Goal: Task Accomplishment & Management: Complete application form

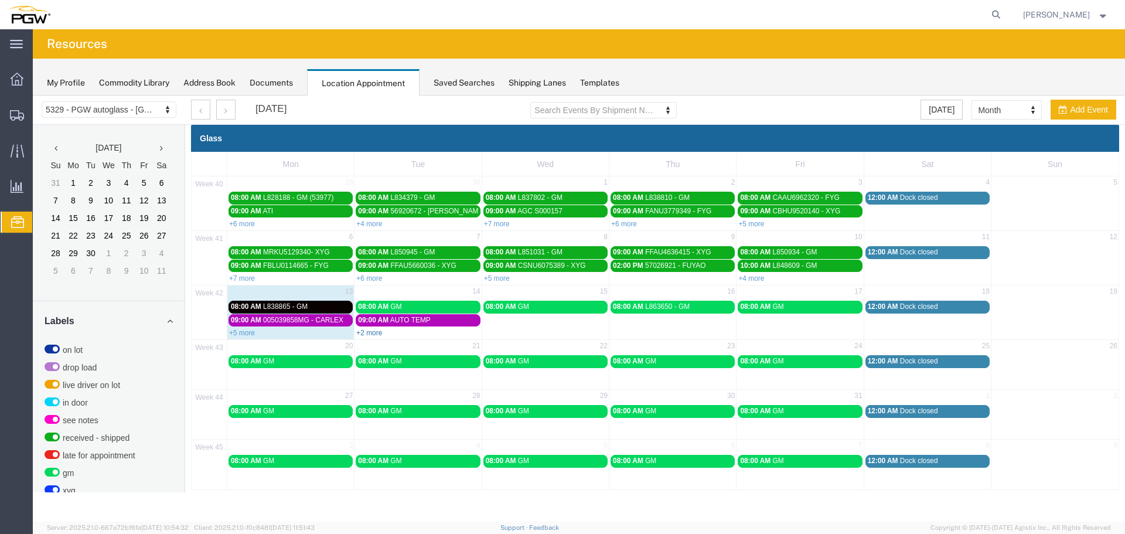
click at [368, 331] on link "+2 more" at bounding box center [369, 333] width 26 height 8
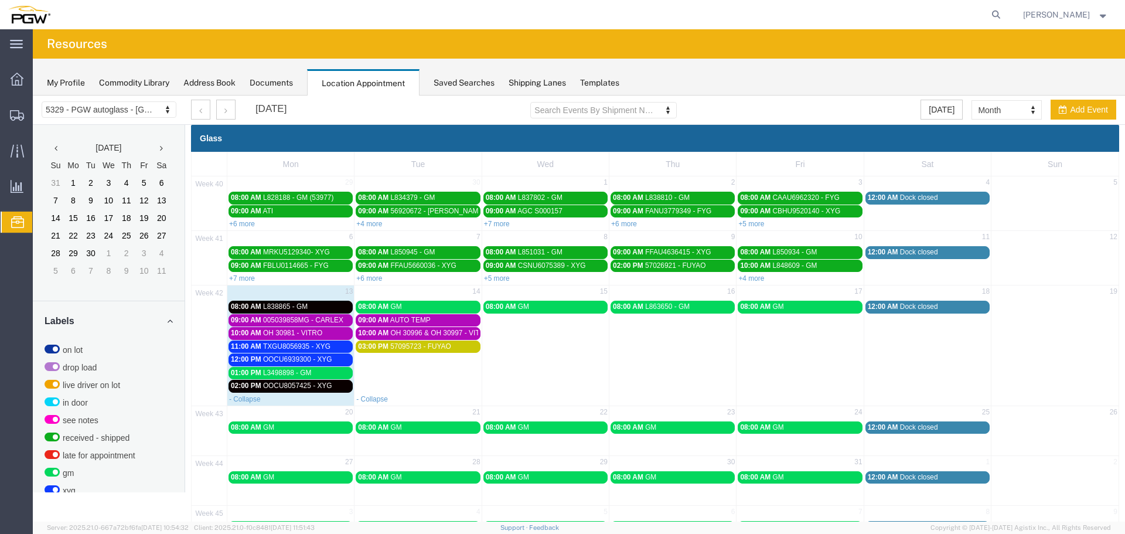
click at [441, 378] on td "03:00 PM 57095723 - FUYAO" at bounding box center [418, 366] width 127 height 53
select select "1"
select select
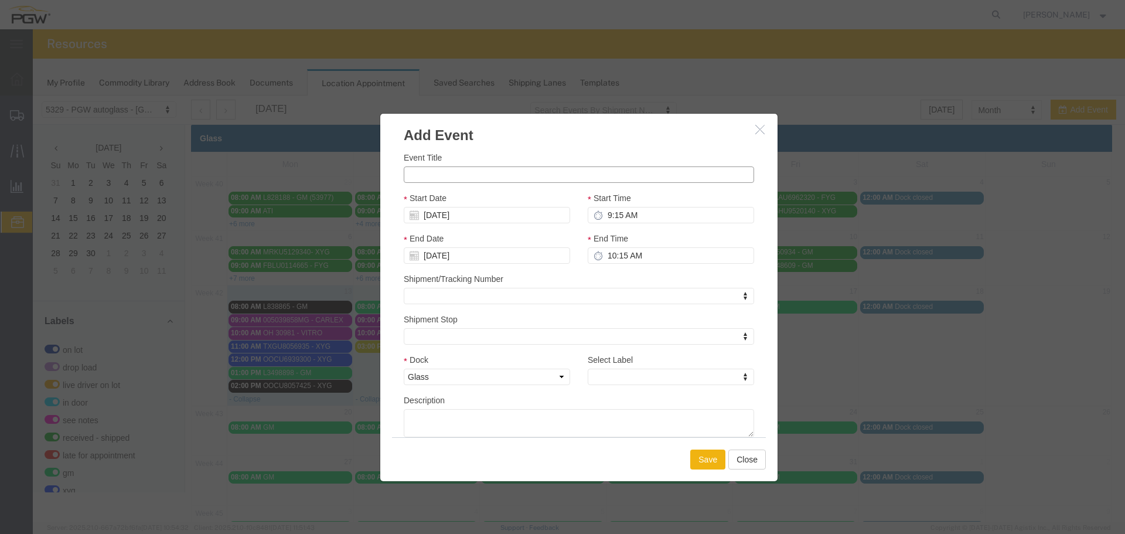
click at [438, 174] on input "Event Title" at bounding box center [579, 174] width 350 height 16
paste input "TCNU4065900"
type input "TCNU4065900 - XYG"
click at [602, 215] on input "9:15 AM" at bounding box center [671, 215] width 166 height 16
type input "11:15 AM"
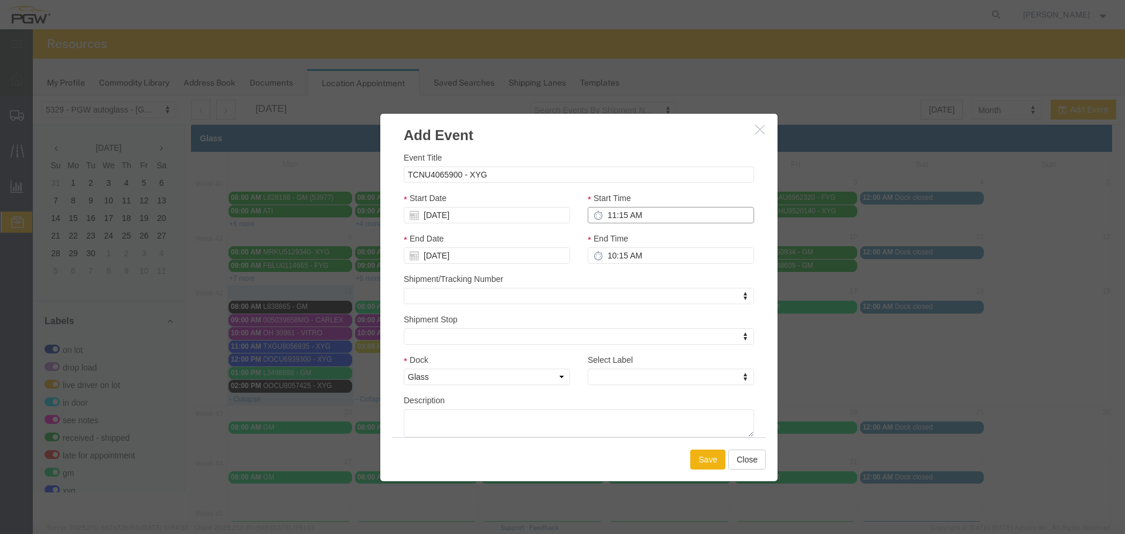
type input "12:15 PM"
type input "11:00 AM"
type input "12:00 PM"
type input "11:00 AM"
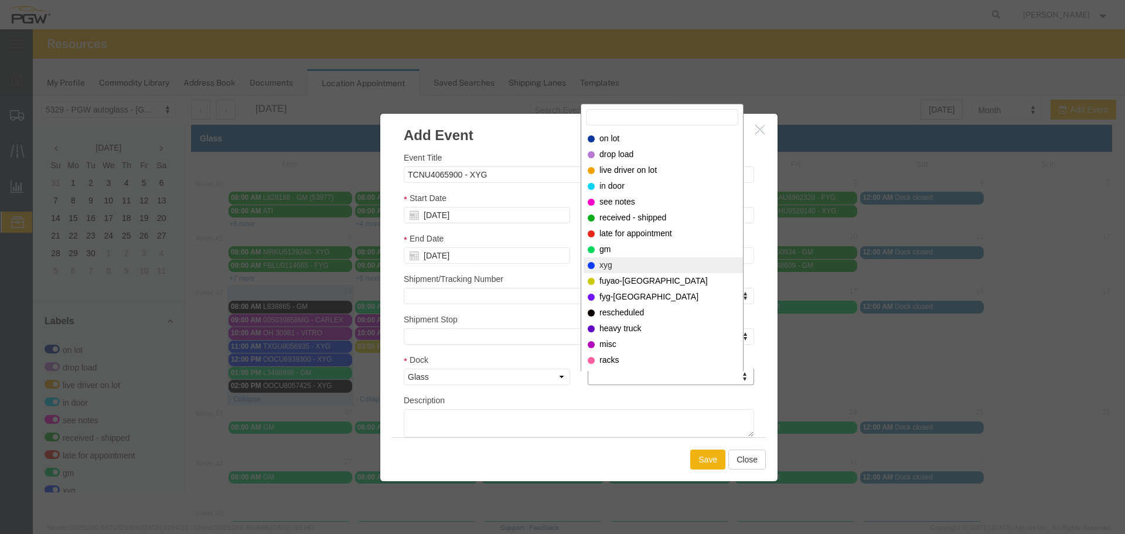
select select "12920"
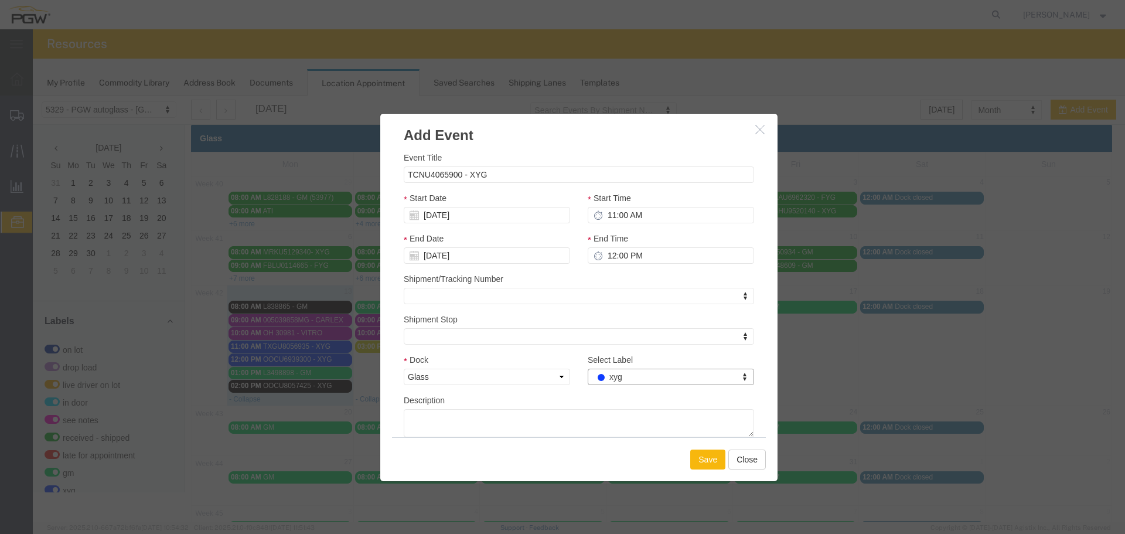
click at [713, 464] on button "Save" at bounding box center [707, 459] width 35 height 20
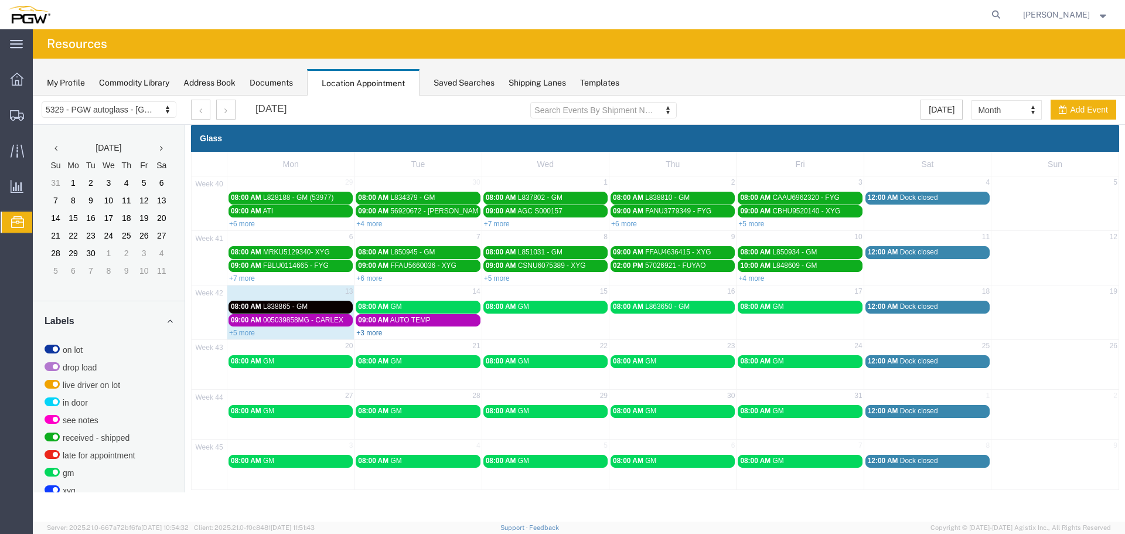
click at [374, 334] on link "+3 more" at bounding box center [369, 333] width 26 height 8
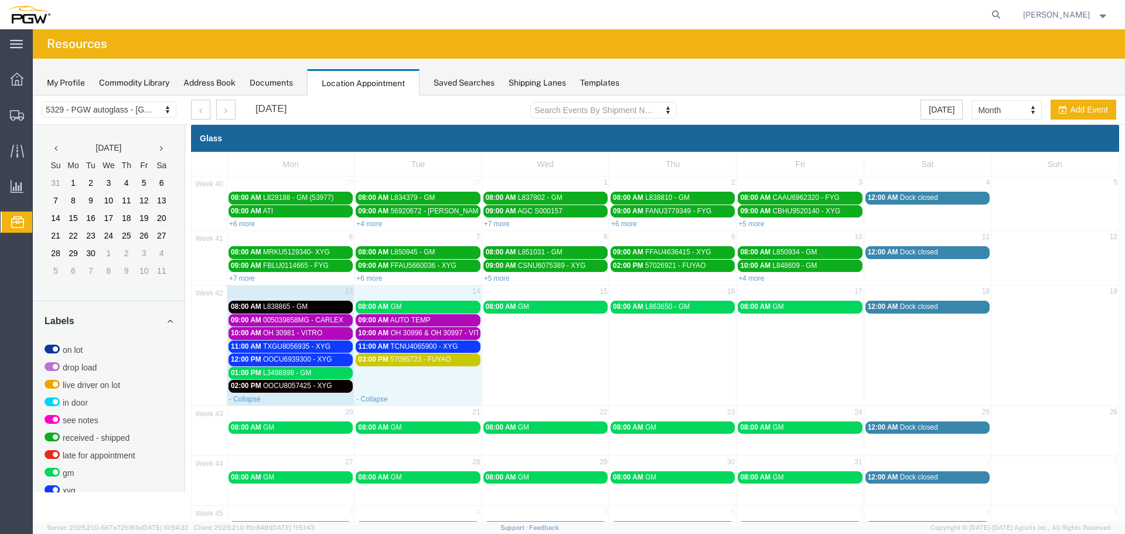
click at [394, 382] on td "03:00 PM 57095723 - FUYAO" at bounding box center [418, 372] width 127 height 39
select select "1"
select select
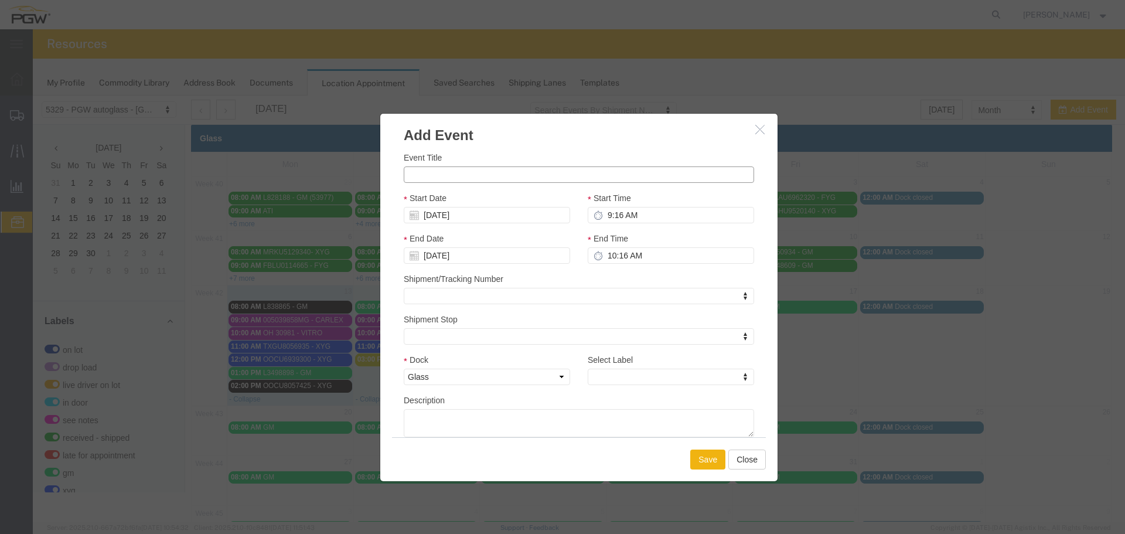
click at [444, 180] on input "Event Title" at bounding box center [579, 174] width 350 height 16
paste input "OOCU6932374"
type input "OOCU6932374 - XYG"
click at [601, 213] on input "9:16 AM" at bounding box center [671, 215] width 166 height 16
type input "12:16 AM"
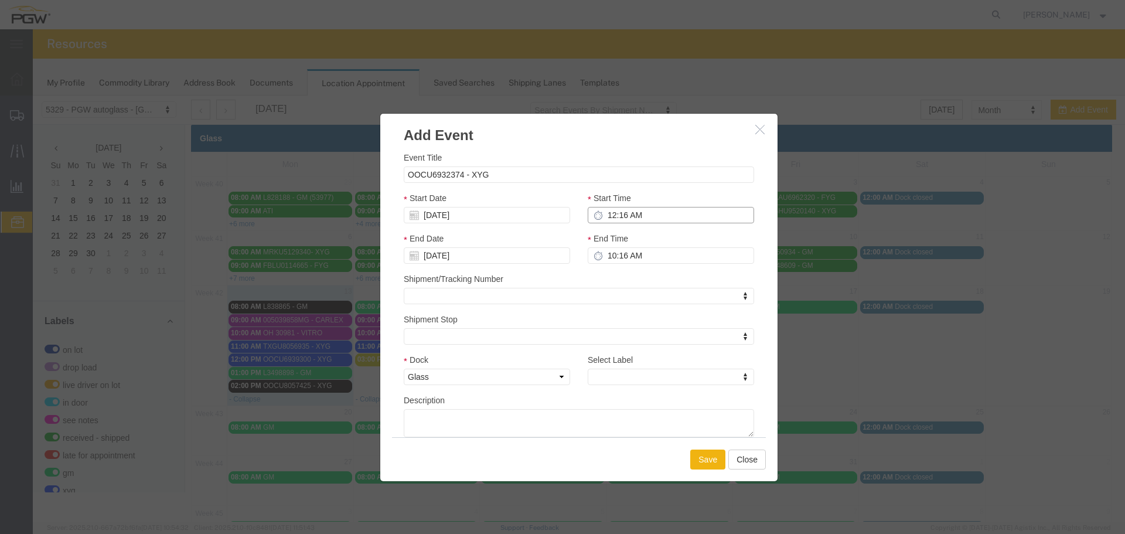
type input "1:16 AM"
type input "12:00 AM"
type input "1:00 AM"
type input "12:00 PM"
type input "1:00 PM"
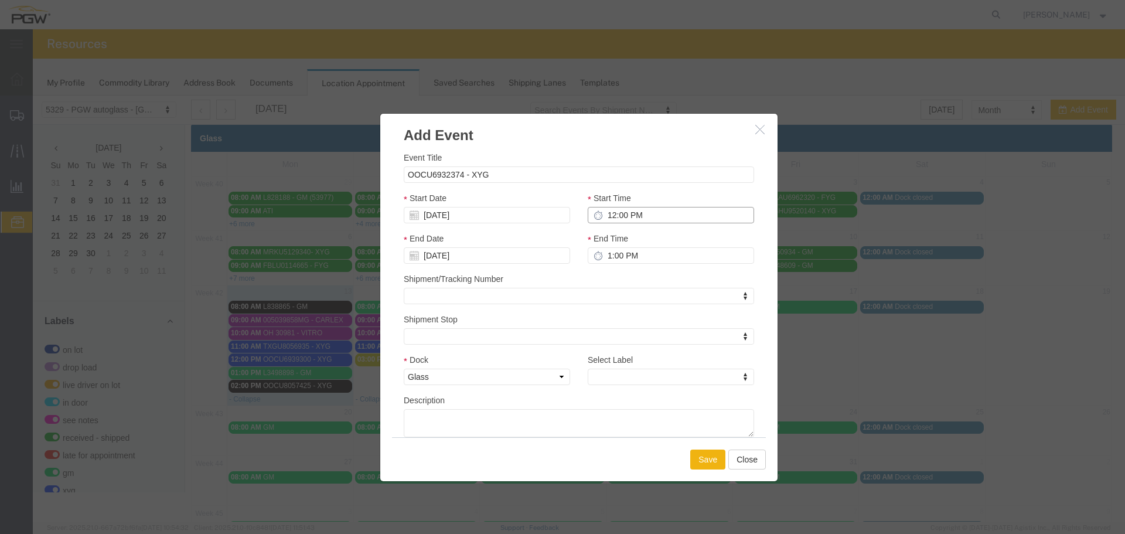
type input "12:00 PM"
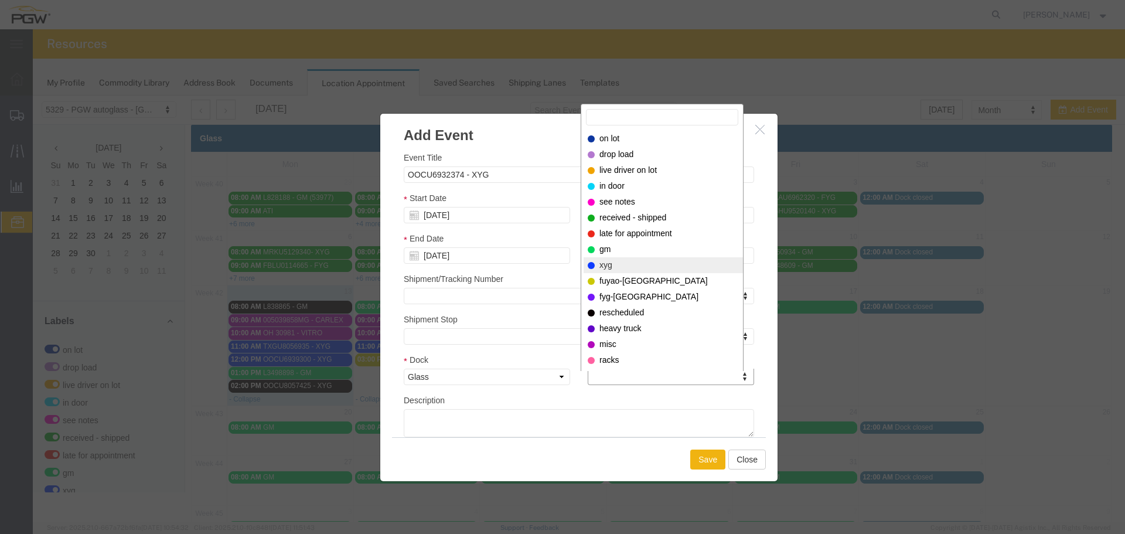
select select "12920"
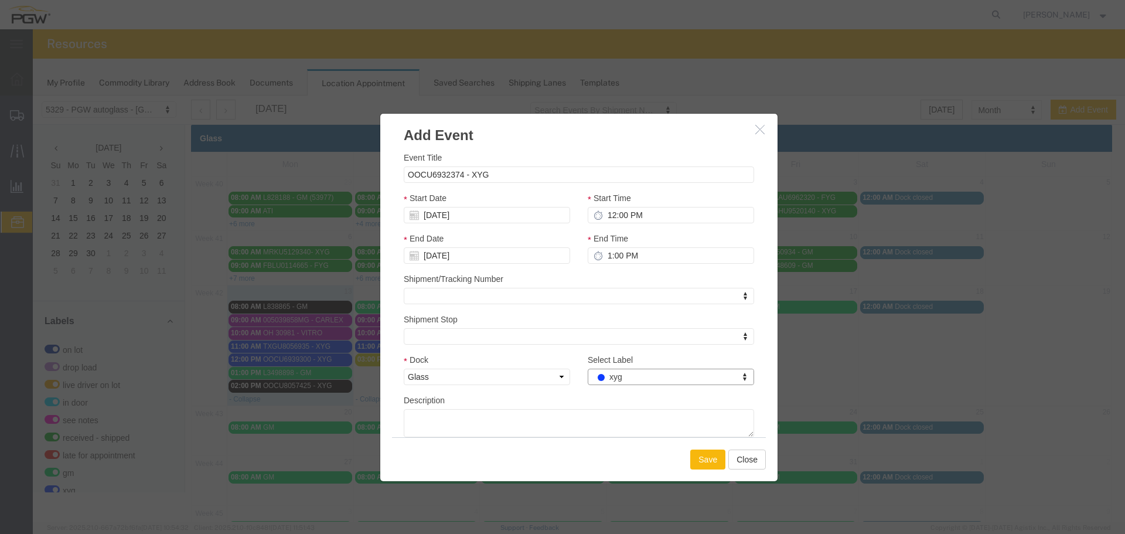
click at [709, 458] on button "Save" at bounding box center [707, 459] width 35 height 20
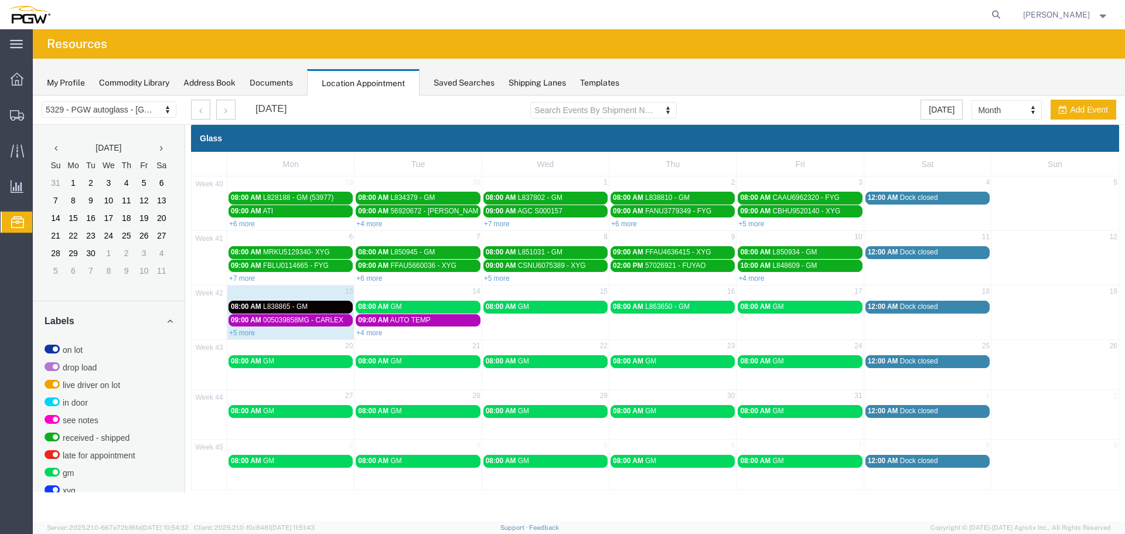
click at [466, 294] on td "14" at bounding box center [418, 292] width 127 height 15
select select "1"
select select
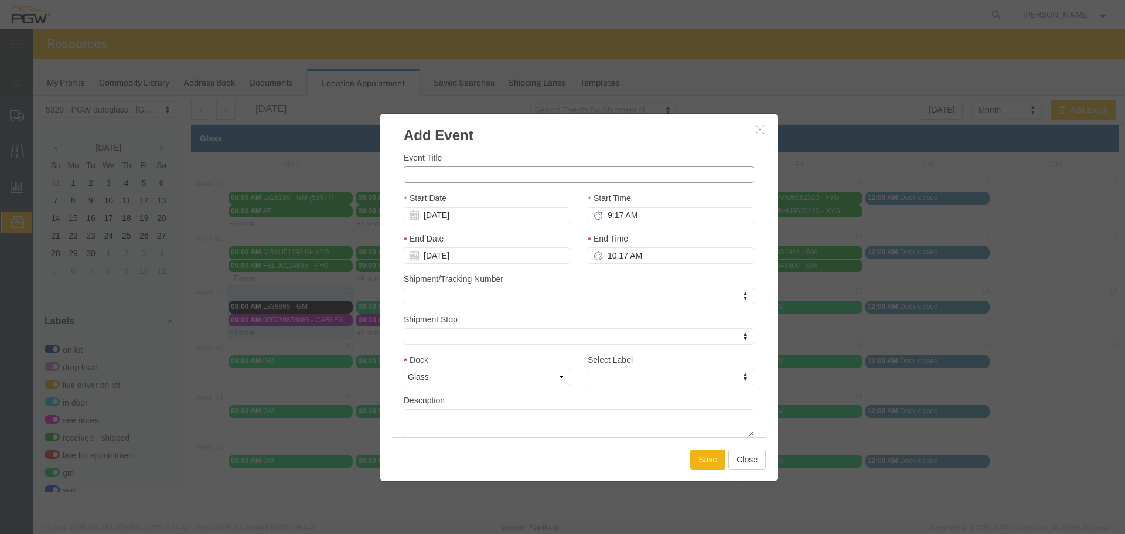
click at [462, 168] on input "Event Title" at bounding box center [579, 174] width 350 height 16
paste input "CSLU6325536"
type input "CSLU6325536 - XYG"
click at [602, 216] on input "9:17 AM" at bounding box center [671, 215] width 166 height 16
type input "1:17 AM"
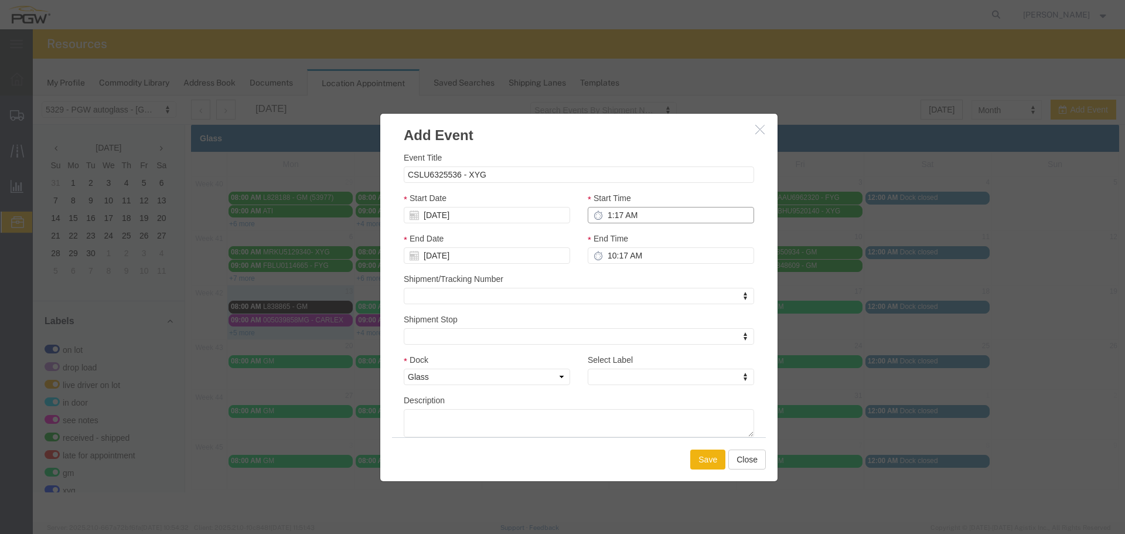
type input "2:17 AM"
type input "1:00 AM"
type input "2:00 AM"
type input "1:00 PM"
type input "2:00 PM"
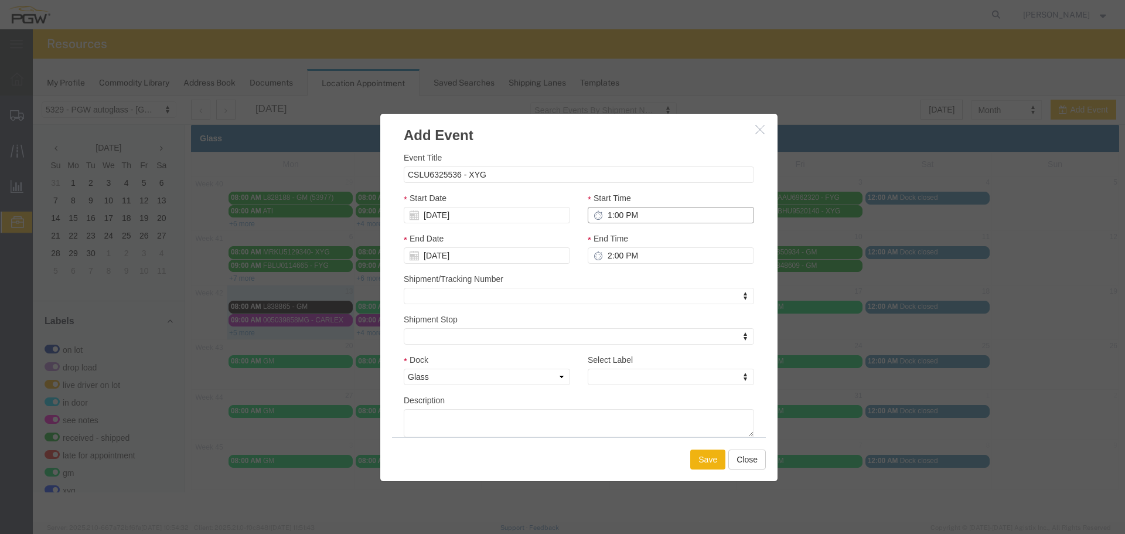
type input "1:00 PM"
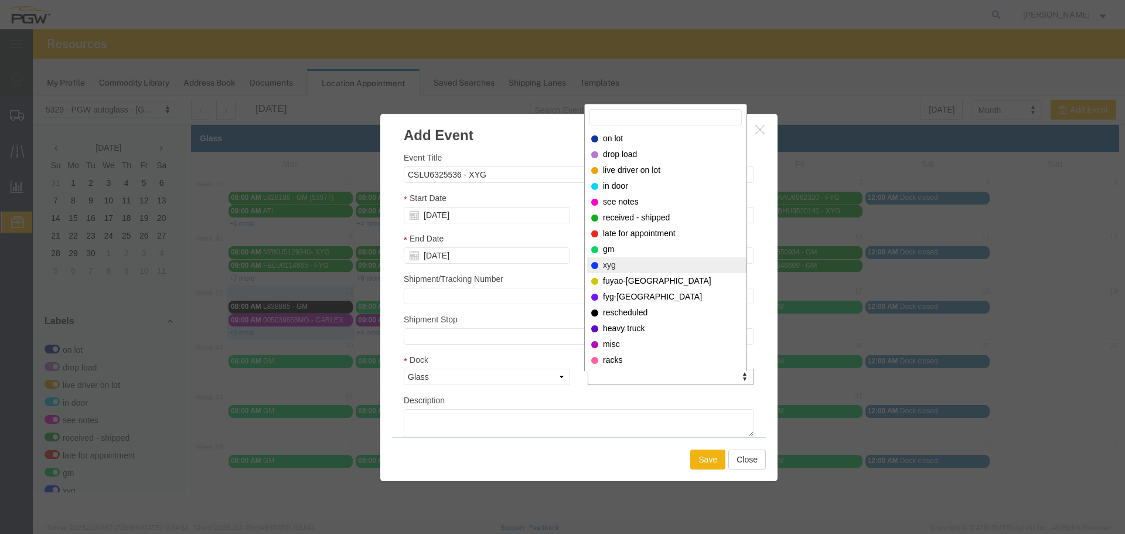
select select "12920"
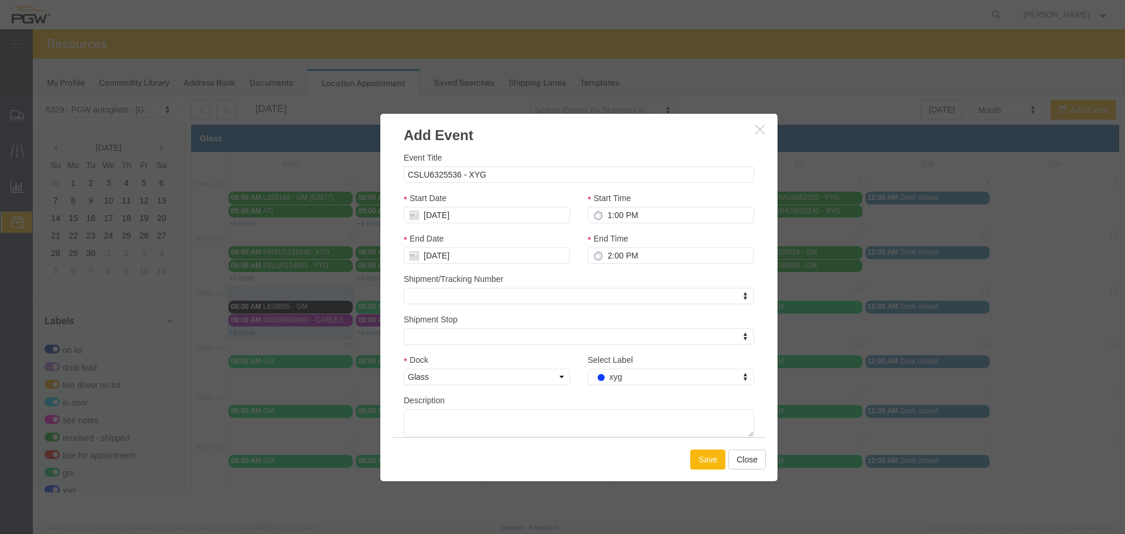
click at [711, 460] on button "Save" at bounding box center [707, 459] width 35 height 20
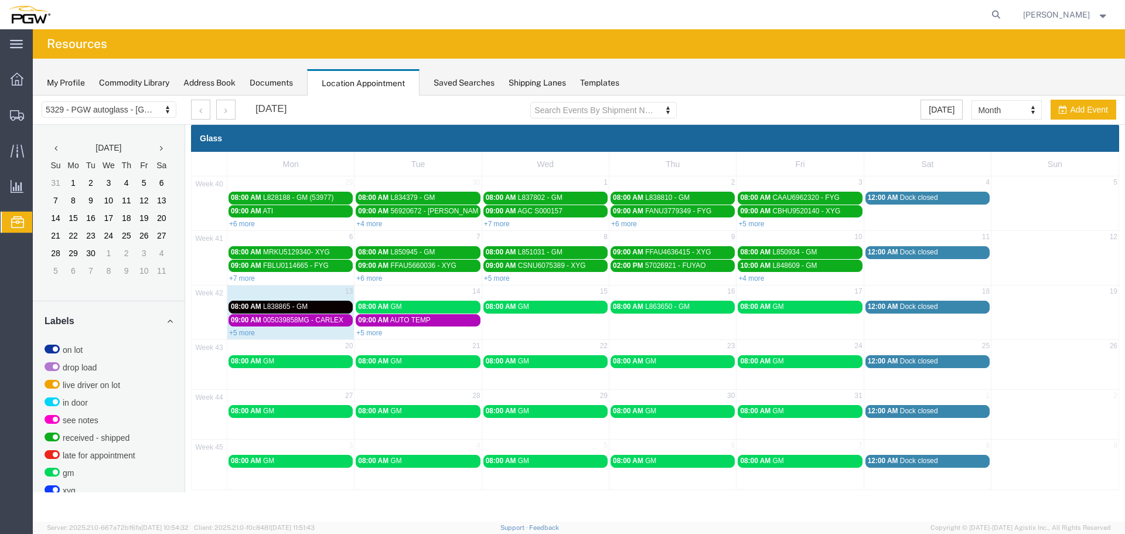
click at [449, 293] on td "14" at bounding box center [418, 292] width 127 height 15
select select "1"
select select
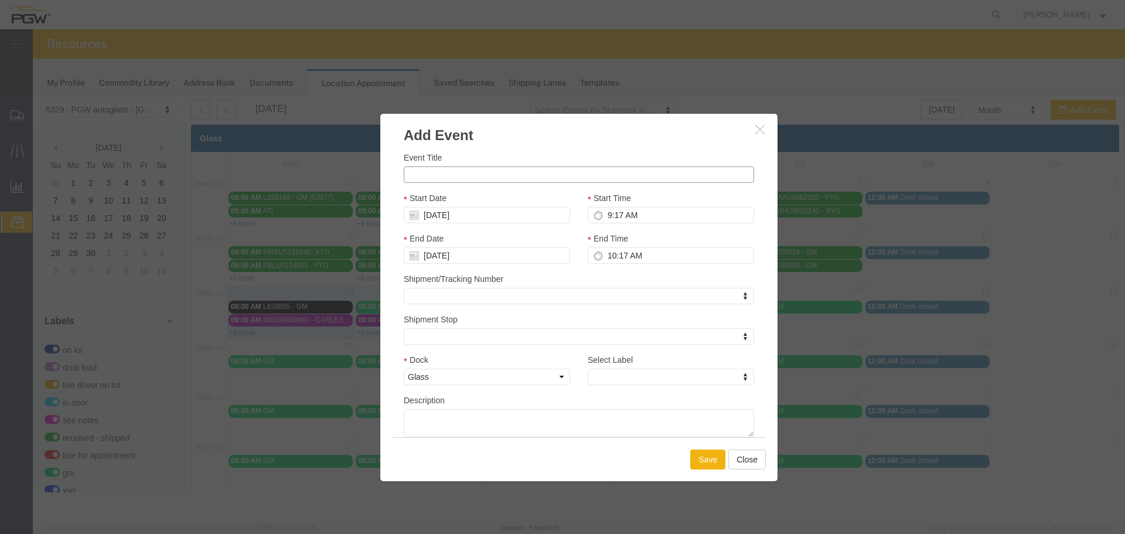
click at [475, 179] on input "Event Title" at bounding box center [579, 174] width 350 height 16
paste input "FCIU9385813"
type input "FCIU9385813 - XYG"
click at [611, 215] on input "9:17 AM" at bounding box center [671, 215] width 166 height 16
type input "2:17 AM"
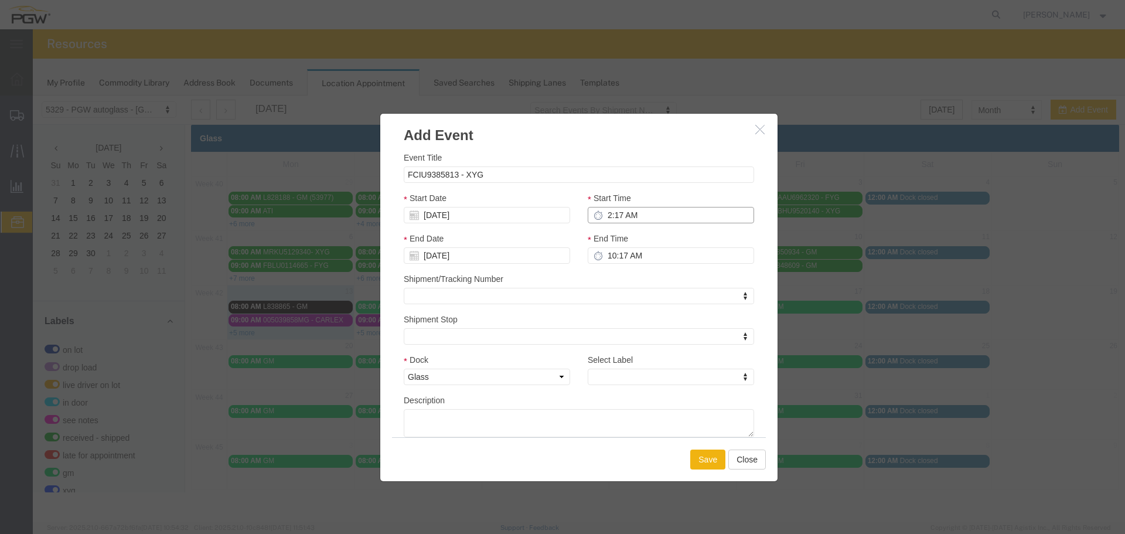
type input "3:17 AM"
type input "2:00 AM"
type input "3:00 AM"
type input "2:00 PM"
type input "3:00 PM"
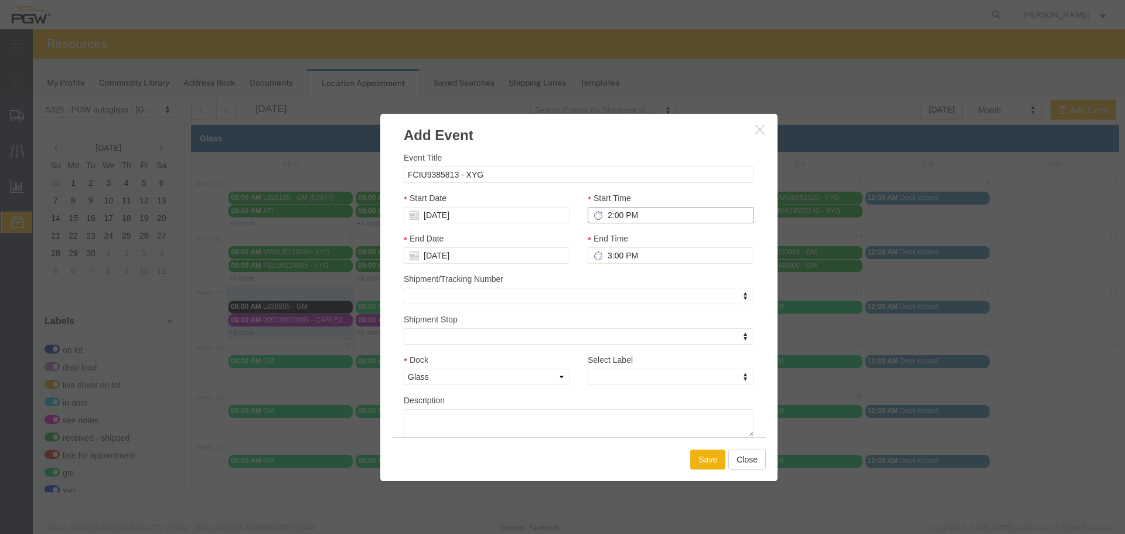
type input "2:00 PM"
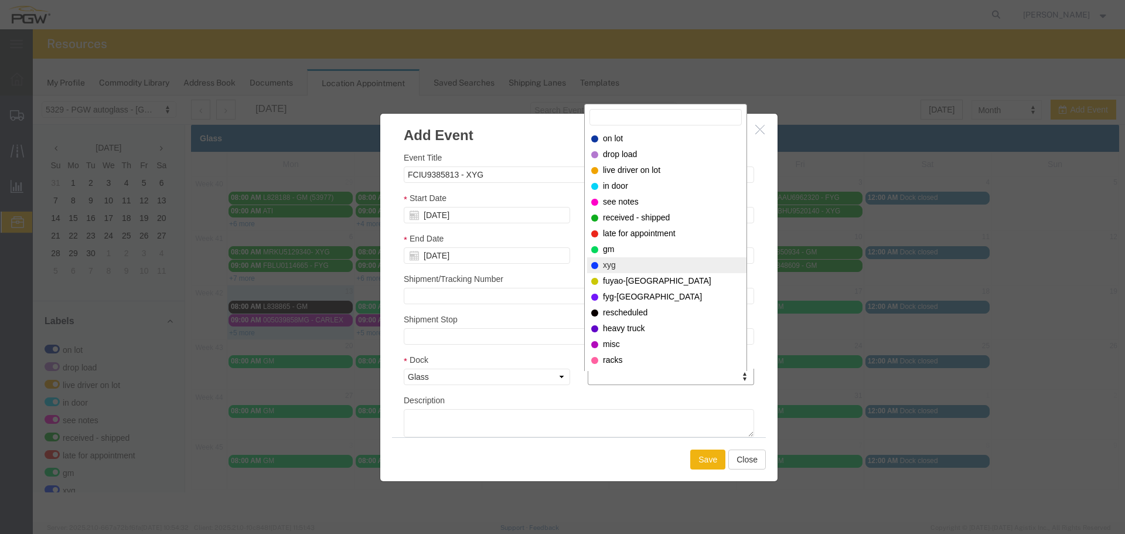
select select "12920"
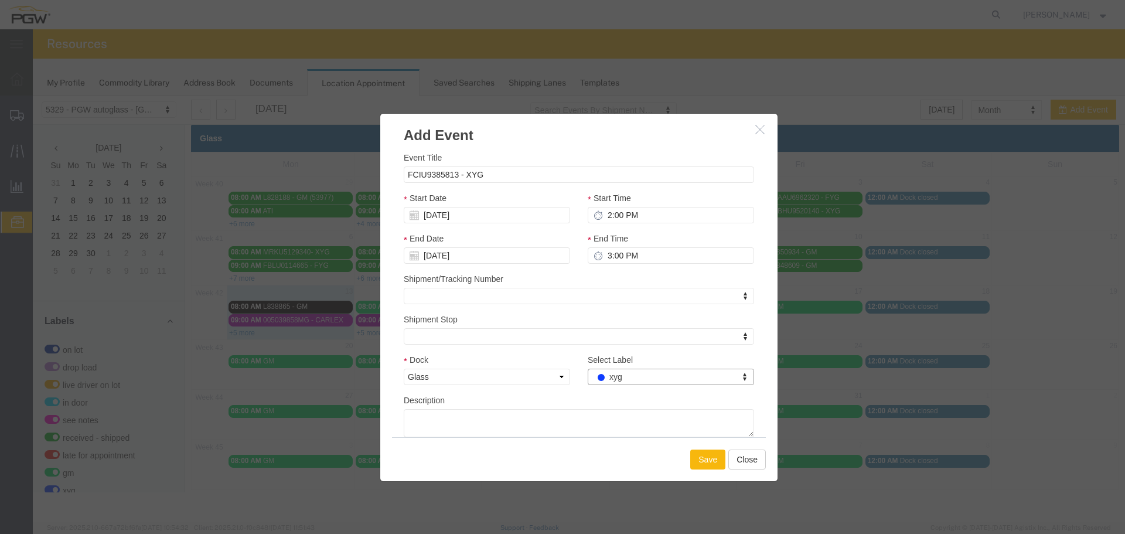
click at [704, 459] on button "Save" at bounding box center [707, 459] width 35 height 20
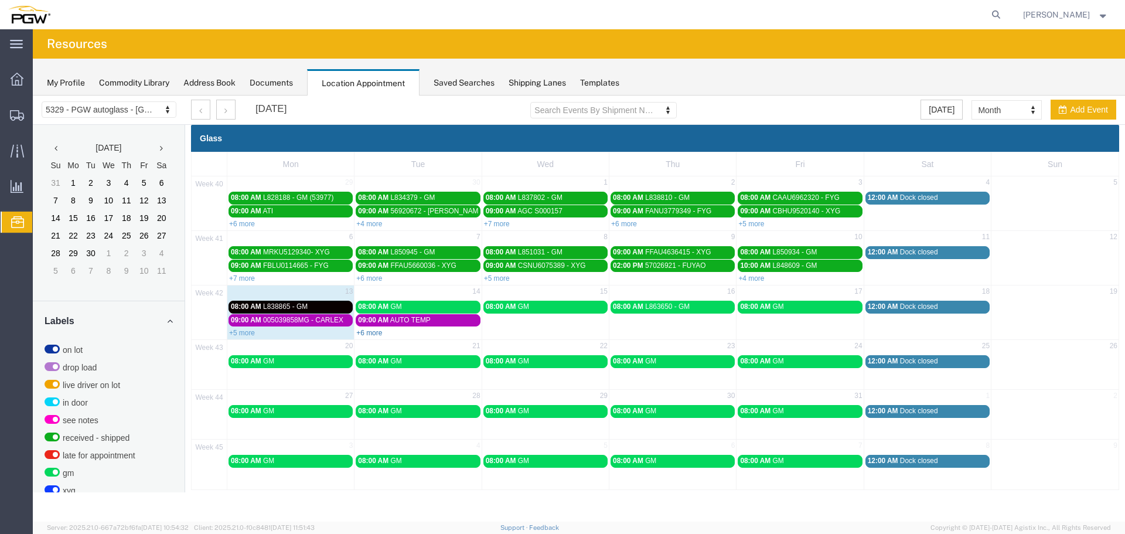
click at [377, 334] on link "+6 more" at bounding box center [369, 333] width 26 height 8
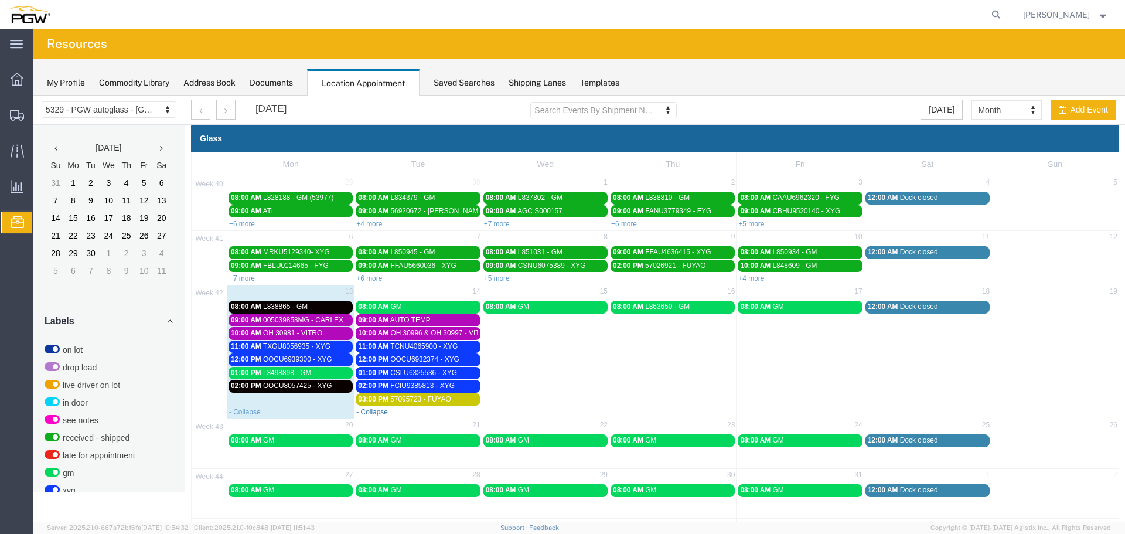
click at [373, 411] on link "- Collapse" at bounding box center [372, 412] width 32 height 8
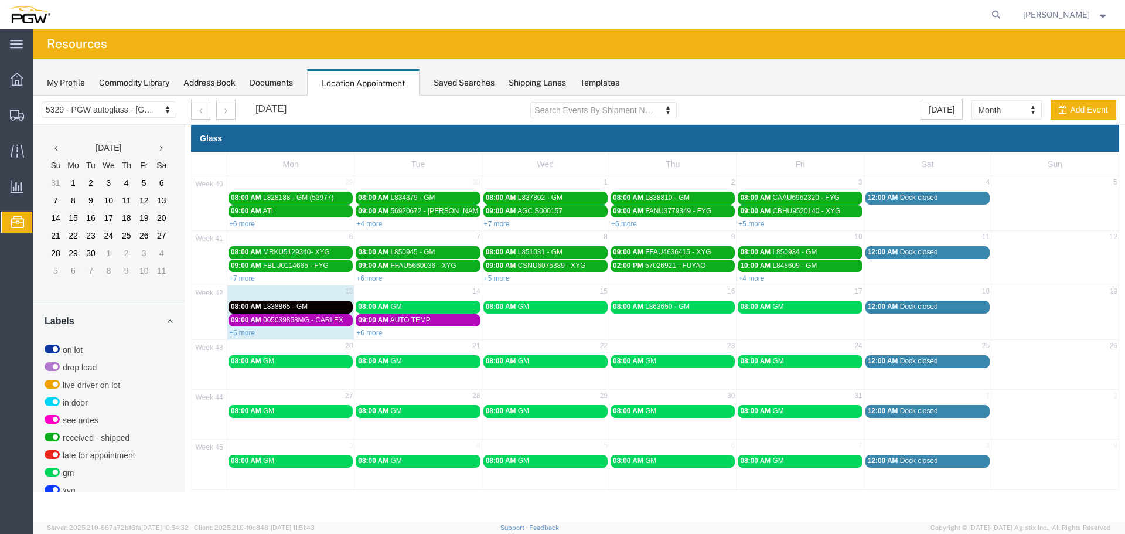
click at [540, 324] on td "08:00 AM GM" at bounding box center [545, 318] width 127 height 39
select select "1"
select select
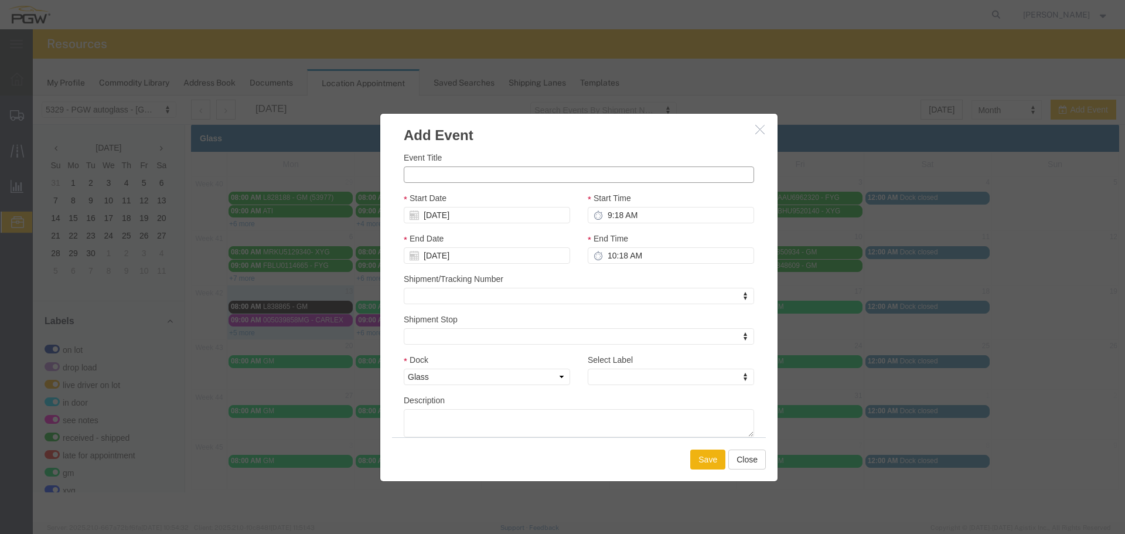
click at [471, 182] on input "Event Title" at bounding box center [579, 174] width 350 height 16
paste input "HLBU1487794"
type input "HLBU1487794 - XYG"
click at [602, 215] on input "9:18 AM" at bounding box center [671, 215] width 166 height 16
type input "9:00 AM"
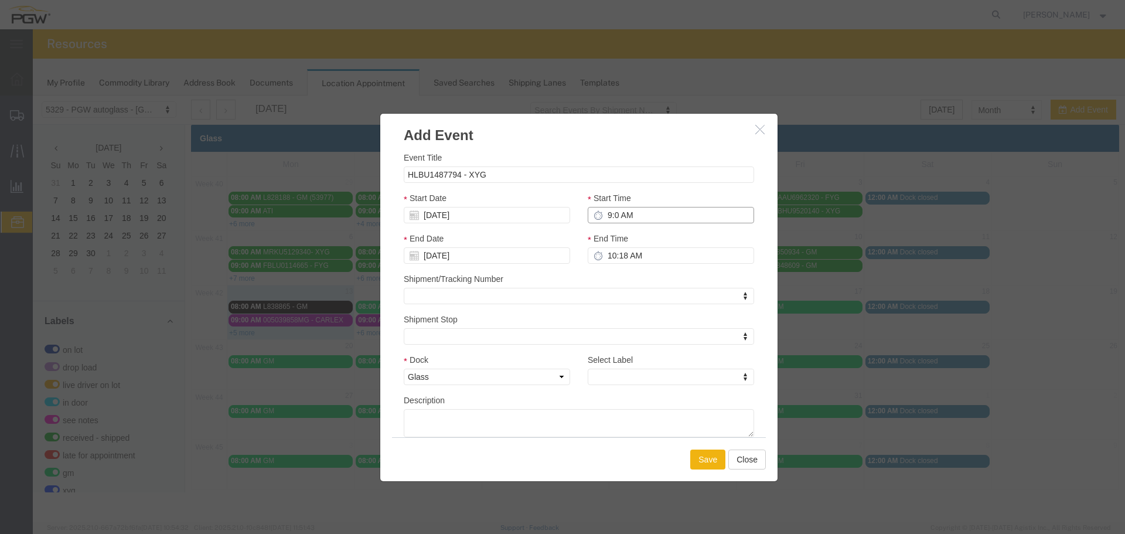
type input "10:00 AM"
type input "9:00 AM"
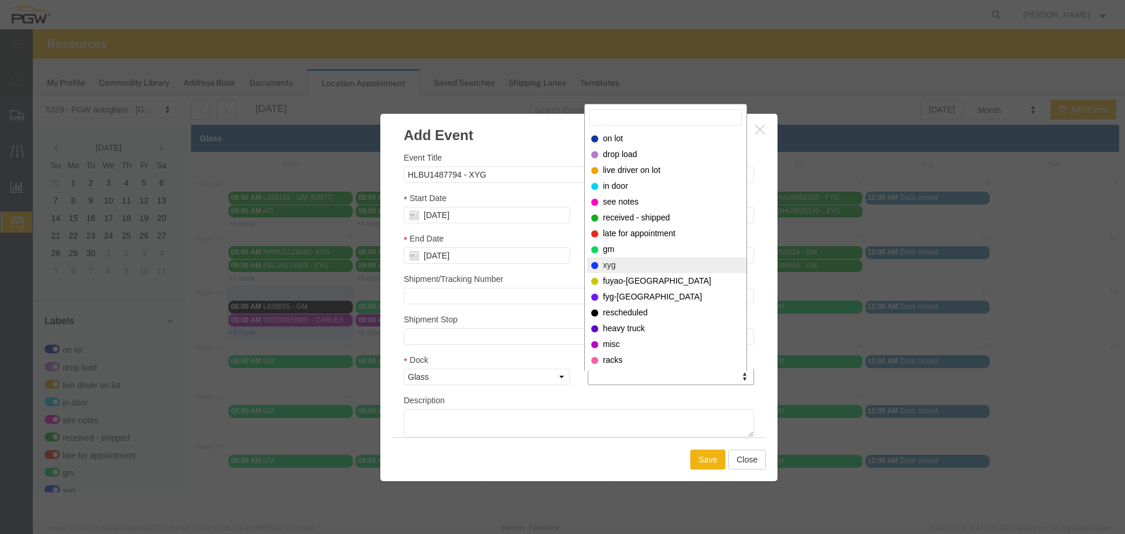
select select "12920"
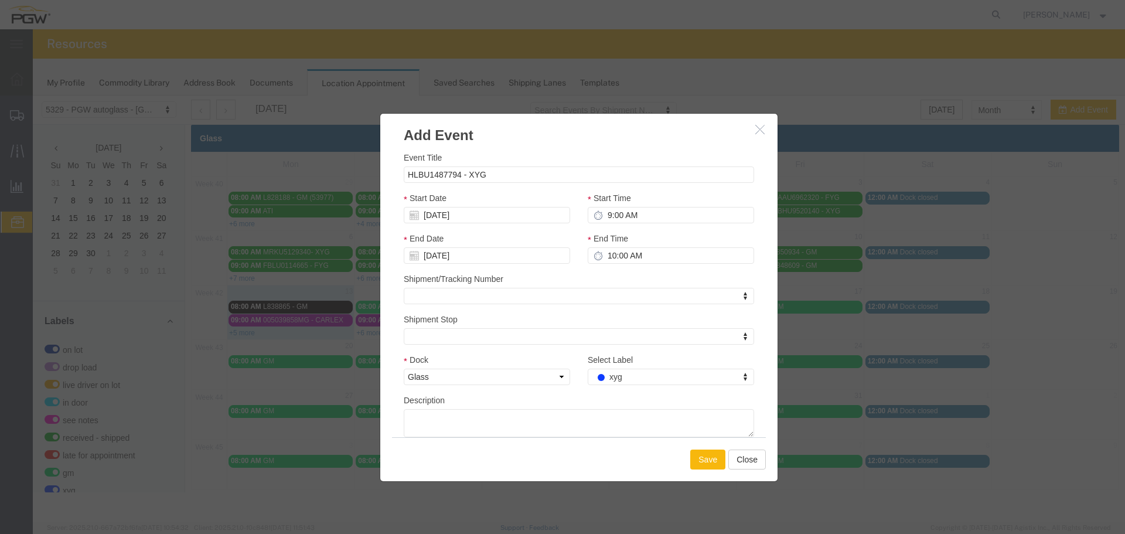
click at [711, 463] on button "Save" at bounding box center [707, 459] width 35 height 20
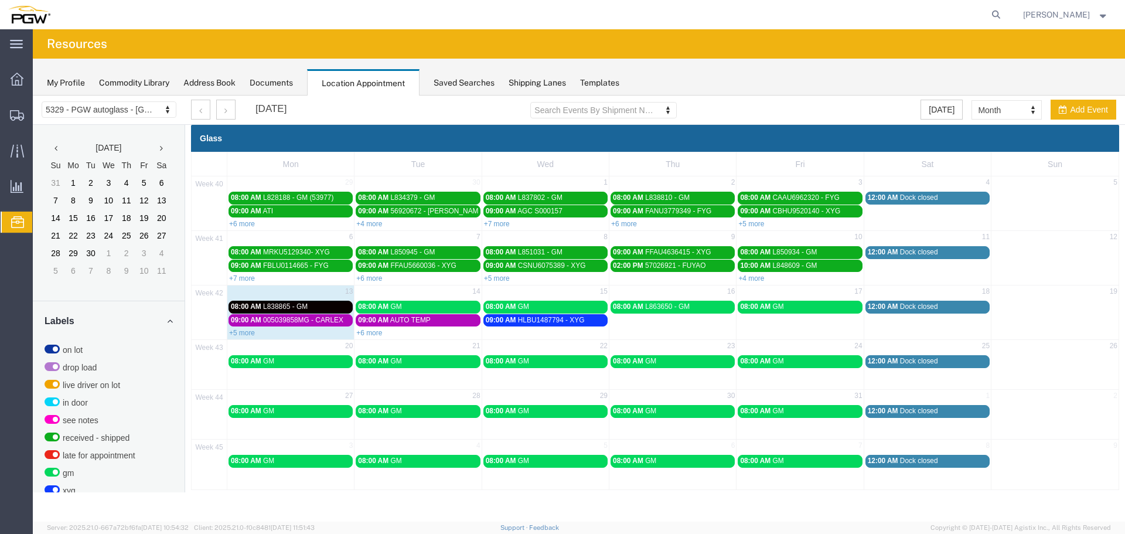
click at [564, 294] on td "15" at bounding box center [545, 292] width 127 height 15
select select "1"
select select
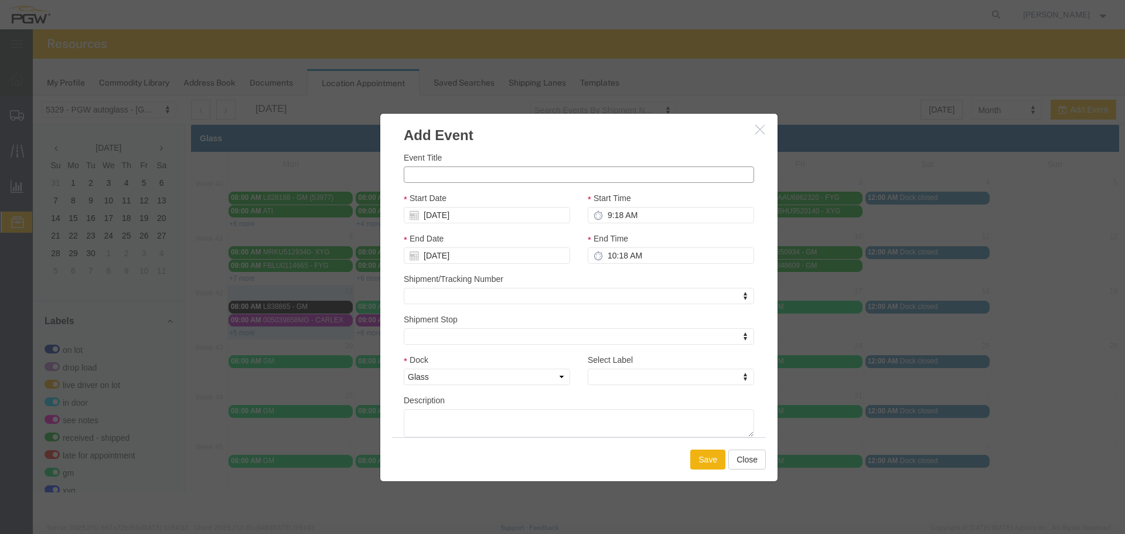
click at [489, 181] on input "Event Title" at bounding box center [579, 174] width 350 height 16
paste input "HAMU3168456"
type input "HAMU3168456 - XYG"
click at [610, 221] on input "9:18 AM" at bounding box center [671, 215] width 166 height 16
type input "10:18 AM"
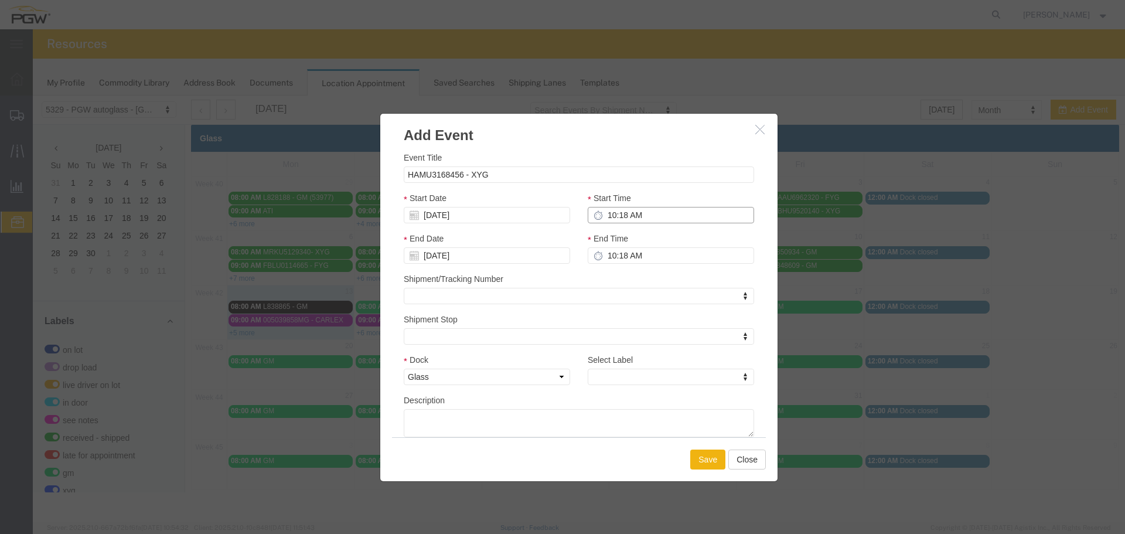
type input "11:18 AM"
type input "10:00 AM"
type input "11:00 AM"
type input "10:00 AM"
click at [607, 394] on div "Description" at bounding box center [579, 415] width 350 height 43
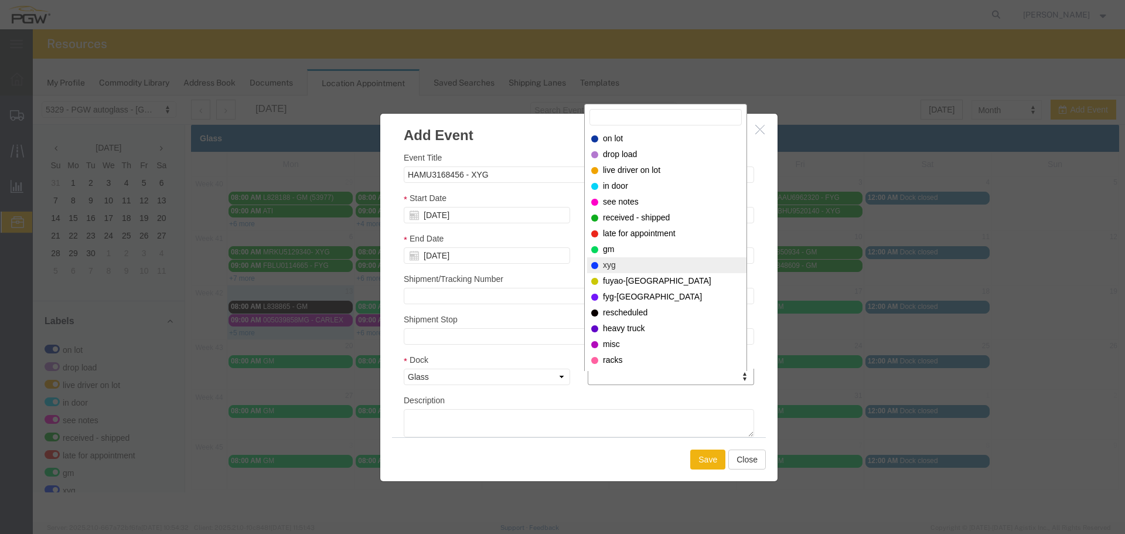
select select "12920"
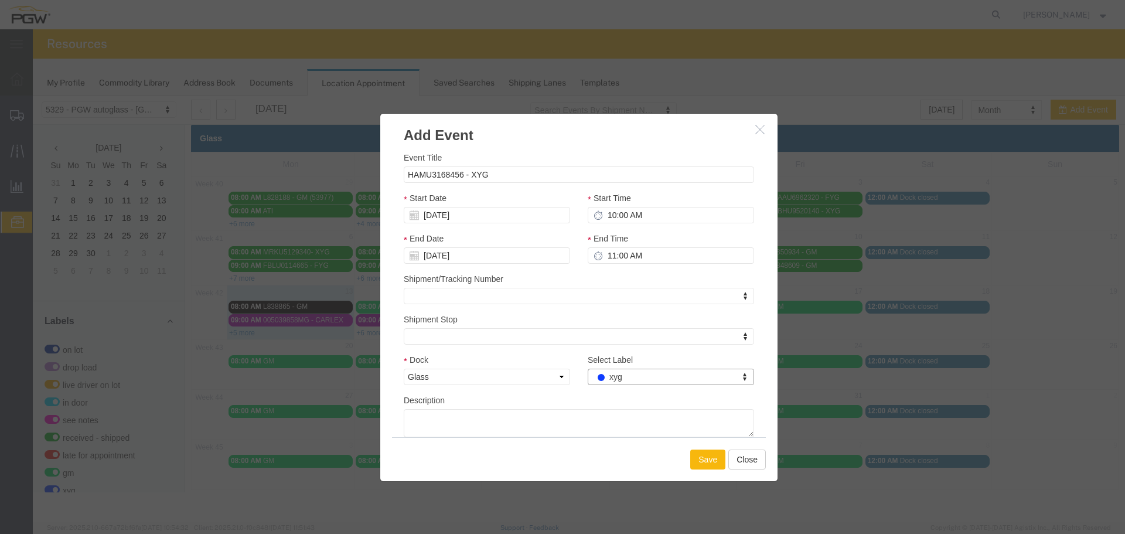
click at [696, 457] on button "Save" at bounding box center [707, 459] width 35 height 20
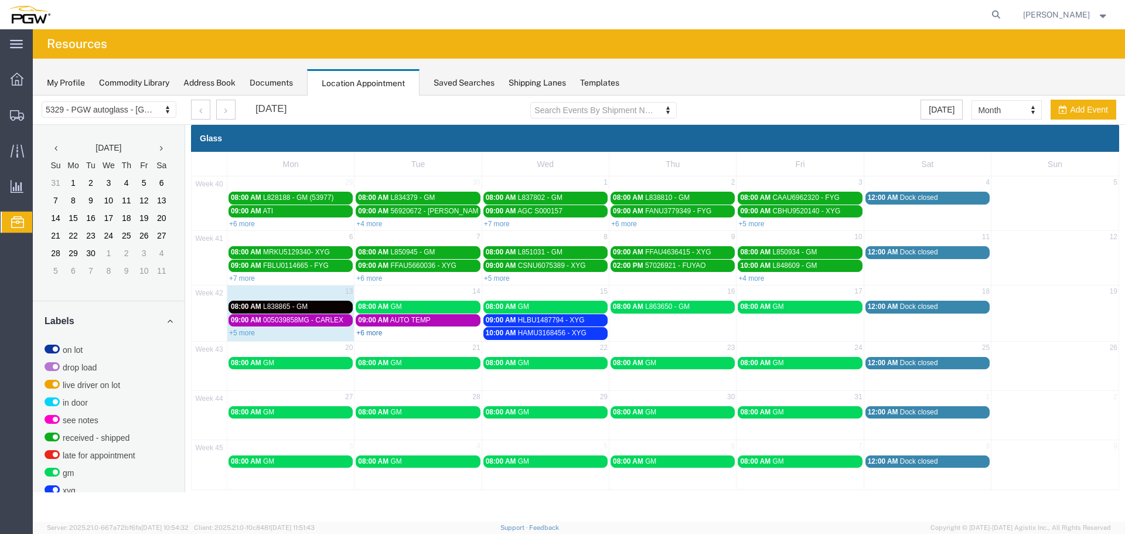
click at [376, 334] on link "+6 more" at bounding box center [369, 333] width 26 height 8
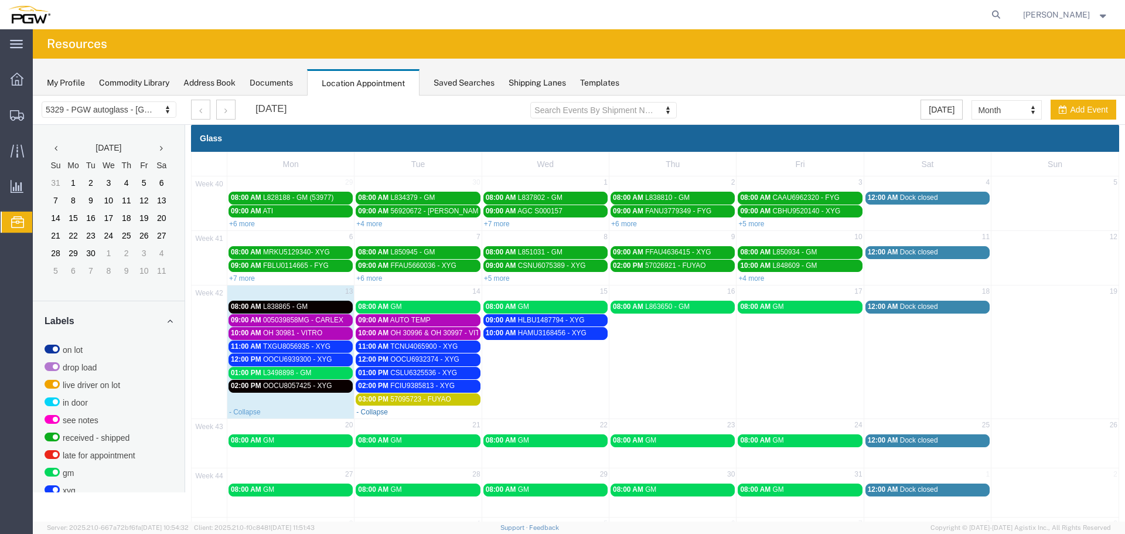
click at [374, 414] on link "- Collapse" at bounding box center [372, 412] width 32 height 8
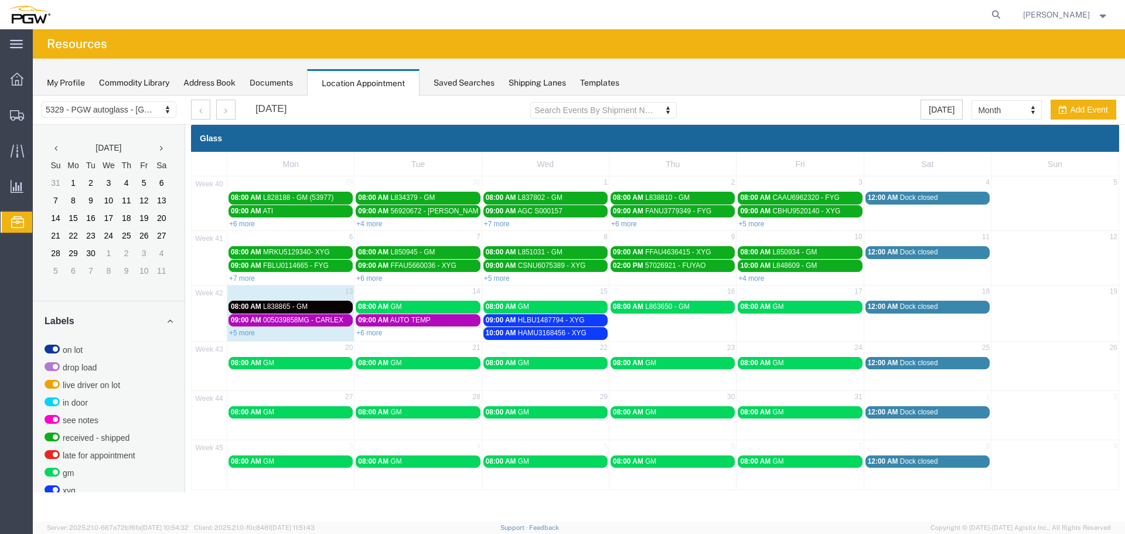
click at [558, 285] on td "15" at bounding box center [545, 292] width 127 height 15
select select "1"
select select
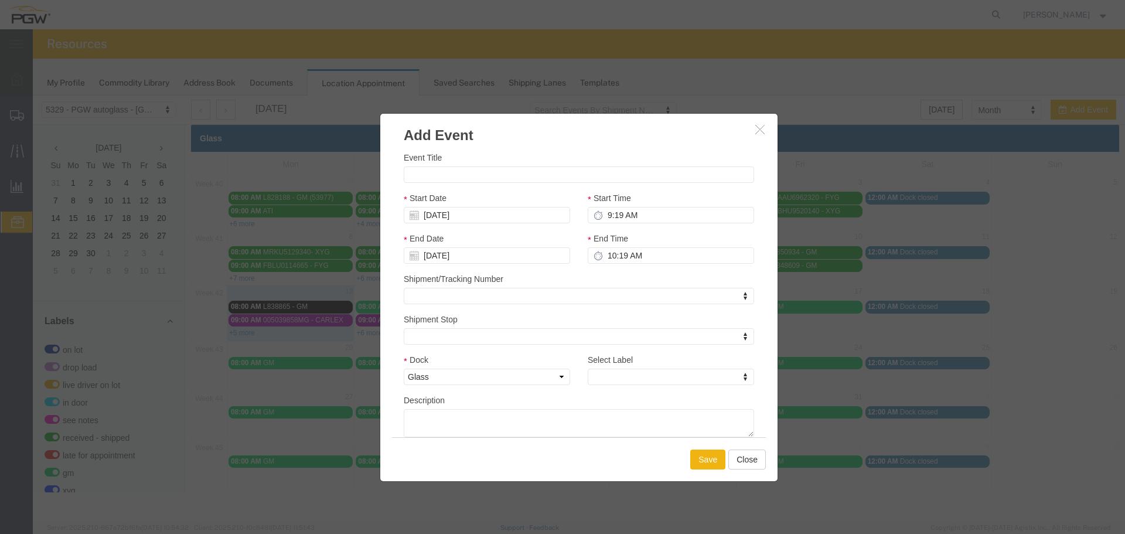
click at [762, 129] on icon "button" at bounding box center [759, 129] width 9 height 10
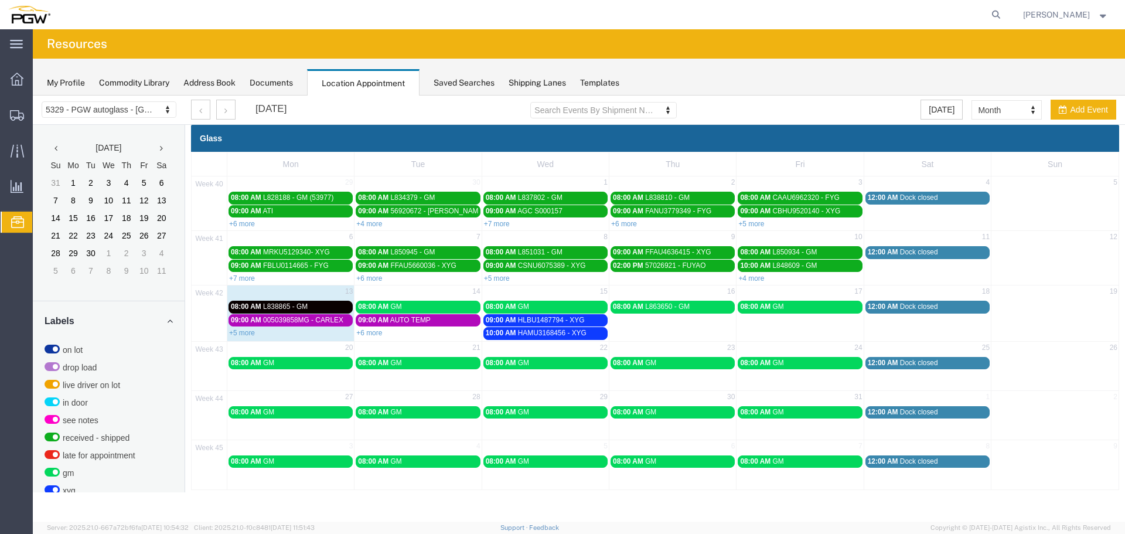
click at [548, 294] on td "15" at bounding box center [545, 292] width 127 height 15
select select "1"
select select
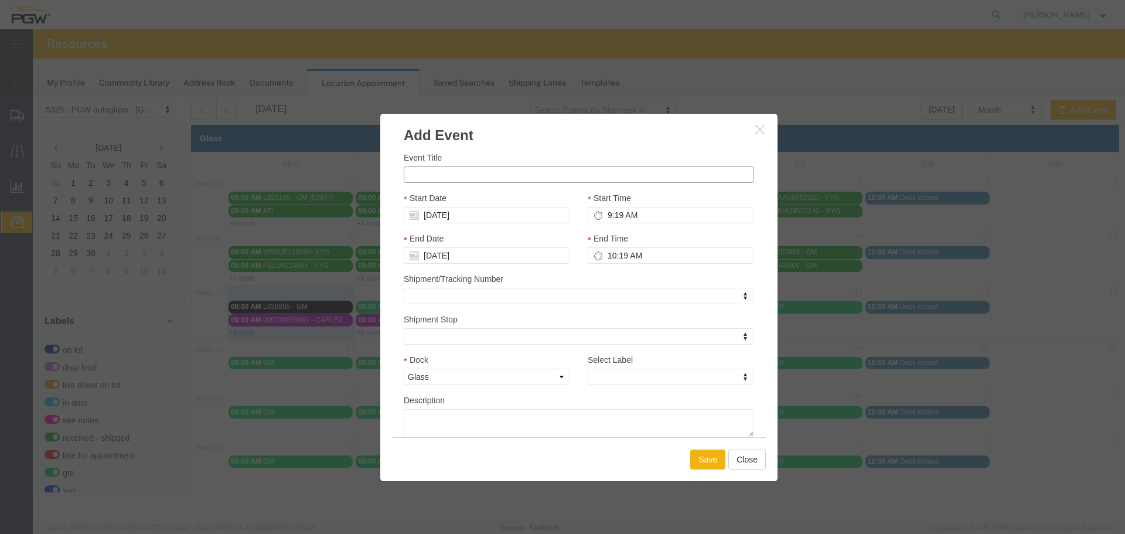
click at [436, 178] on input "Event Title" at bounding box center [579, 174] width 350 height 16
paste input "MSDU5449777"
type input "MSDU5449777 - XYG"
click at [605, 213] on input "9:19 AM" at bounding box center [671, 215] width 166 height 16
type input "11:19 AM"
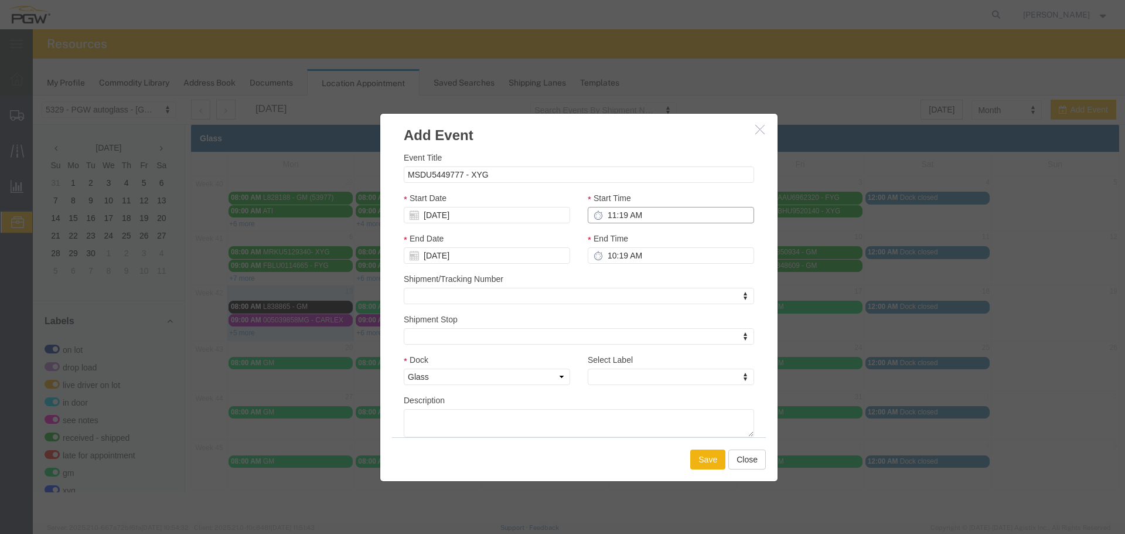
type input "12:19 PM"
type input "11:00 AM"
type input "12:00 PM"
type input "11:00 AM"
click at [606, 388] on div "Select Label Select Label Select Label on lot drop load live driver on lot in d…" at bounding box center [671, 373] width 184 height 40
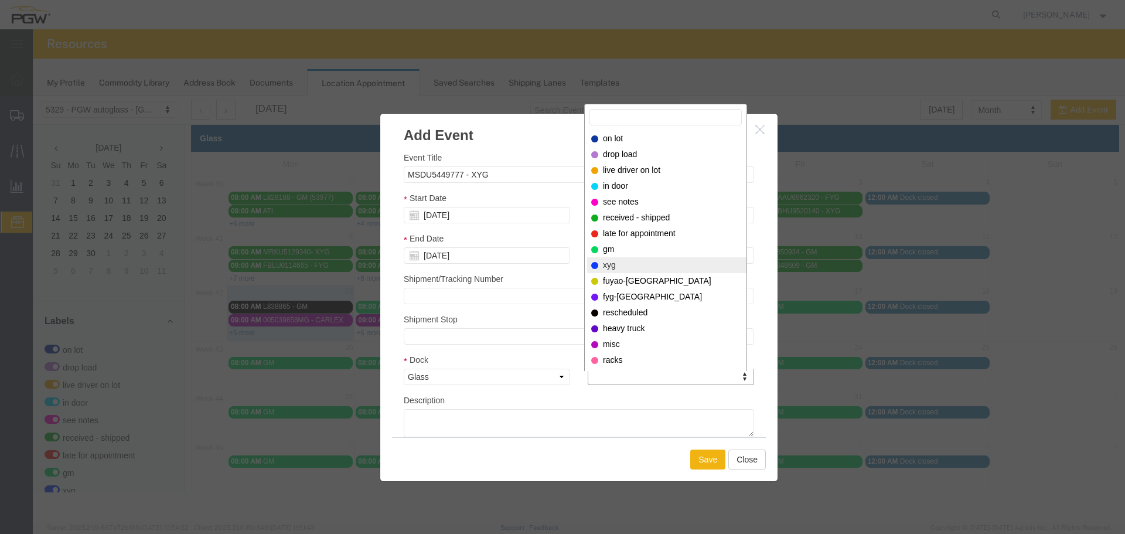
select select "12920"
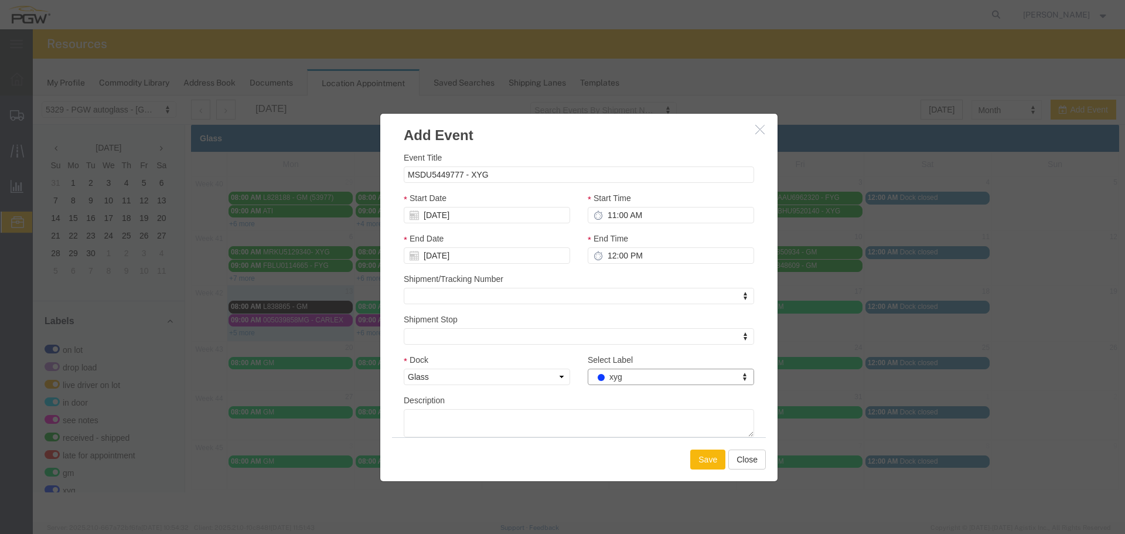
click at [698, 461] on button "Save" at bounding box center [707, 459] width 35 height 20
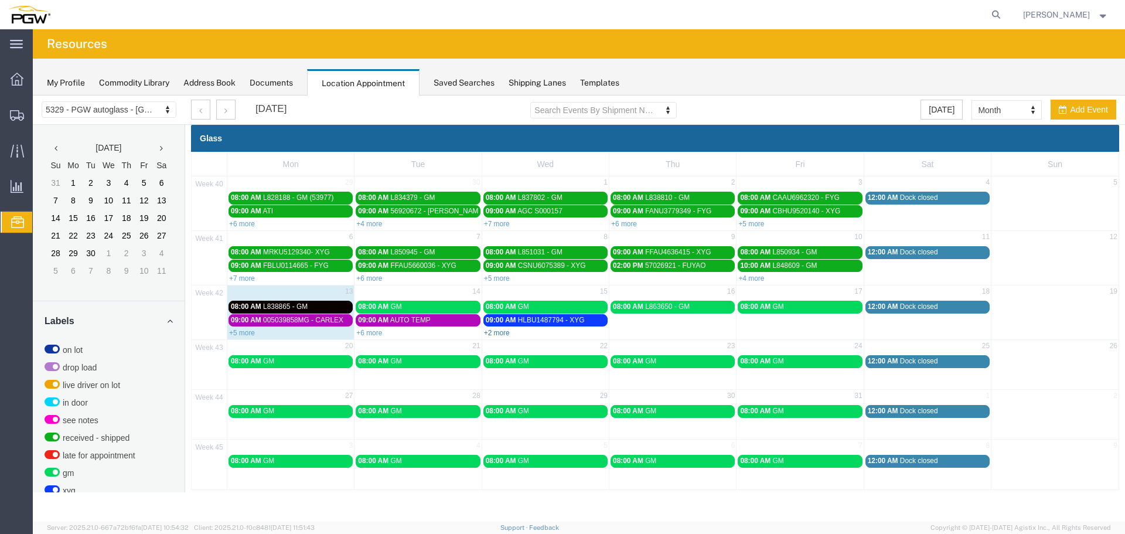
click at [495, 331] on link "+2 more" at bounding box center [497, 333] width 26 height 8
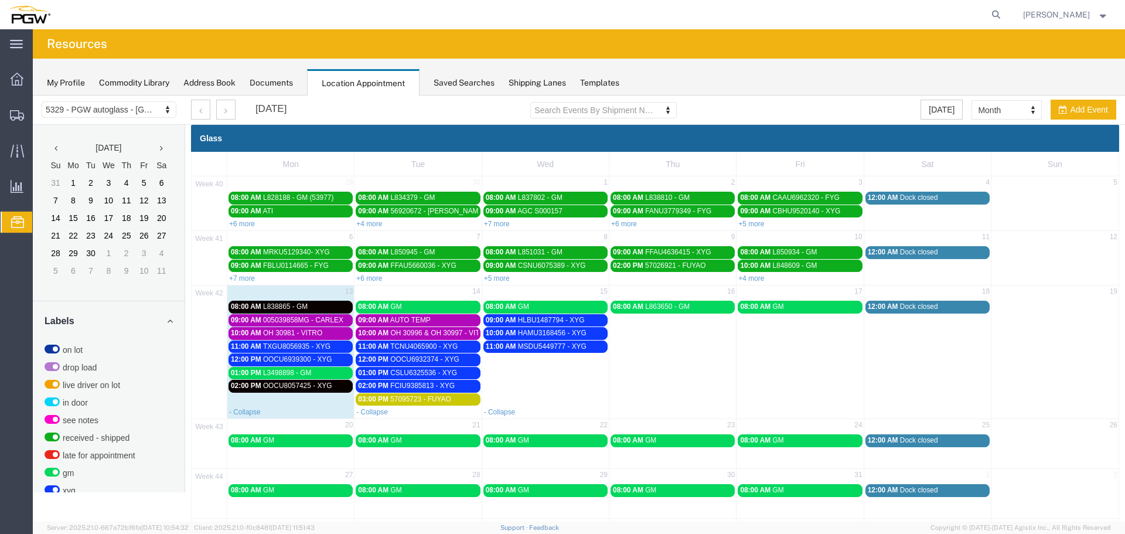
click at [525, 348] on span "MSDU5449777 - XYG" at bounding box center [552, 346] width 69 height 8
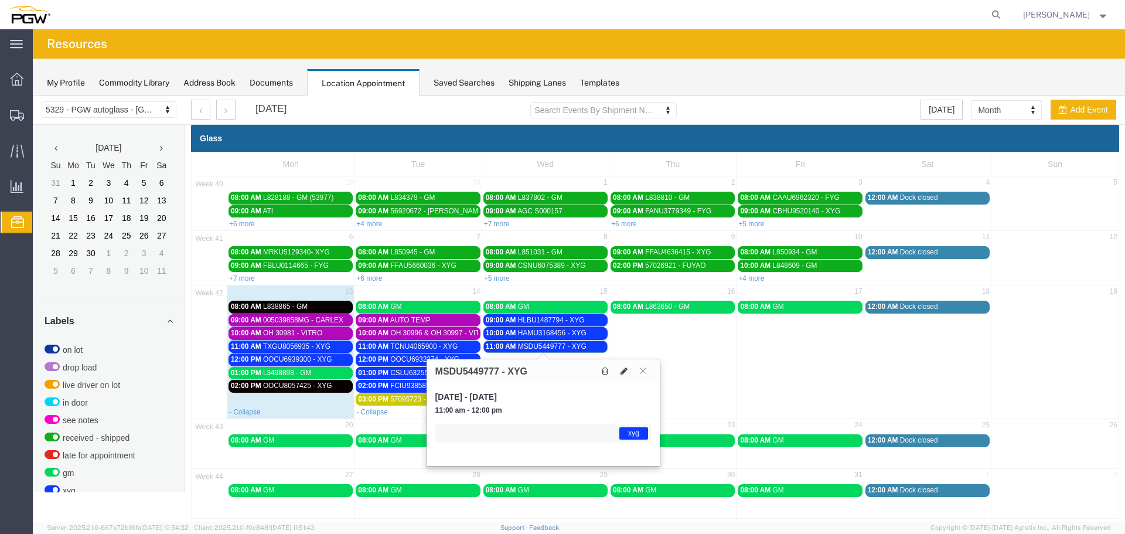
click at [622, 370] on icon at bounding box center [624, 371] width 7 height 8
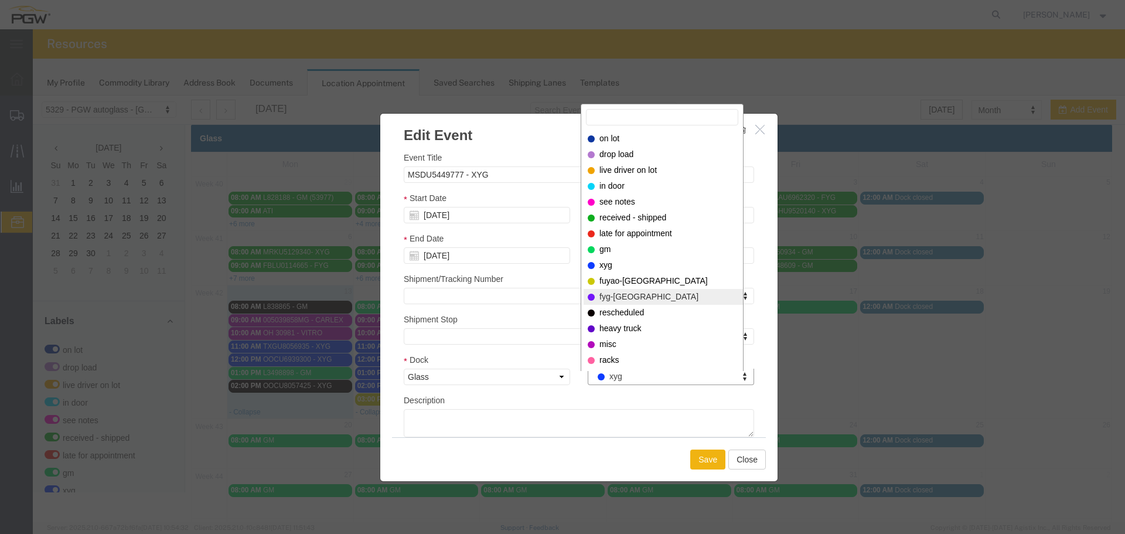
select select "12923"
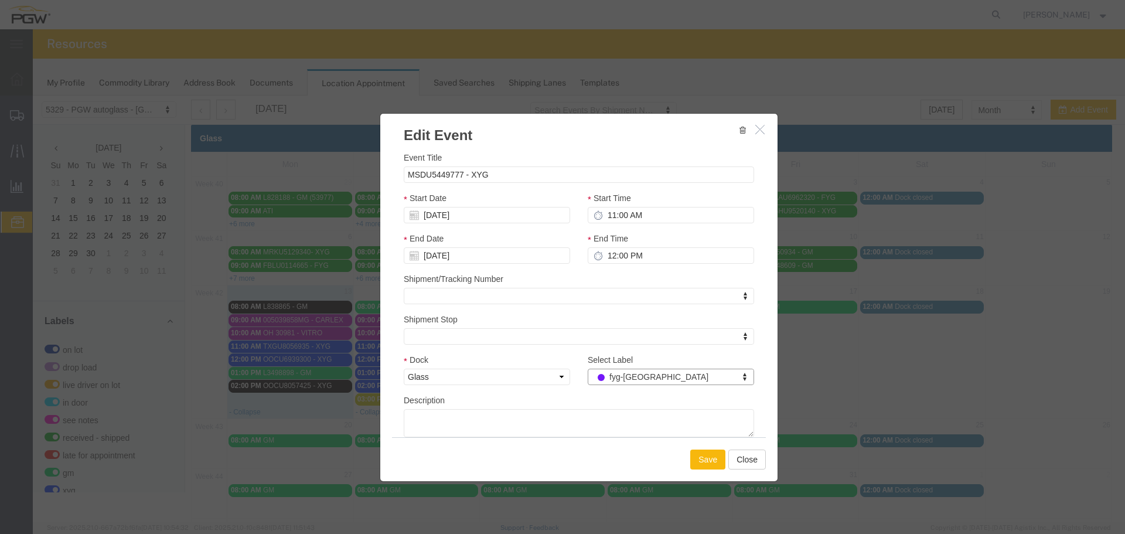
click at [697, 461] on button "Save" at bounding box center [707, 459] width 35 height 20
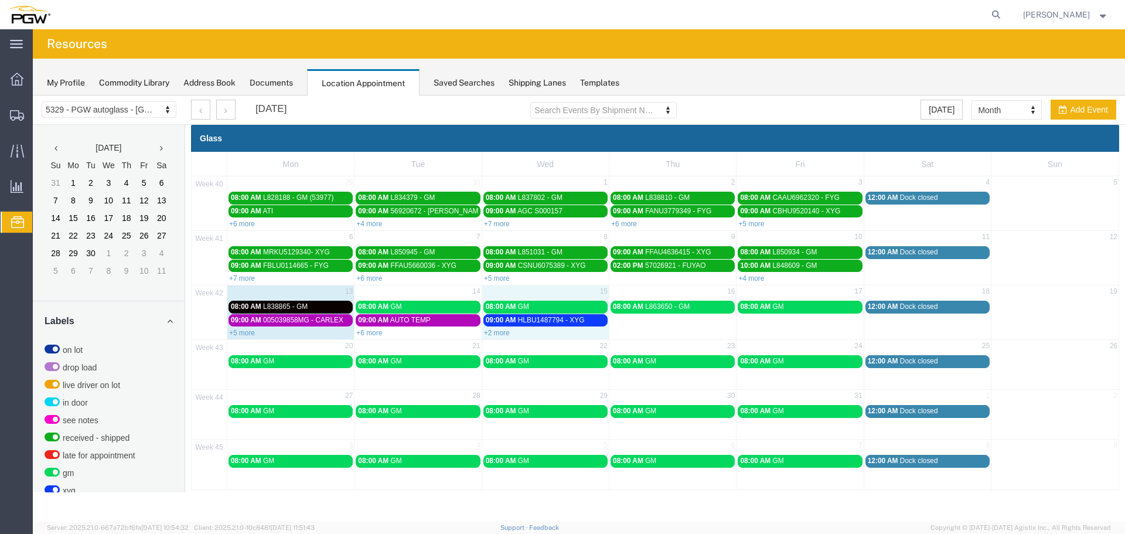
click at [580, 292] on td "15" at bounding box center [545, 292] width 127 height 15
select select "1"
select select
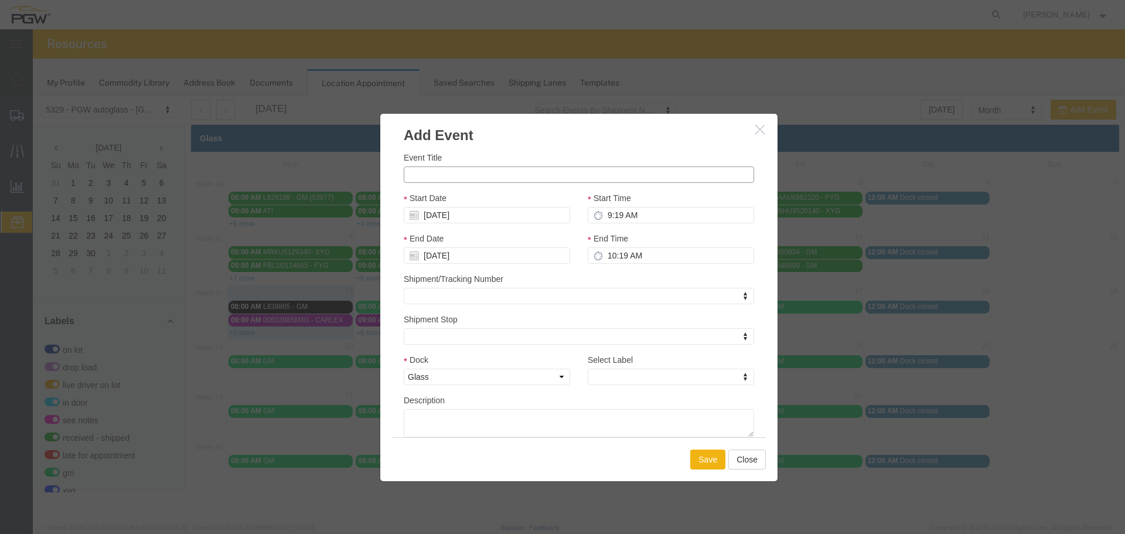
paste input "TGBU4513434"
type input "TGBU4513434 - FYG"
click at [603, 214] on input "9:19 AM" at bounding box center [671, 215] width 166 height 16
type input "12:19 AM"
type input "1:19 AM"
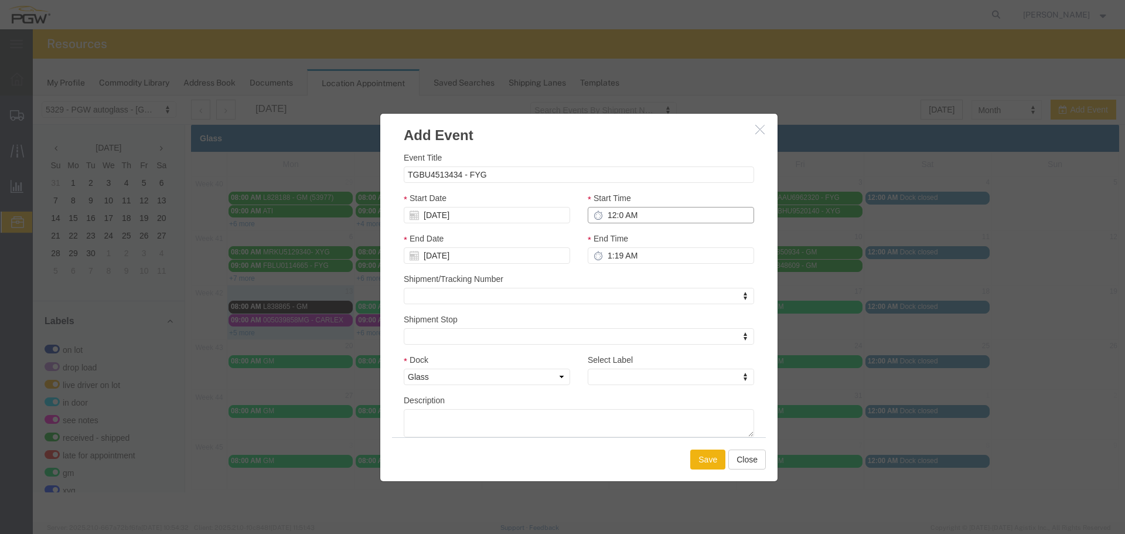
type input "12:00 AM"
type input "1:00 AM"
type input "12:00 PM"
type input "1:00 PM"
type input "12:00 PM"
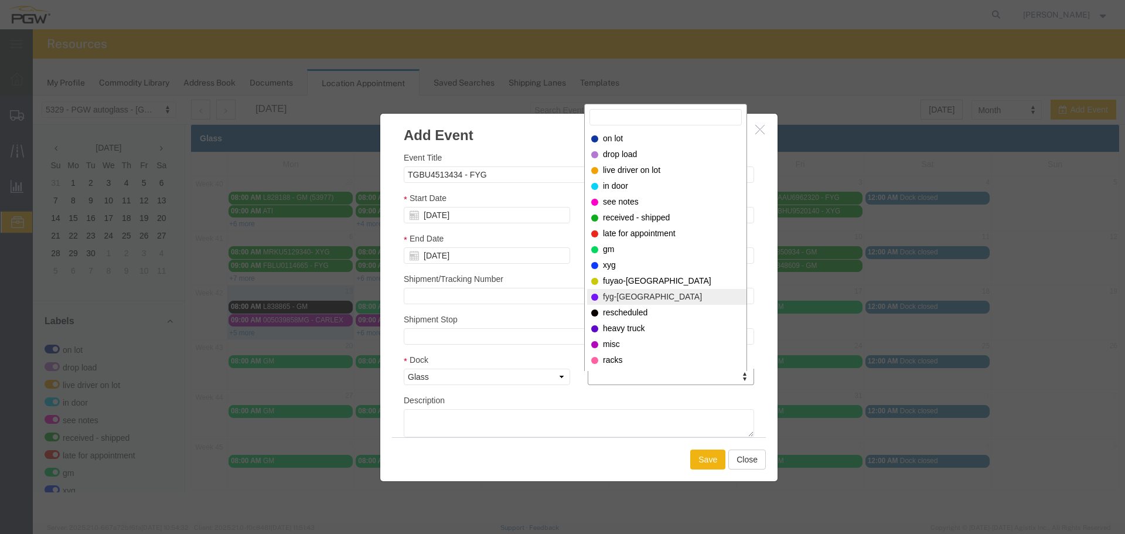
select select "12923"
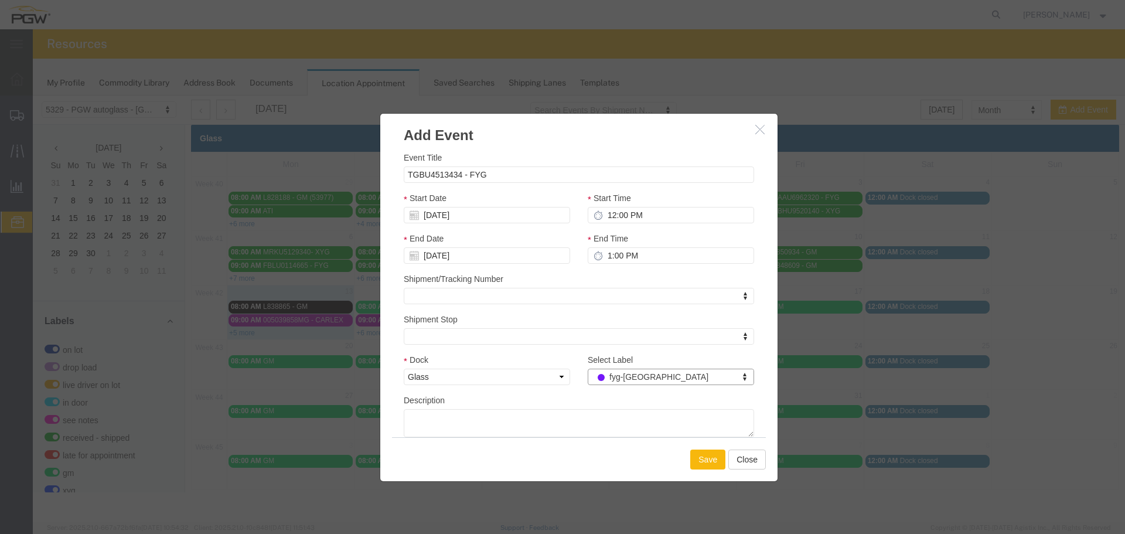
click at [705, 464] on button "Save" at bounding box center [707, 459] width 35 height 20
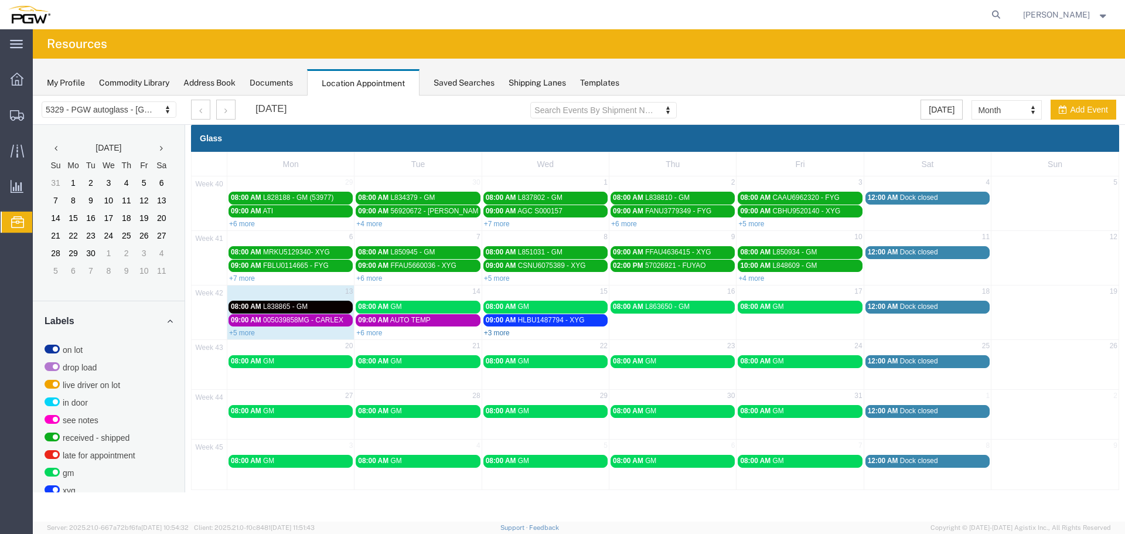
click at [492, 332] on link "+3 more" at bounding box center [497, 333] width 26 height 8
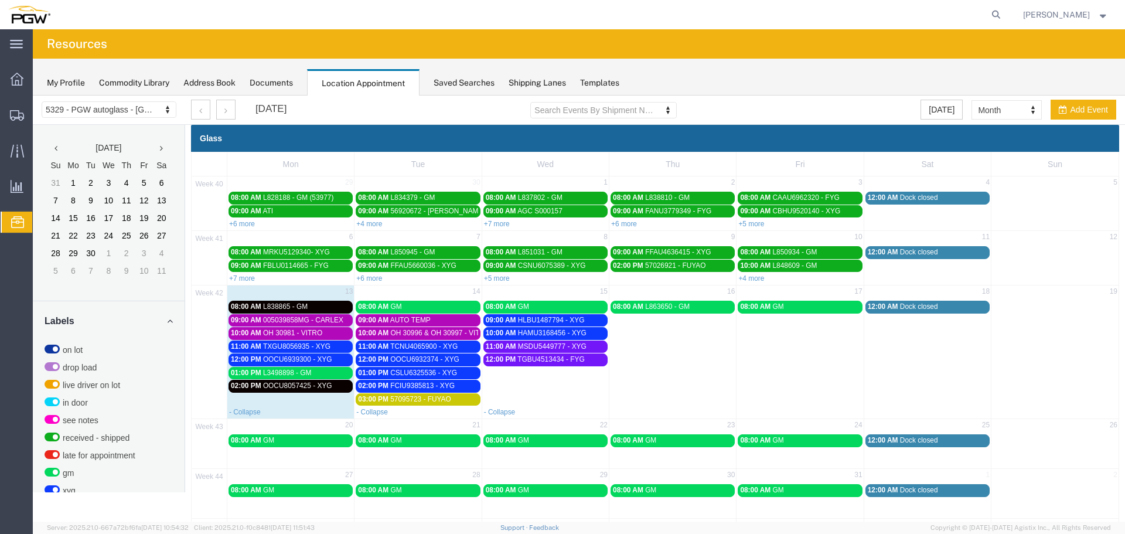
click at [526, 348] on span "MSDU5449777 - XYG" at bounding box center [552, 346] width 69 height 8
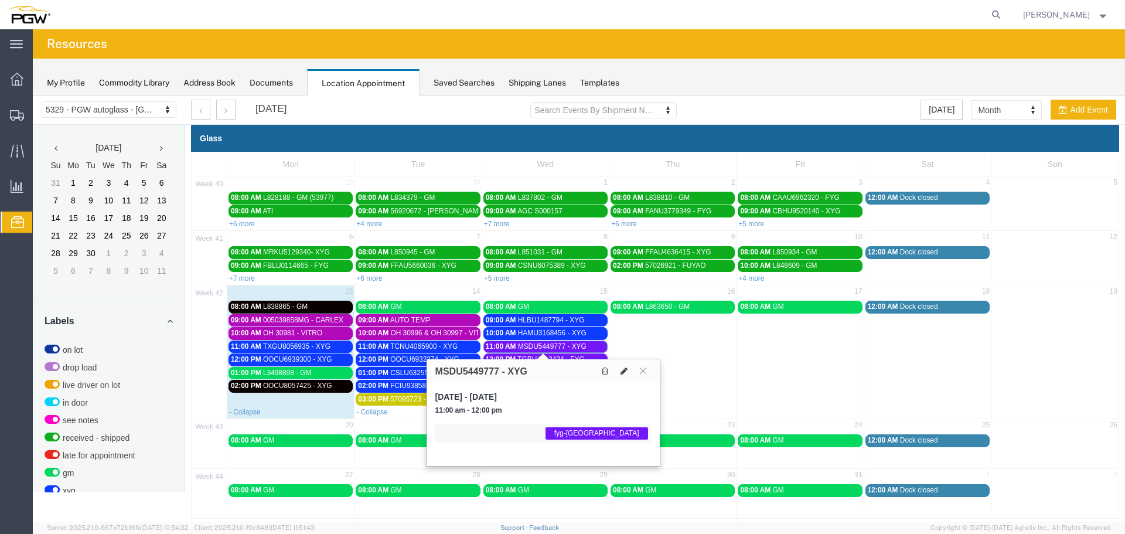
click at [627, 374] on icon at bounding box center [624, 371] width 7 height 8
select select "1"
select select "12923"
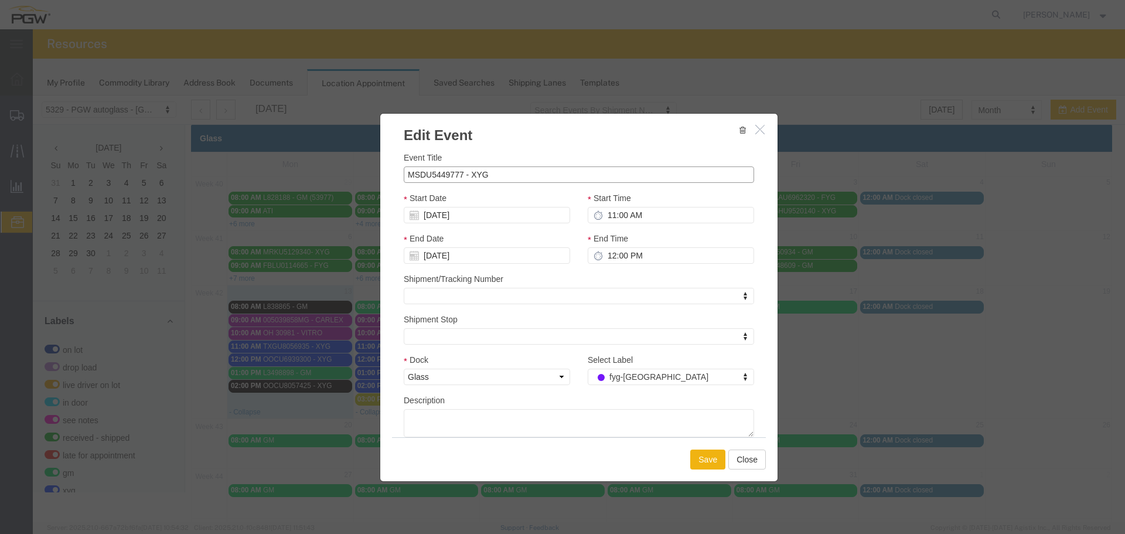
drag, startPoint x: 474, startPoint y: 173, endPoint x: 491, endPoint y: 178, distance: 17.5
click at [474, 173] on input "MSDU5449777 - XYG" at bounding box center [579, 174] width 350 height 16
click at [491, 178] on input "MSDU5449777 - FYG" at bounding box center [579, 174] width 350 height 16
type input "MSDU5449777 - FYG"
click at [700, 461] on button "Save" at bounding box center [707, 459] width 35 height 20
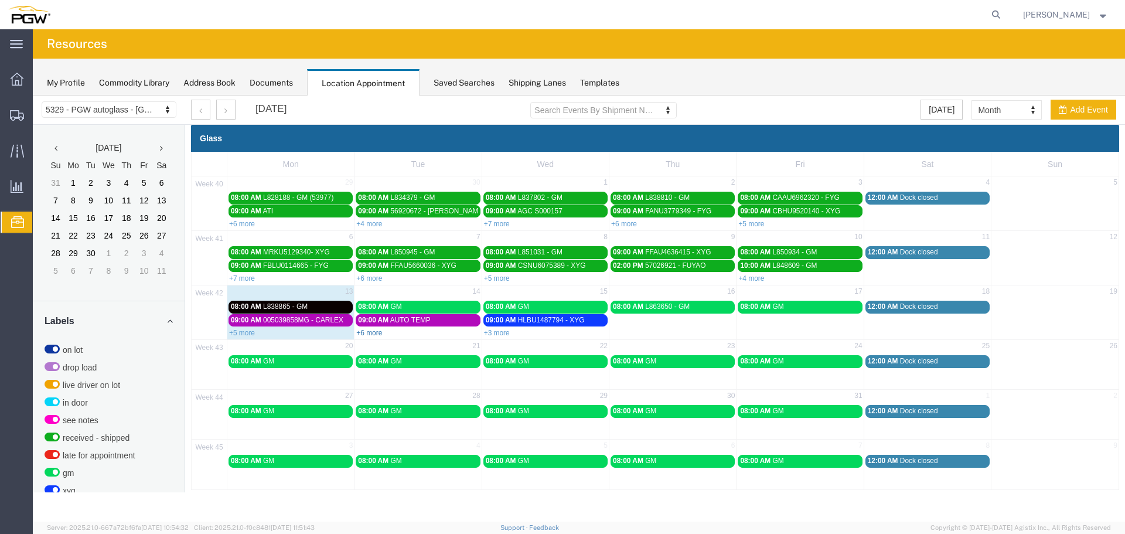
click at [380, 334] on link "+6 more" at bounding box center [369, 333] width 26 height 8
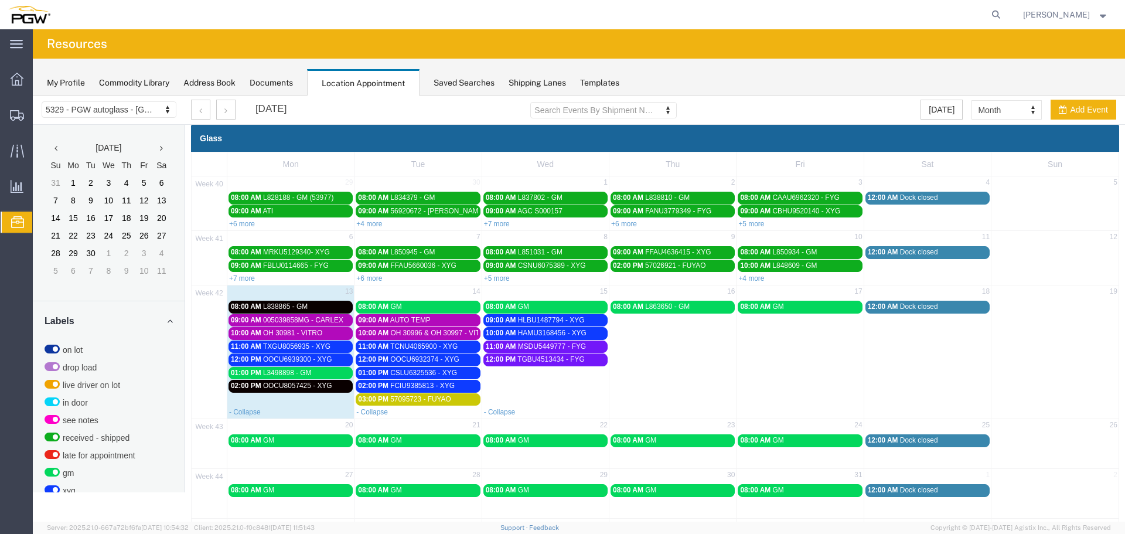
click at [311, 318] on span "005039858MG - CARLEX" at bounding box center [303, 320] width 80 height 8
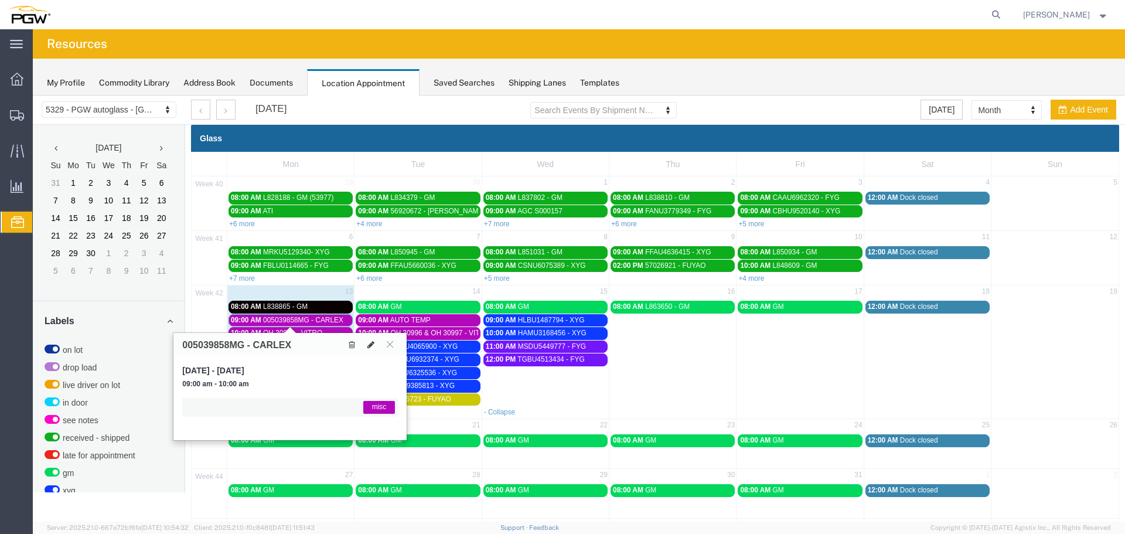
click at [373, 344] on icon at bounding box center [370, 344] width 7 height 8
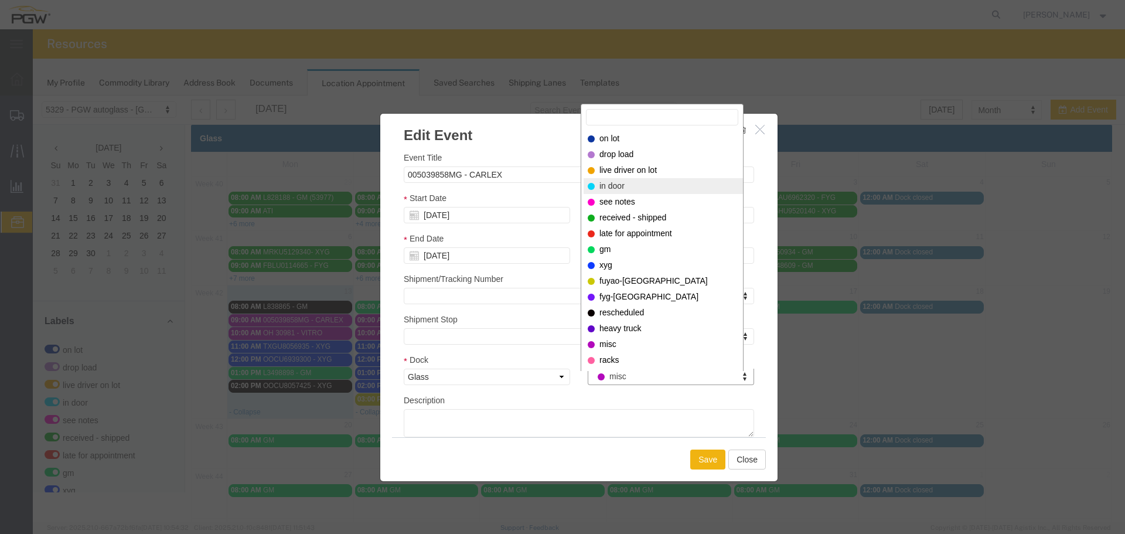
select select "220"
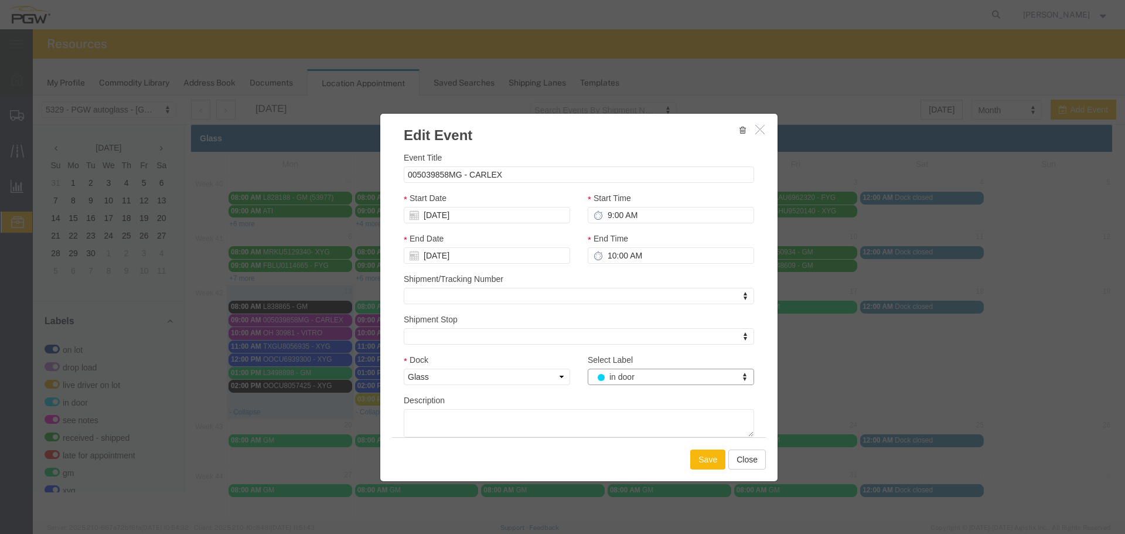
click at [697, 457] on button "Save" at bounding box center [707, 459] width 35 height 20
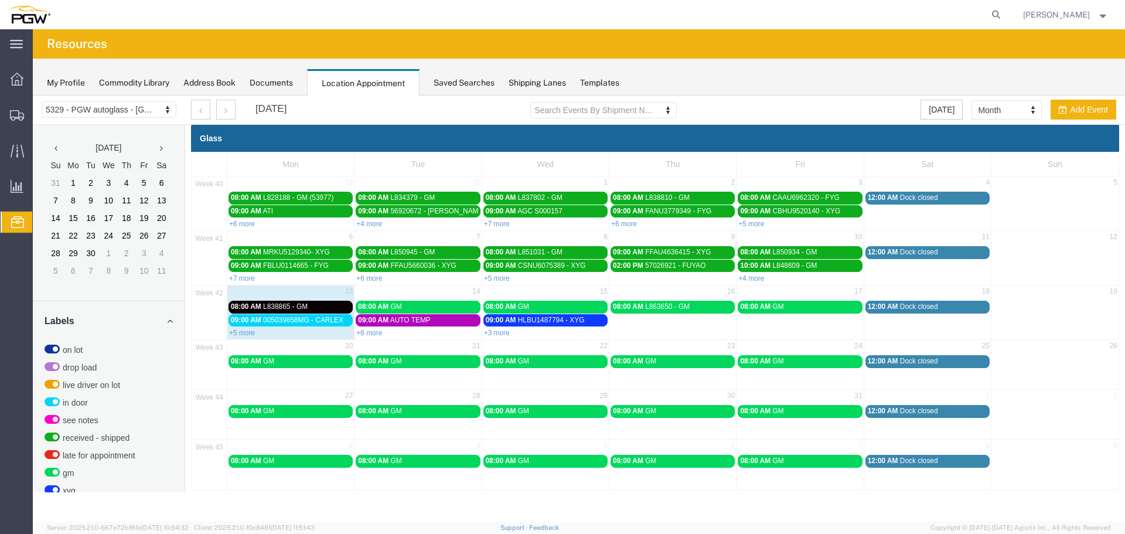
click at [292, 305] on span "L838865 - GM" at bounding box center [285, 306] width 45 height 8
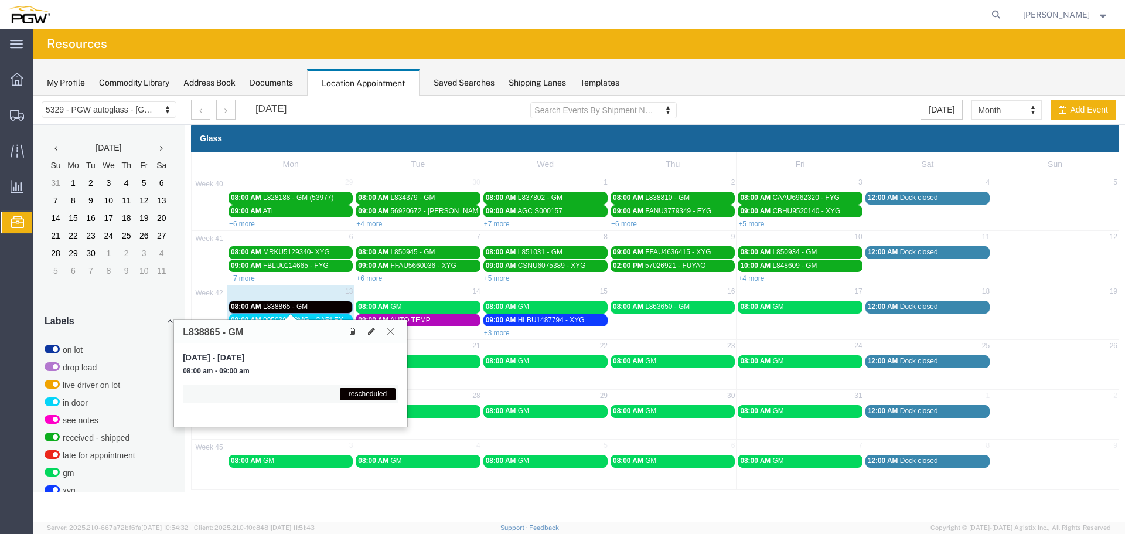
click at [198, 332] on h3 "L838865 - GM" at bounding box center [213, 332] width 60 height 11
copy h3 "L838865"
click at [386, 328] on button at bounding box center [391, 331] width 16 height 11
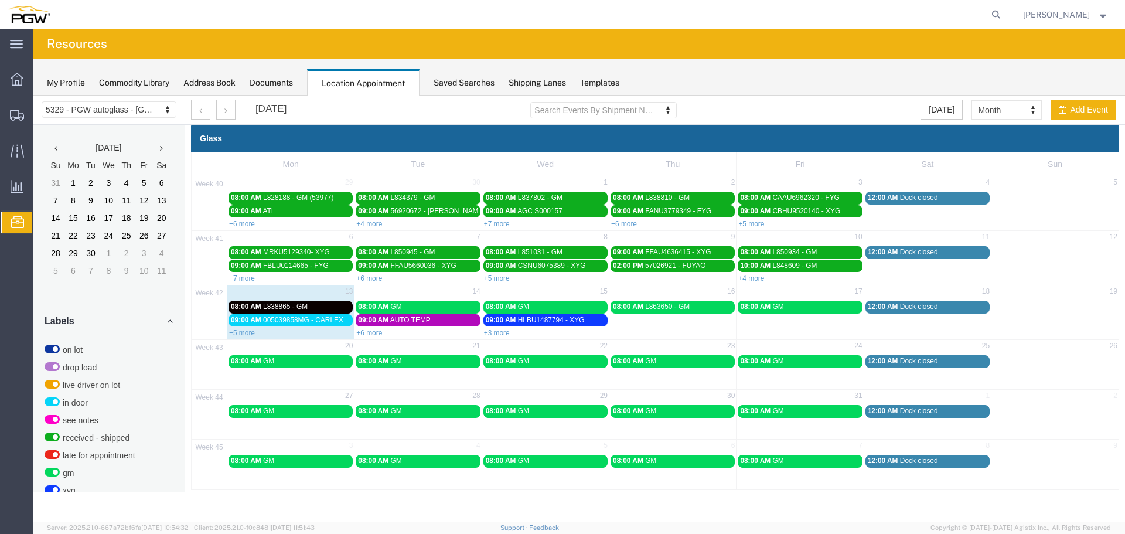
click at [494, 336] on link "+3 more" at bounding box center [497, 333] width 26 height 8
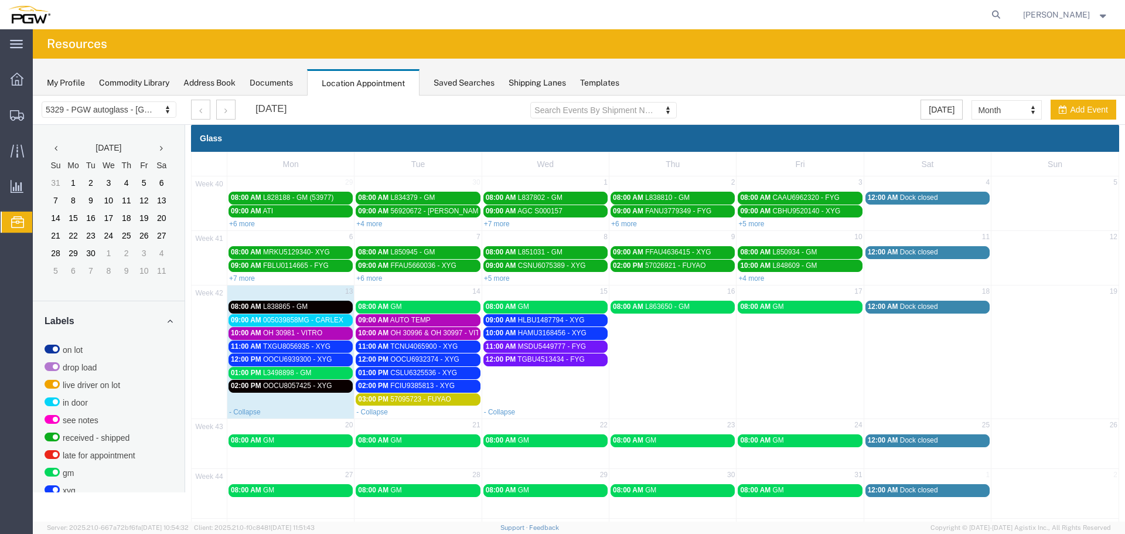
click at [434, 346] on span "TCNU4065900 - XYG" at bounding box center [423, 346] width 67 height 8
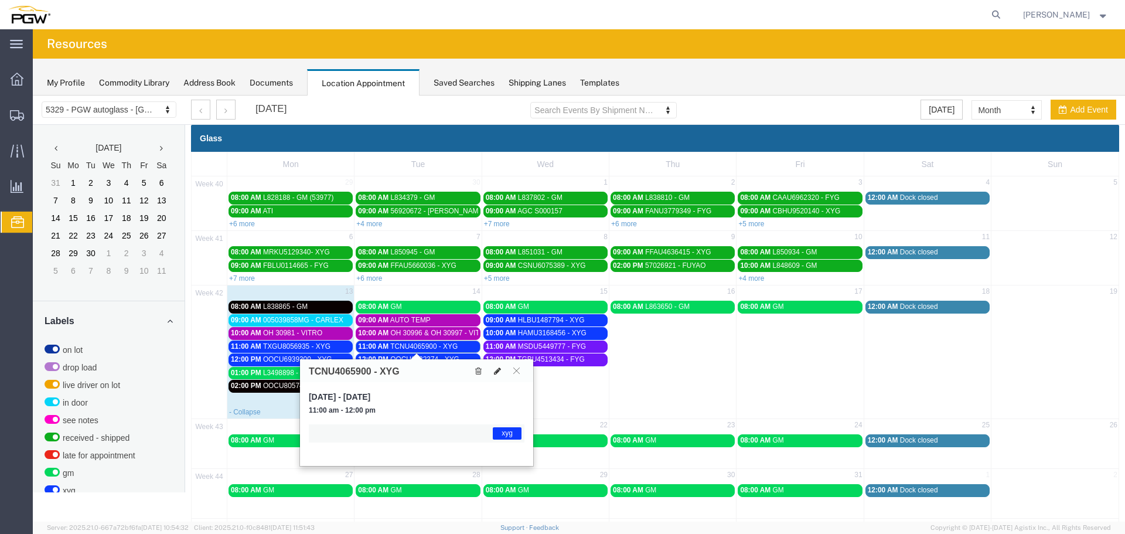
click at [498, 373] on icon at bounding box center [497, 371] width 7 height 8
select select "1"
select select "12920"
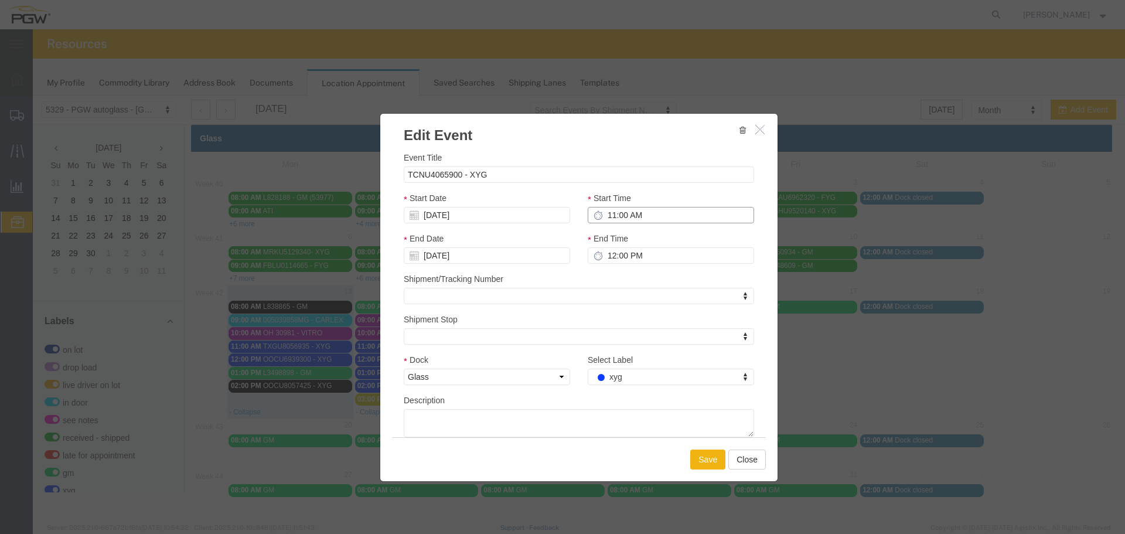
click at [602, 217] on input "11:00 AM" at bounding box center [671, 215] width 166 height 16
type input "9:00 AM"
type input "10:00 AM"
click at [499, 214] on input "[DATE]" at bounding box center [487, 215] width 166 height 16
drag, startPoint x: 459, startPoint y: 305, endPoint x: 508, endPoint y: 314, distance: 48.8
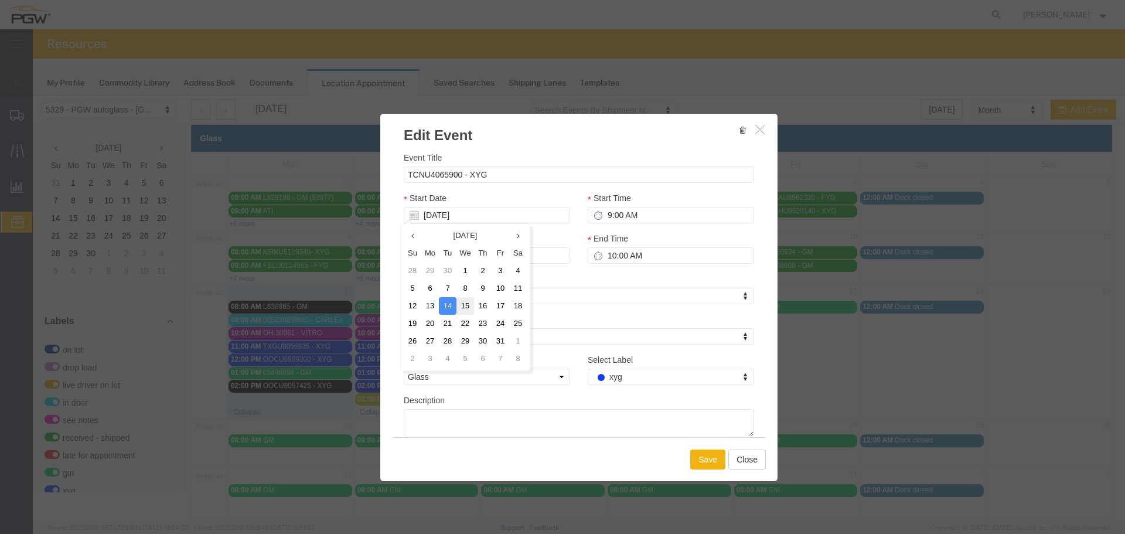
click at [460, 305] on td "15" at bounding box center [466, 306] width 18 height 18
type input "[DATE]"
click at [722, 467] on button "Save" at bounding box center [707, 459] width 35 height 20
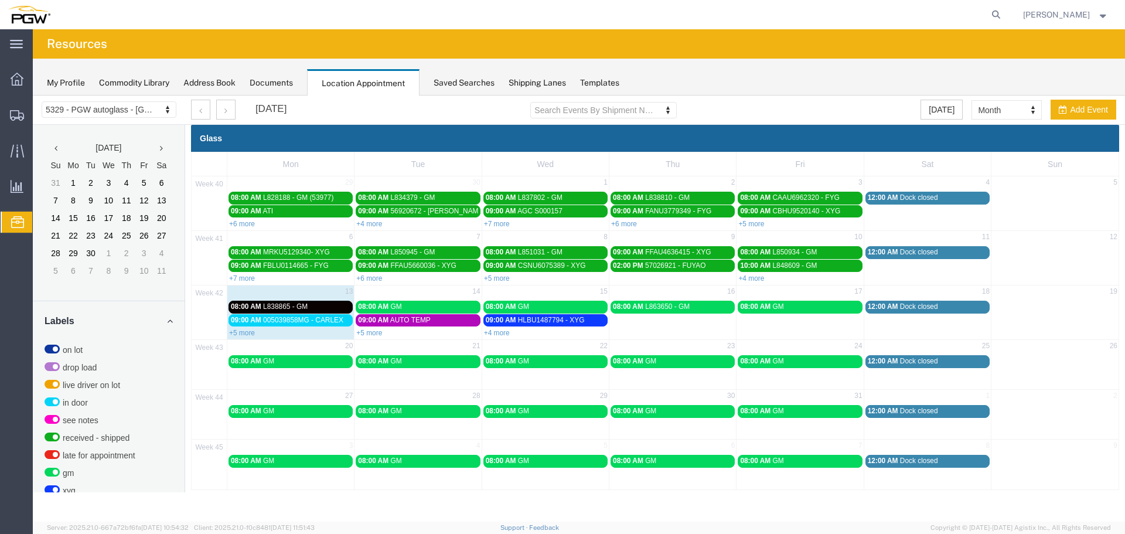
click at [508, 322] on span "09:00 AM" at bounding box center [501, 320] width 30 height 8
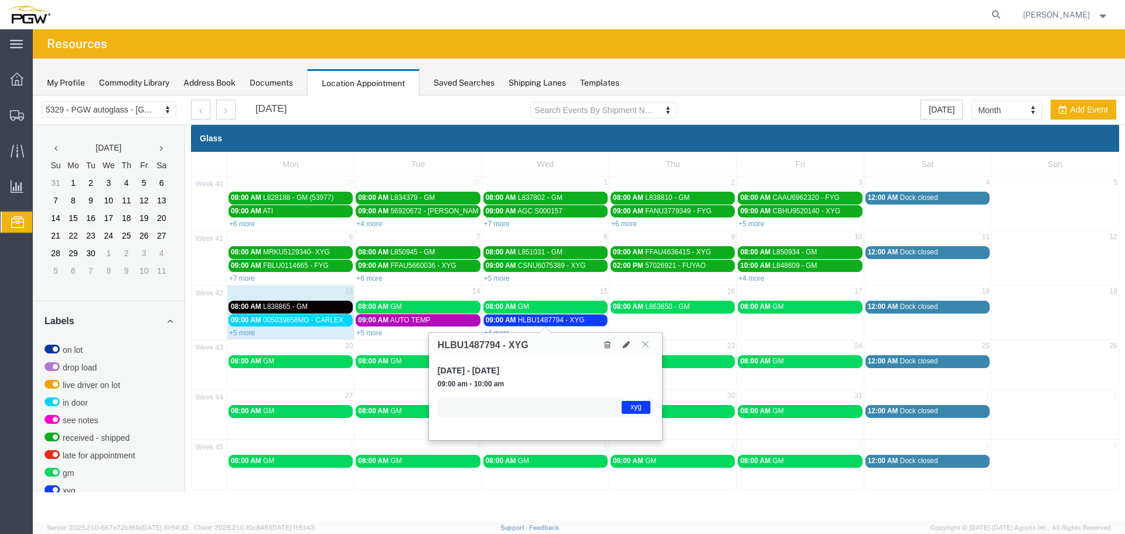
click at [504, 321] on span "09:00 AM" at bounding box center [501, 320] width 30 height 8
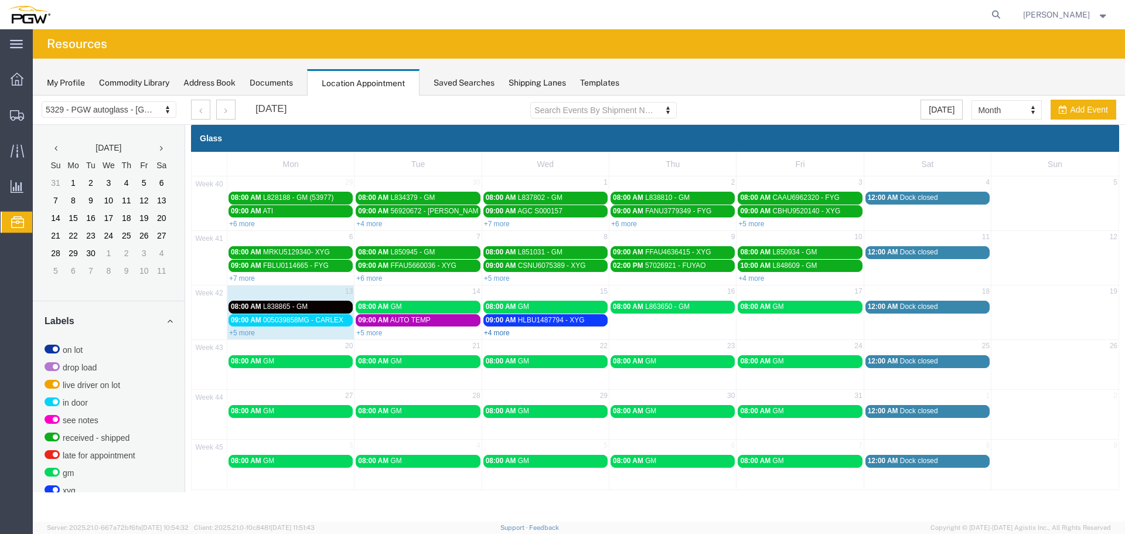
click at [502, 331] on link "+4 more" at bounding box center [497, 333] width 26 height 8
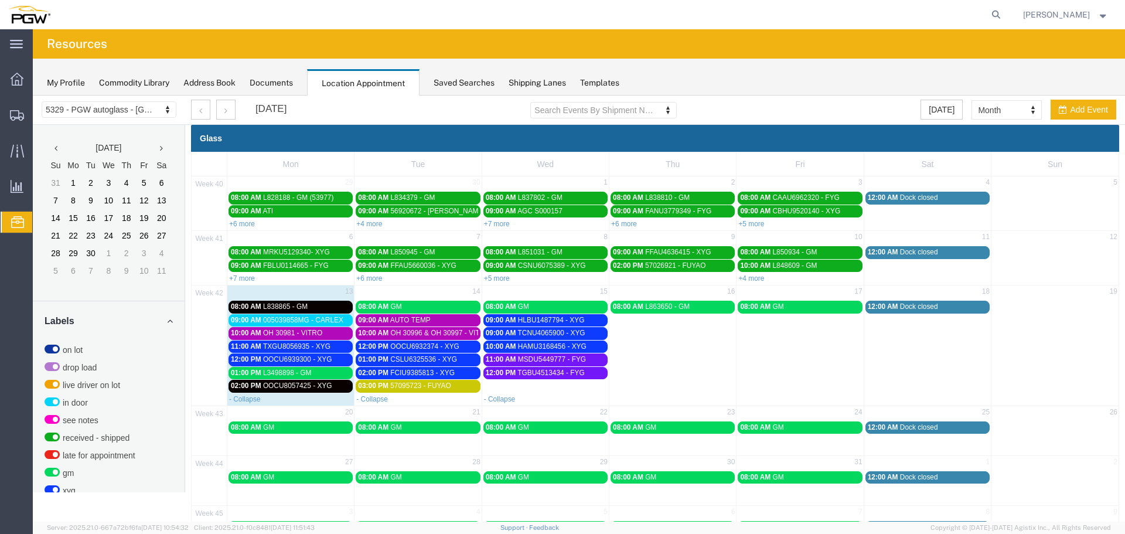
click at [504, 321] on span "09:00 AM" at bounding box center [501, 320] width 30 height 8
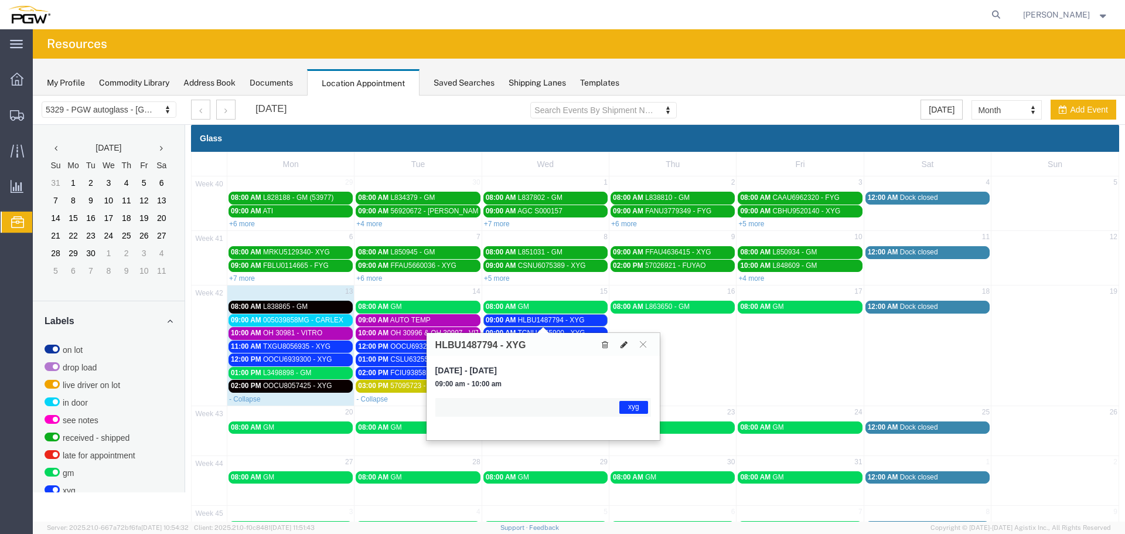
click at [621, 346] on icon at bounding box center [624, 344] width 7 height 8
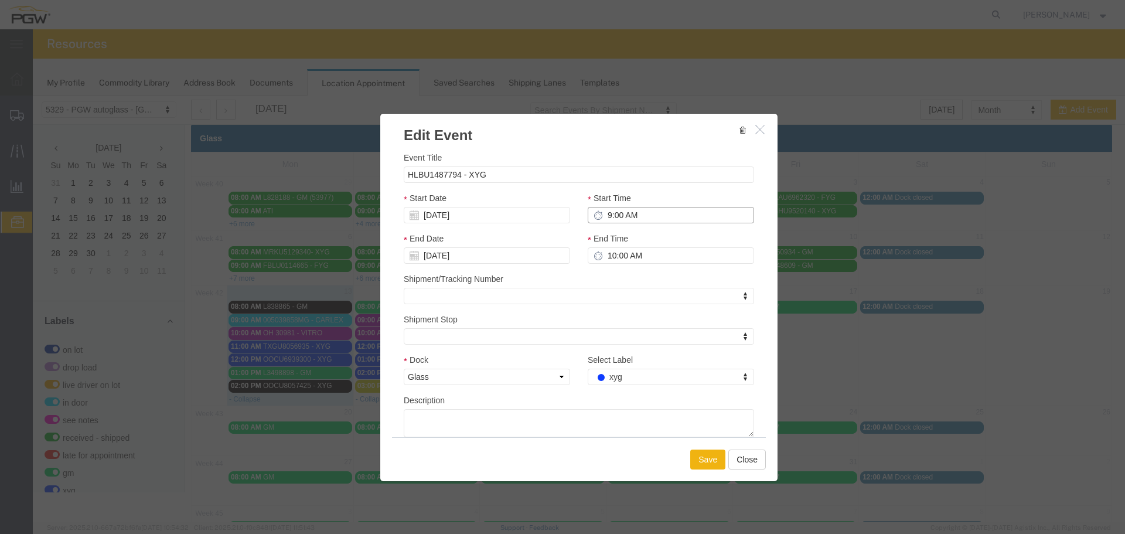
click at [601, 214] on input "9:00 AM" at bounding box center [671, 215] width 166 height 16
type input "11:00 AM"
type input "12:00 PM"
click at [510, 220] on input "[DATE]" at bounding box center [487, 215] width 166 height 16
click at [445, 304] on td "14" at bounding box center [448, 306] width 18 height 18
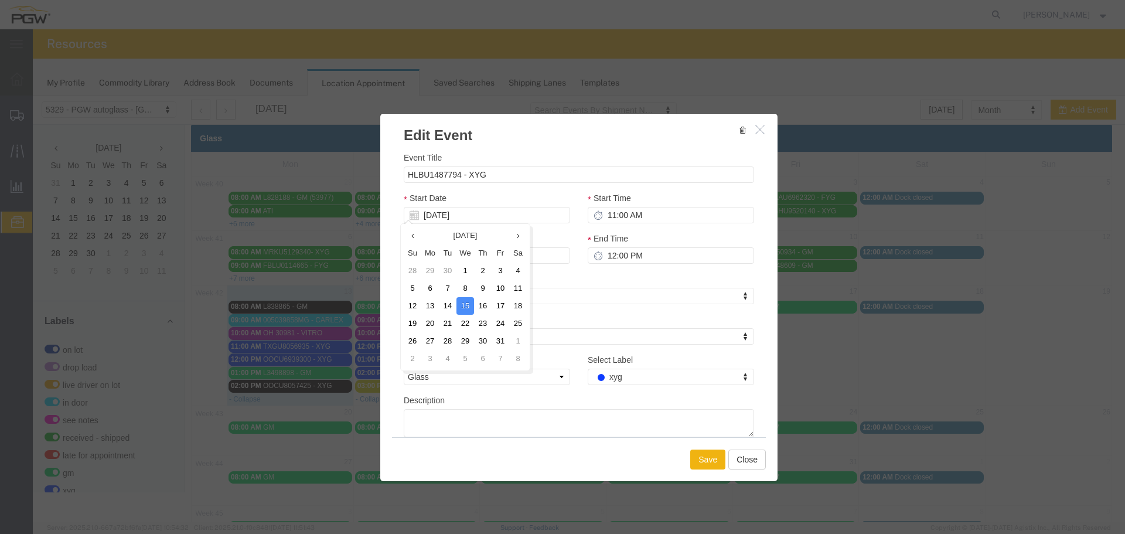
type input "[DATE]"
click at [704, 461] on button "Save" at bounding box center [707, 459] width 35 height 20
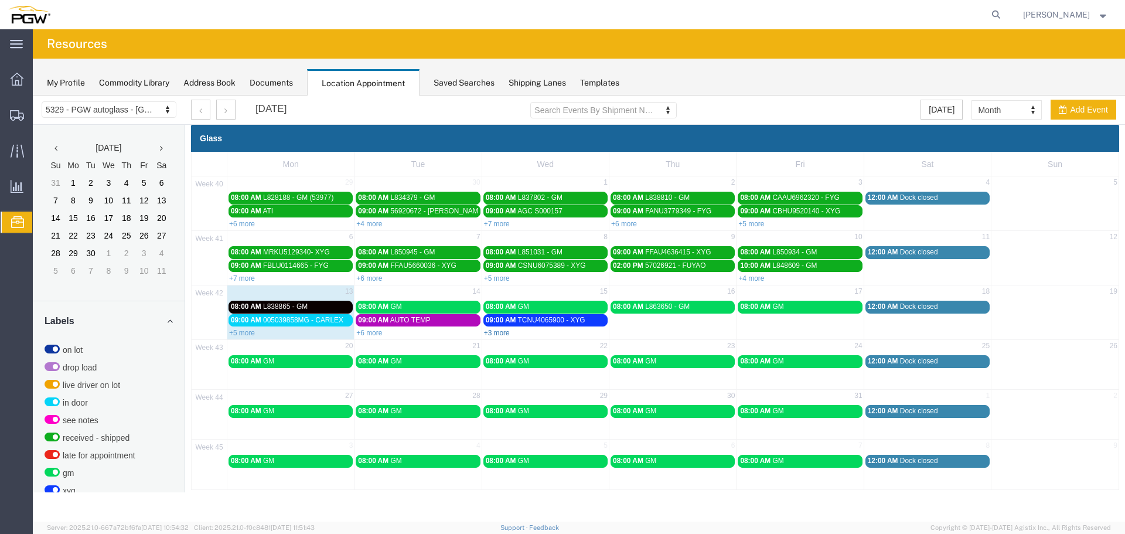
click at [498, 335] on link "+3 more" at bounding box center [497, 333] width 26 height 8
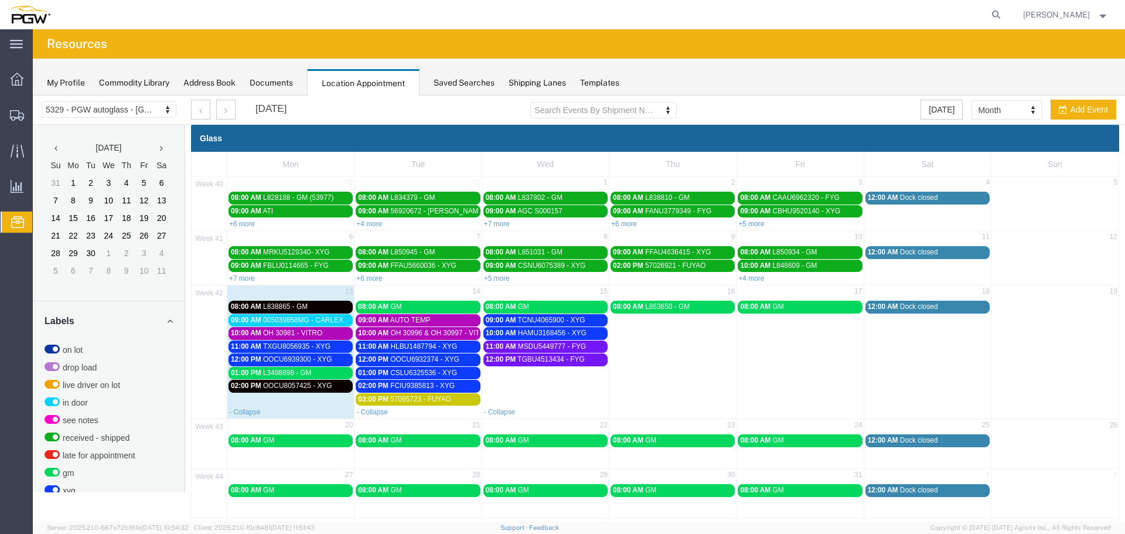
click at [499, 335] on span "10:00 AM" at bounding box center [501, 333] width 30 height 8
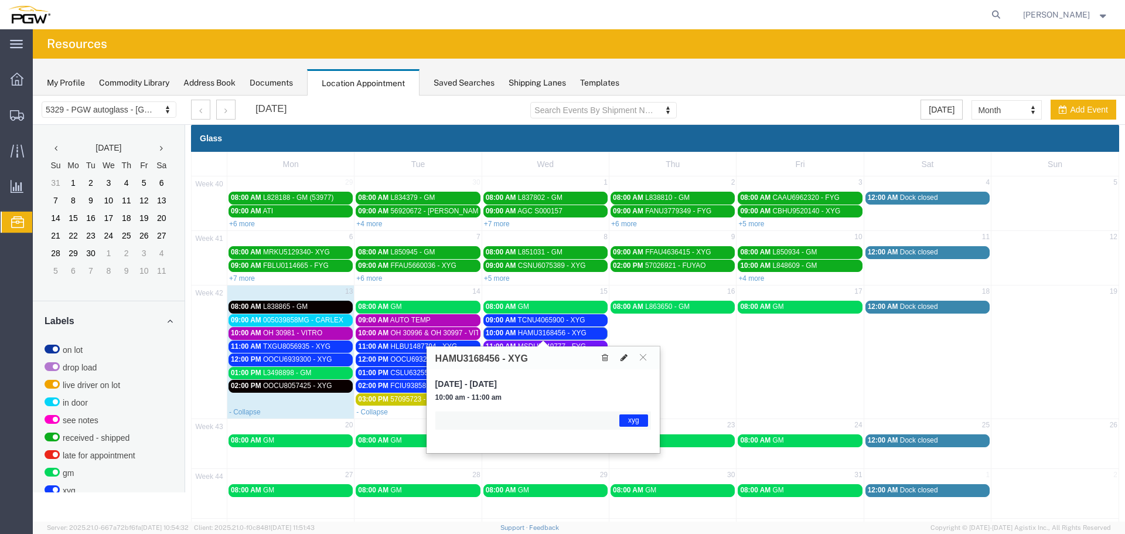
click at [626, 357] on icon at bounding box center [624, 357] width 7 height 8
select select "1"
select select "12920"
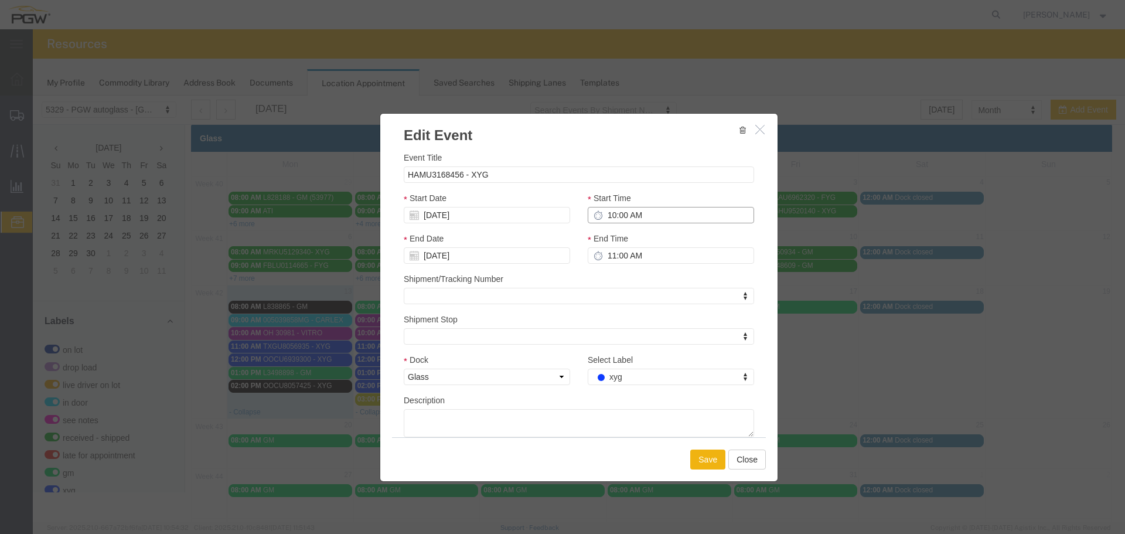
click at [602, 215] on input "10:00 AM" at bounding box center [671, 215] width 166 height 16
type input "12:00 AM"
type input "1:00 AM"
type input "12:00 PM"
type input "1:00 PM"
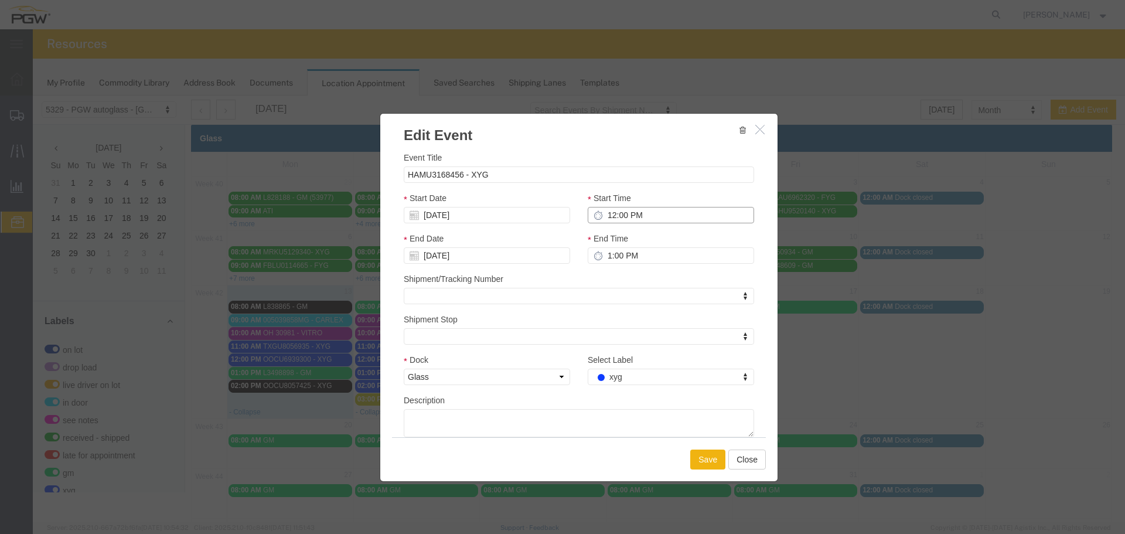
type input "12:00 PM"
click at [485, 220] on input "[DATE]" at bounding box center [487, 215] width 166 height 16
click at [452, 301] on td "14" at bounding box center [448, 306] width 18 height 18
type input "[DATE]"
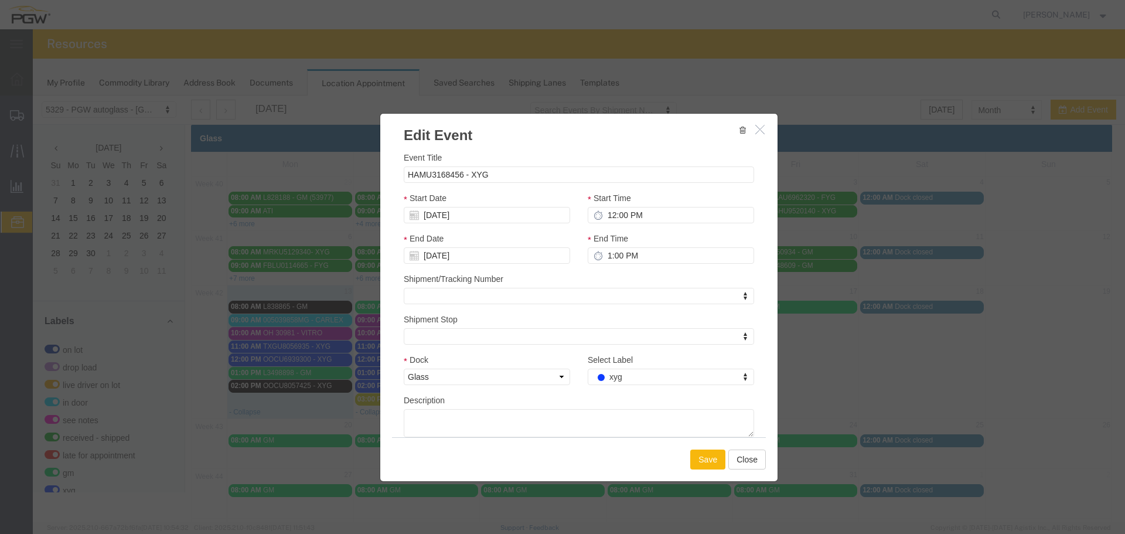
click at [692, 457] on button "Save" at bounding box center [707, 459] width 35 height 20
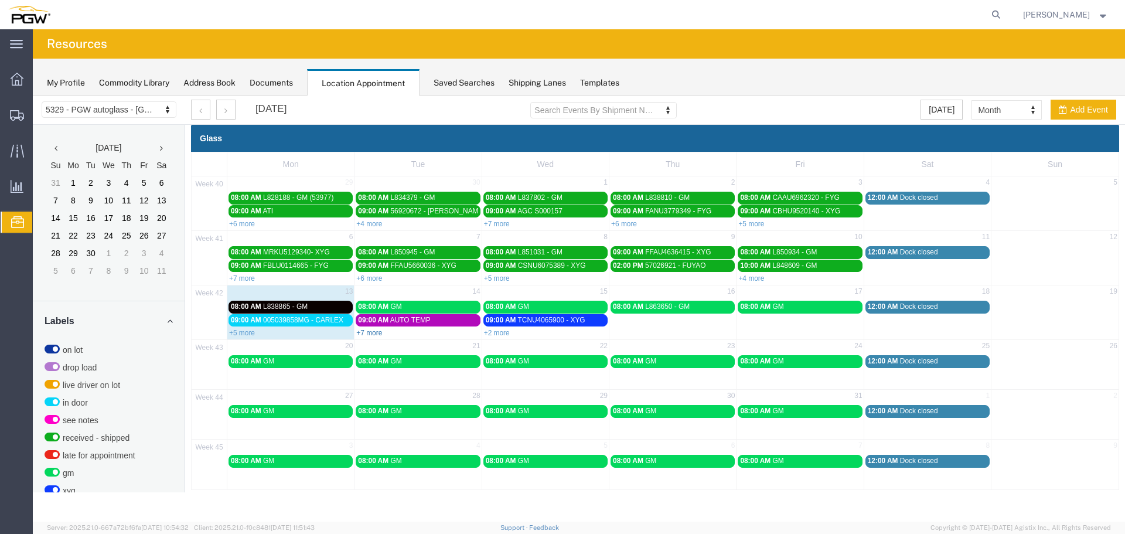
click at [373, 335] on link "+7 more" at bounding box center [369, 333] width 26 height 8
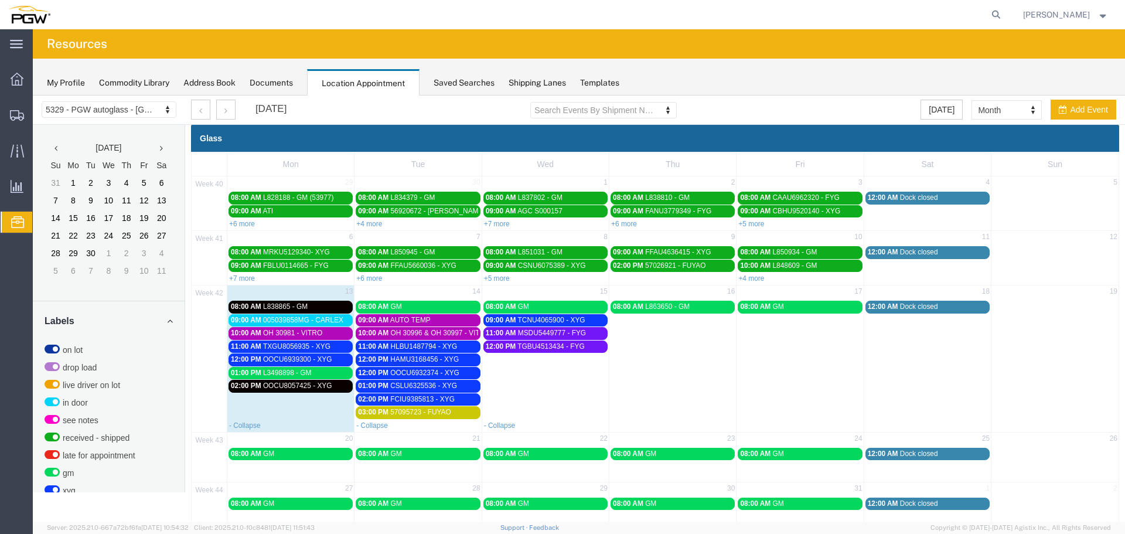
click at [396, 370] on span "OOCU6932374 - XYG" at bounding box center [424, 373] width 69 height 8
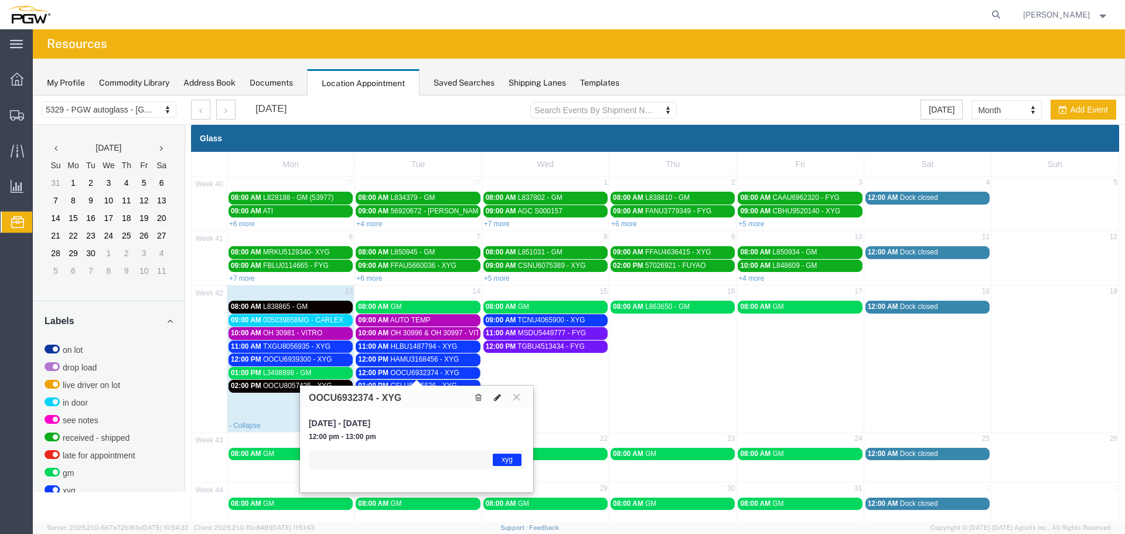
click at [500, 397] on icon at bounding box center [497, 397] width 7 height 8
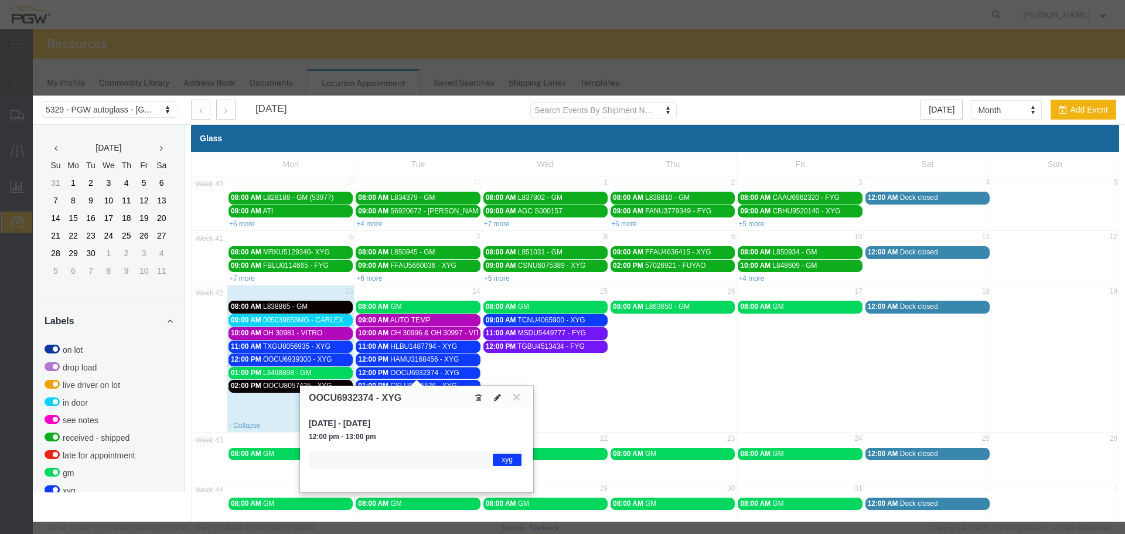
select select "1"
select select "12920"
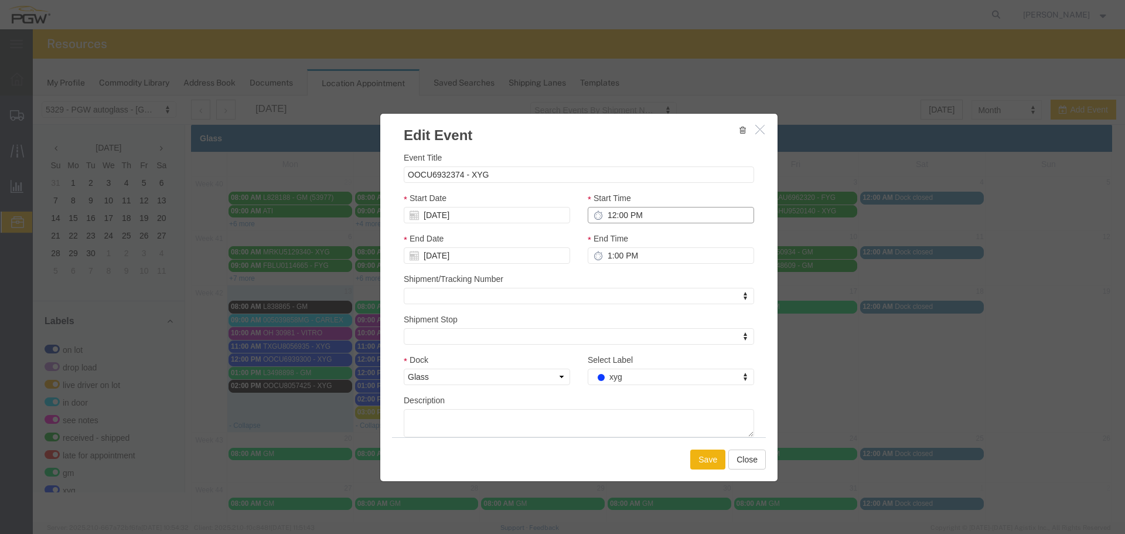
click at [602, 221] on input "12:00 PM" at bounding box center [671, 215] width 166 height 16
type input "10:00 PM"
type input "11:00 PM"
type input "10:00 AM"
type input "11:00 AM"
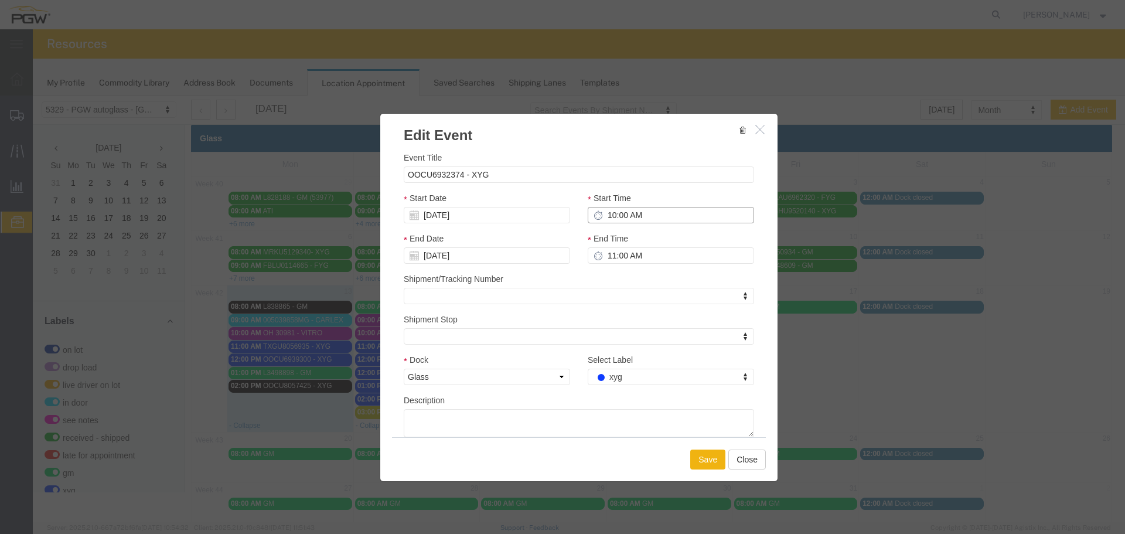
type input "10:00 AM"
click at [463, 221] on input "[DATE]" at bounding box center [487, 215] width 166 height 16
drag, startPoint x: 463, startPoint y: 307, endPoint x: 525, endPoint y: 310, distance: 62.2
click at [464, 307] on td "15" at bounding box center [466, 306] width 18 height 18
type input "[DATE]"
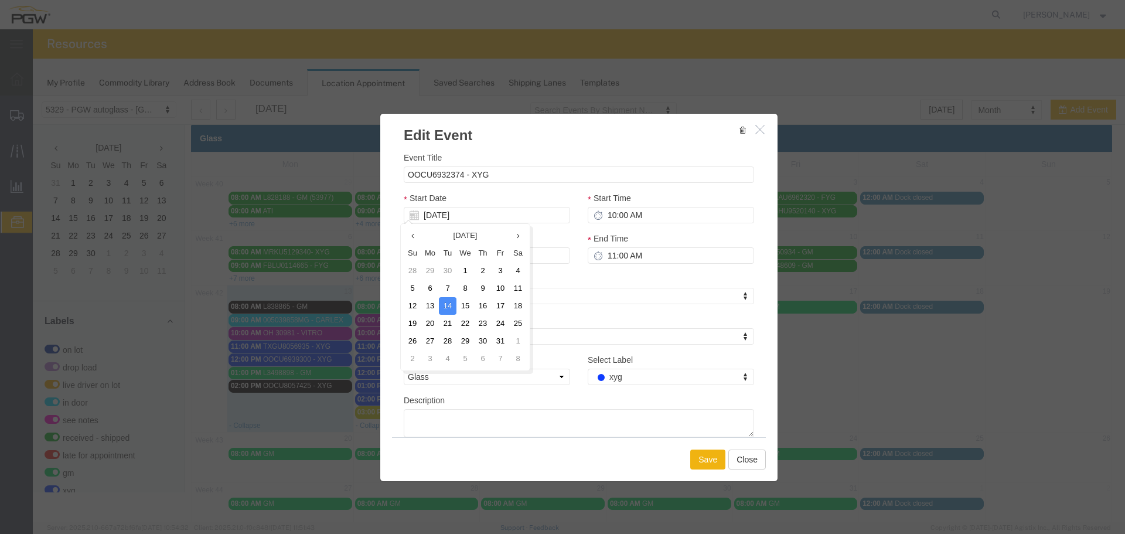
type input "[DATE]"
click at [706, 454] on button "Save" at bounding box center [707, 459] width 35 height 20
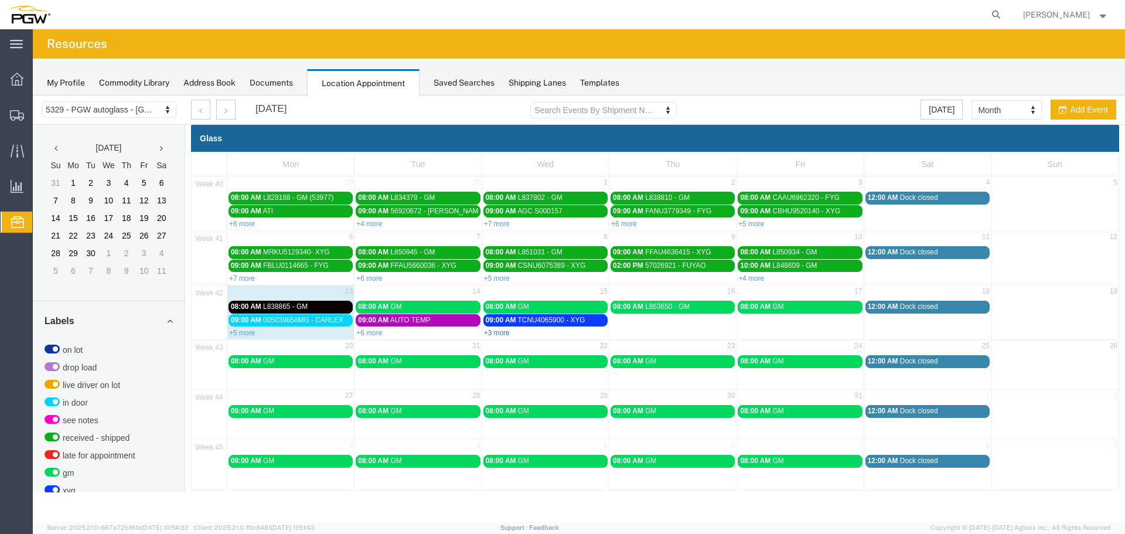
click at [503, 331] on link "+3 more" at bounding box center [497, 333] width 26 height 8
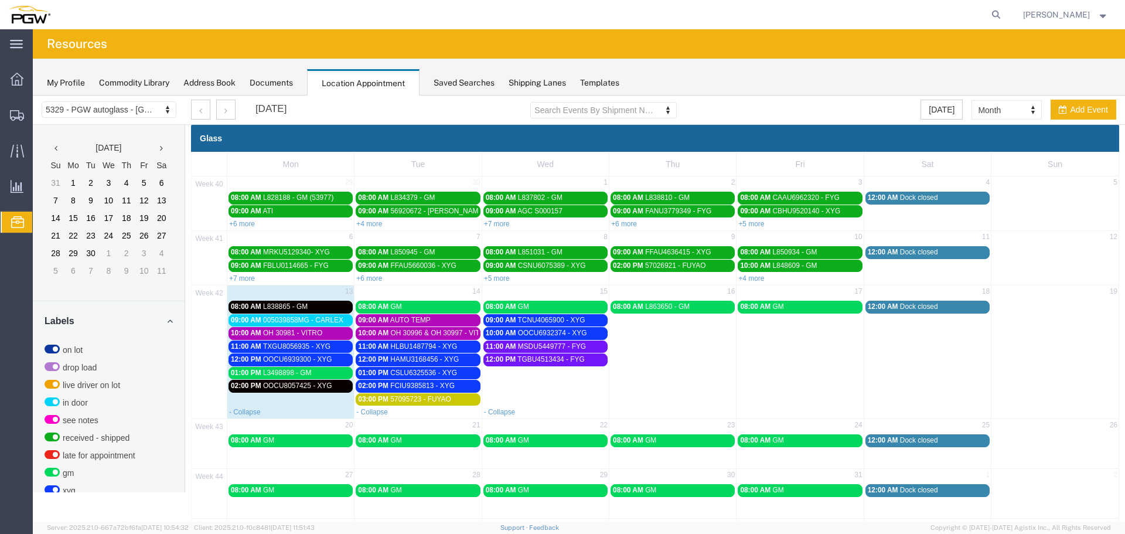
click at [580, 332] on span "OOCU6932374 - XYG" at bounding box center [552, 333] width 69 height 8
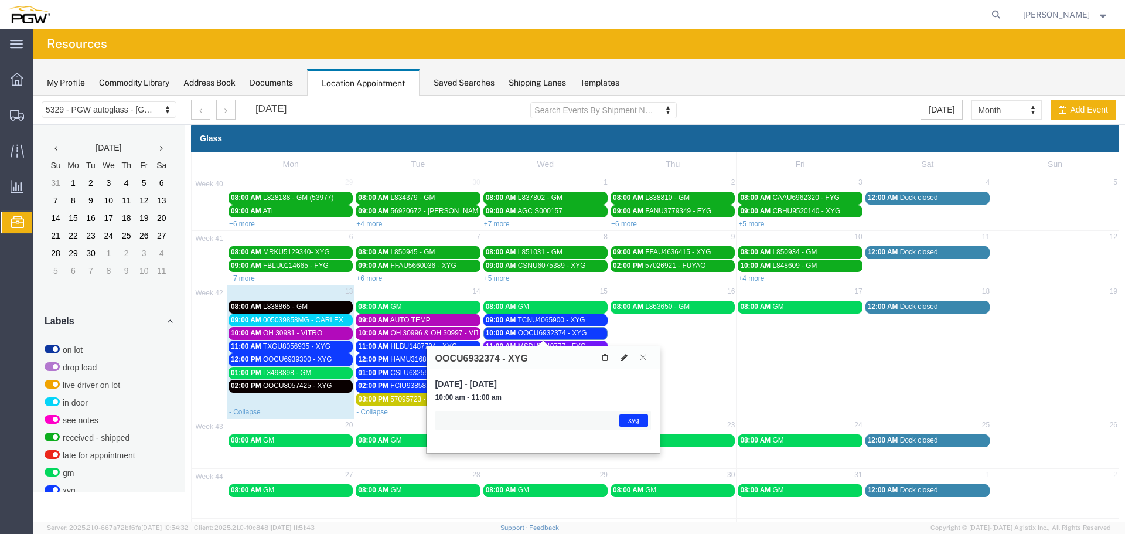
click at [626, 362] on icon at bounding box center [624, 357] width 7 height 8
select select "1"
select select "12920"
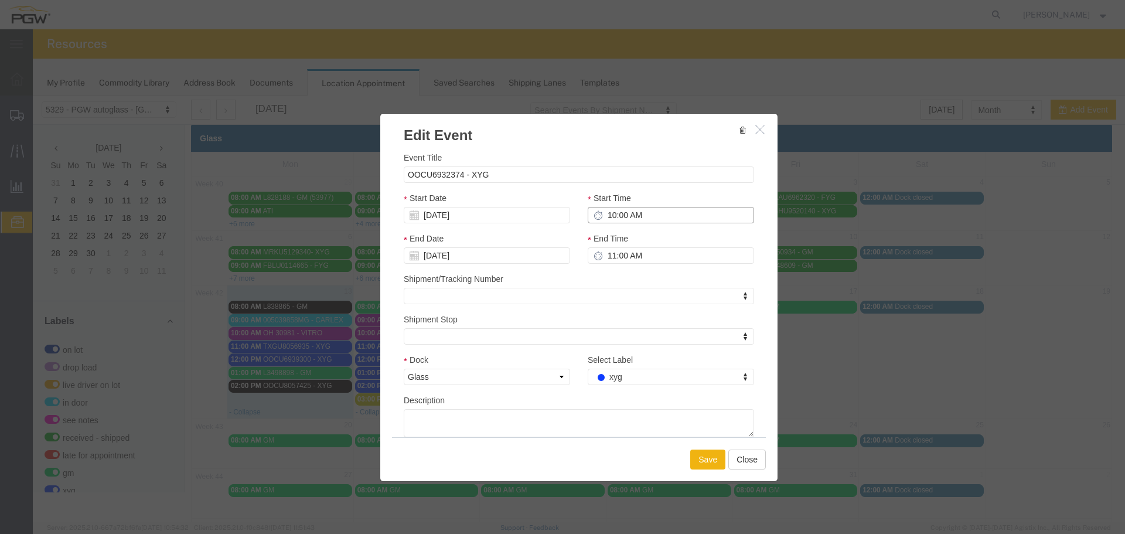
click at [603, 215] on input "10:00 AM" at bounding box center [671, 215] width 166 height 16
type input "9:00 AM"
type input "10:00 AM"
click at [703, 459] on button "Save" at bounding box center [707, 459] width 35 height 20
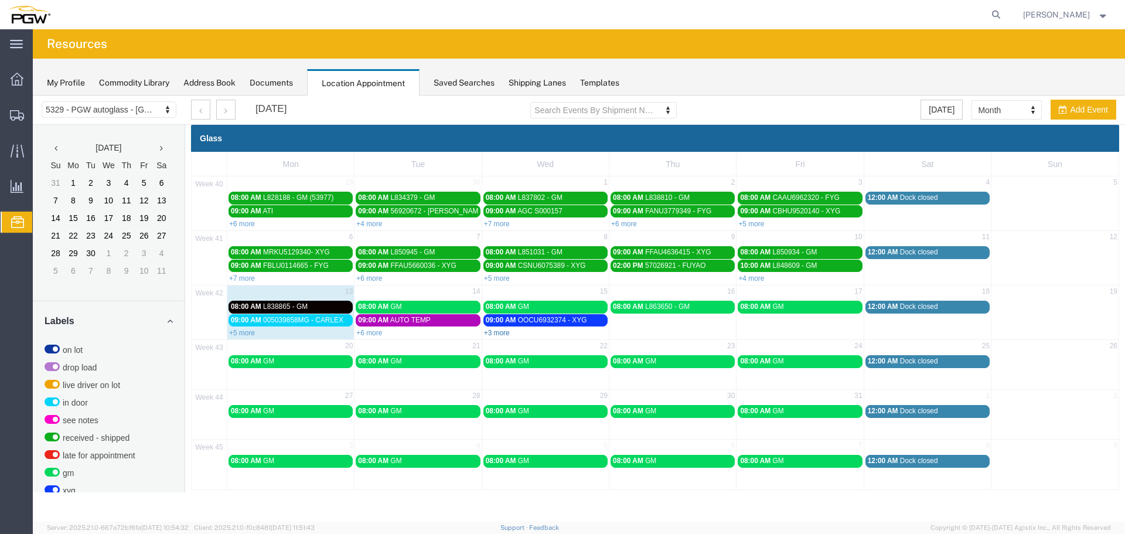
click at [494, 333] on link "+3 more" at bounding box center [497, 333] width 26 height 8
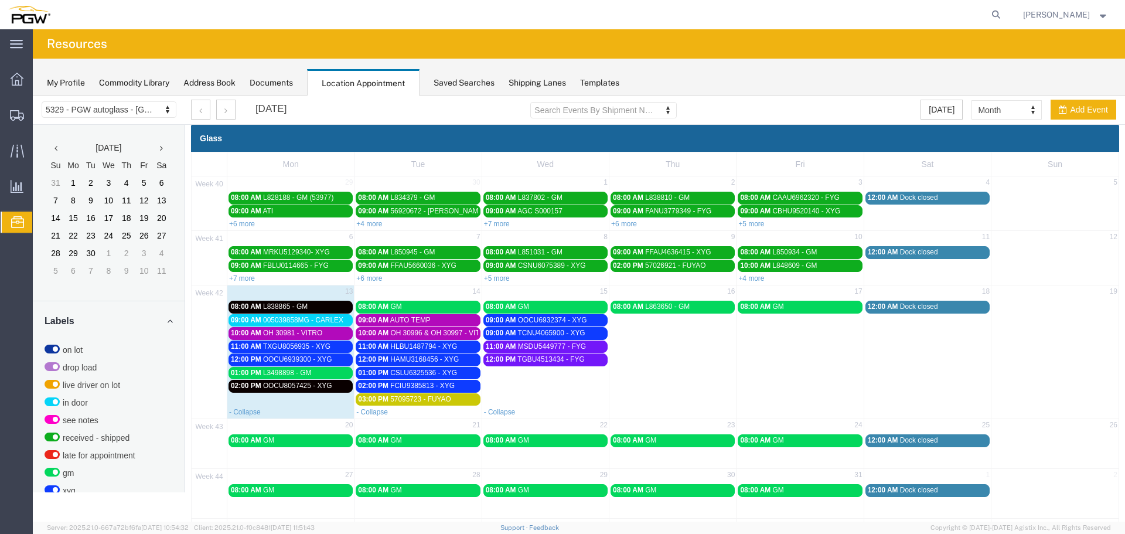
click at [496, 333] on span "09:00 AM" at bounding box center [501, 333] width 30 height 8
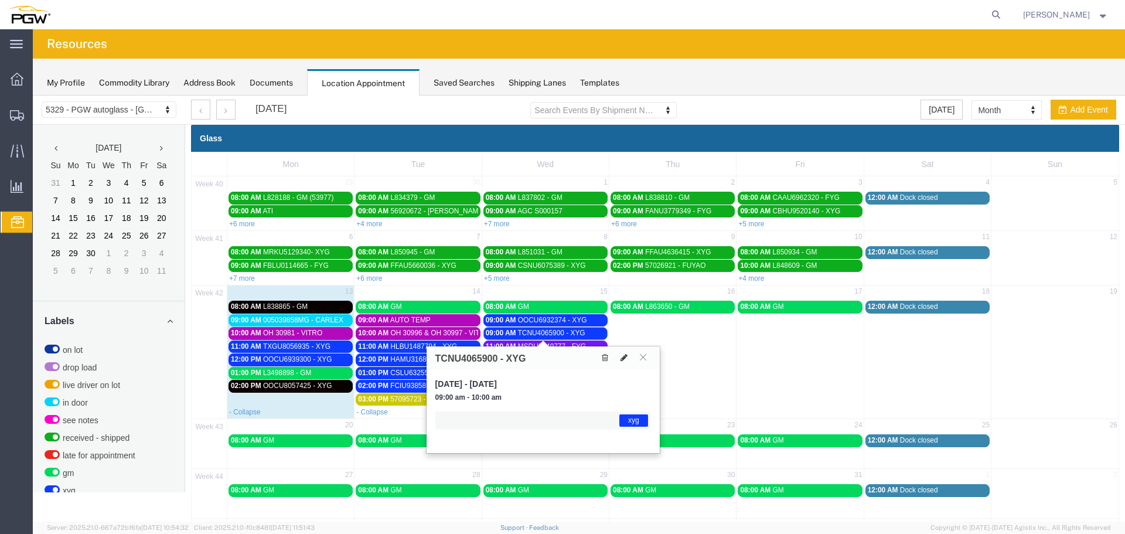
click at [626, 359] on icon at bounding box center [624, 357] width 7 height 8
select select "1"
select select "12920"
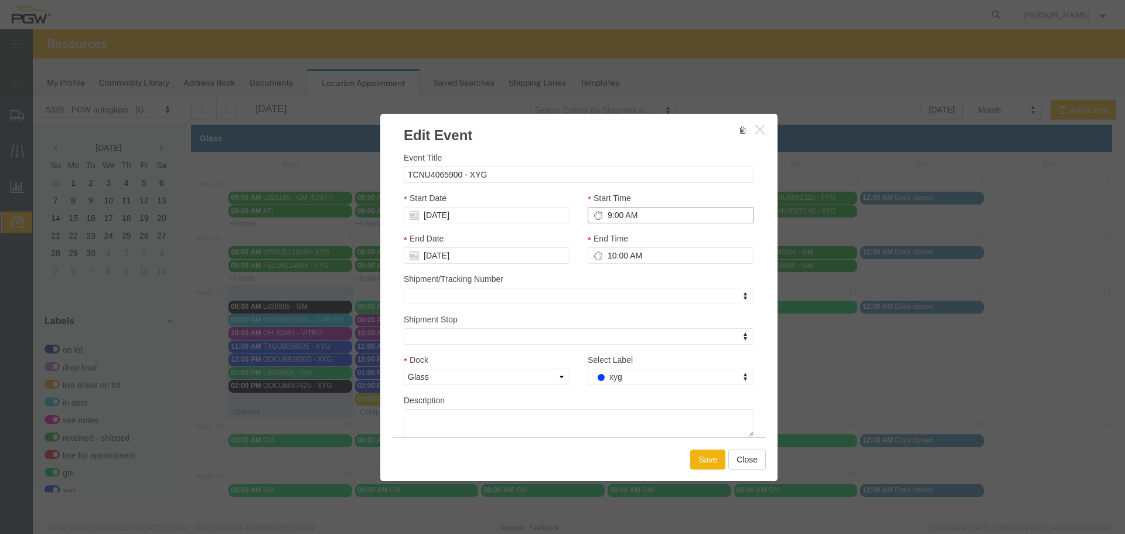
click at [611, 217] on input "9:00 AM" at bounding box center [671, 215] width 166 height 16
type input "10:00 AM"
type input "11:00 AM"
click at [693, 464] on button "Save" at bounding box center [707, 459] width 35 height 20
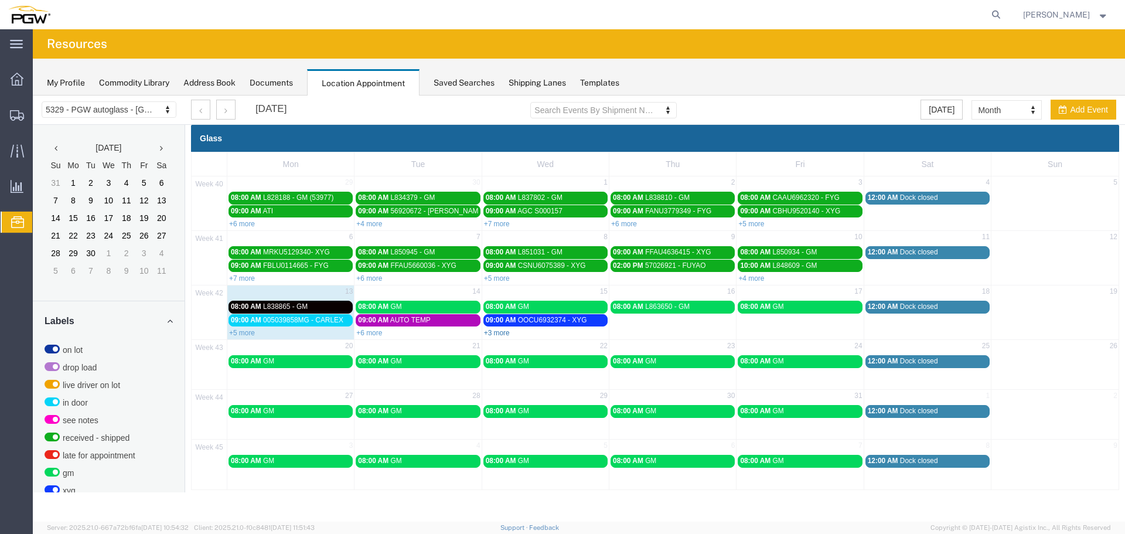
click at [502, 332] on link "+3 more" at bounding box center [497, 333] width 26 height 8
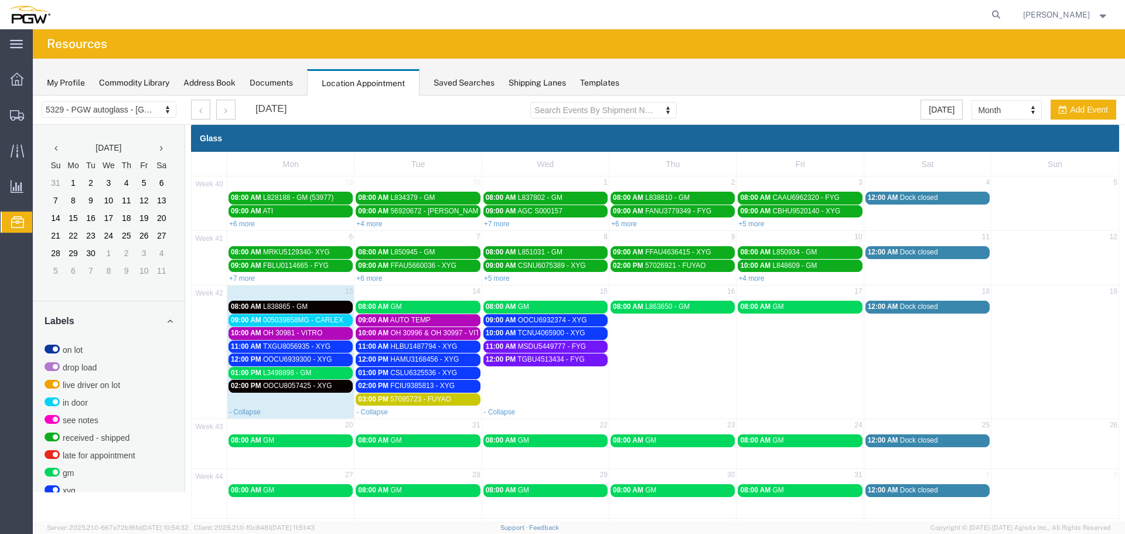
click at [328, 309] on div "08:00 AM L838865 - GM" at bounding box center [291, 306] width 120 height 9
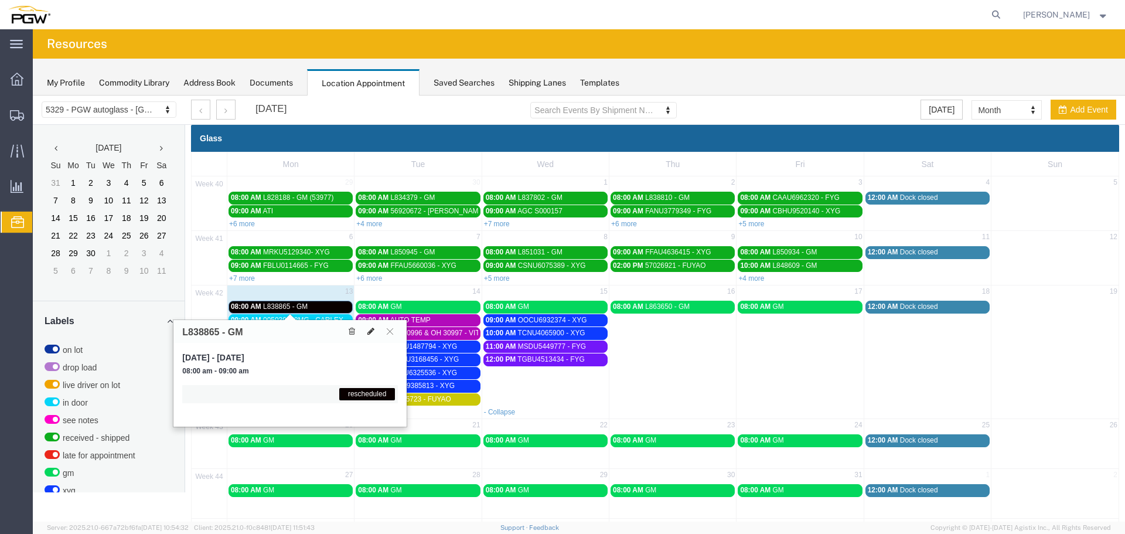
click at [373, 333] on icon at bounding box center [370, 331] width 7 height 8
select select "1"
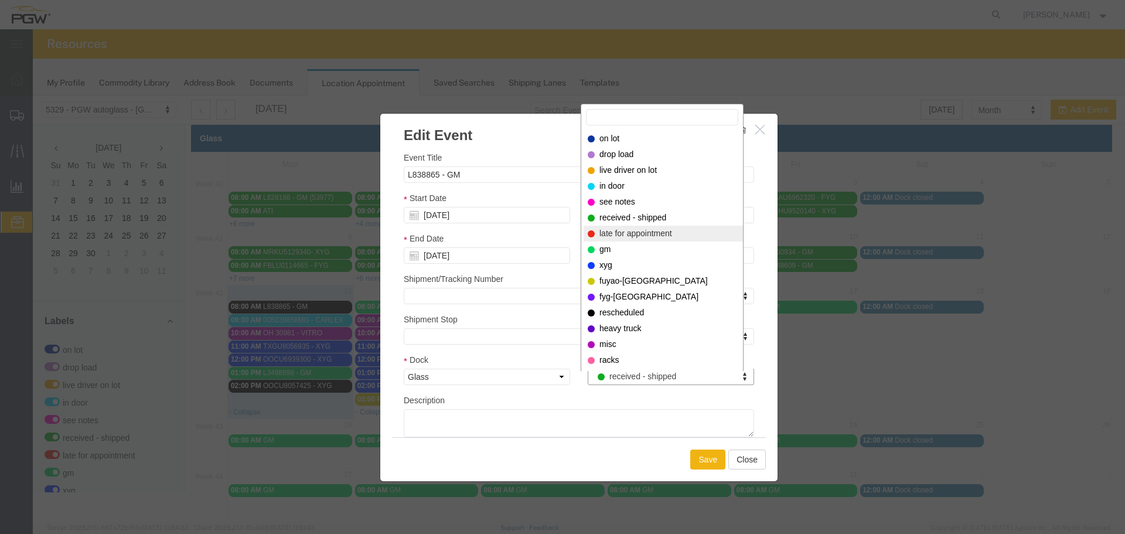
select select "260"
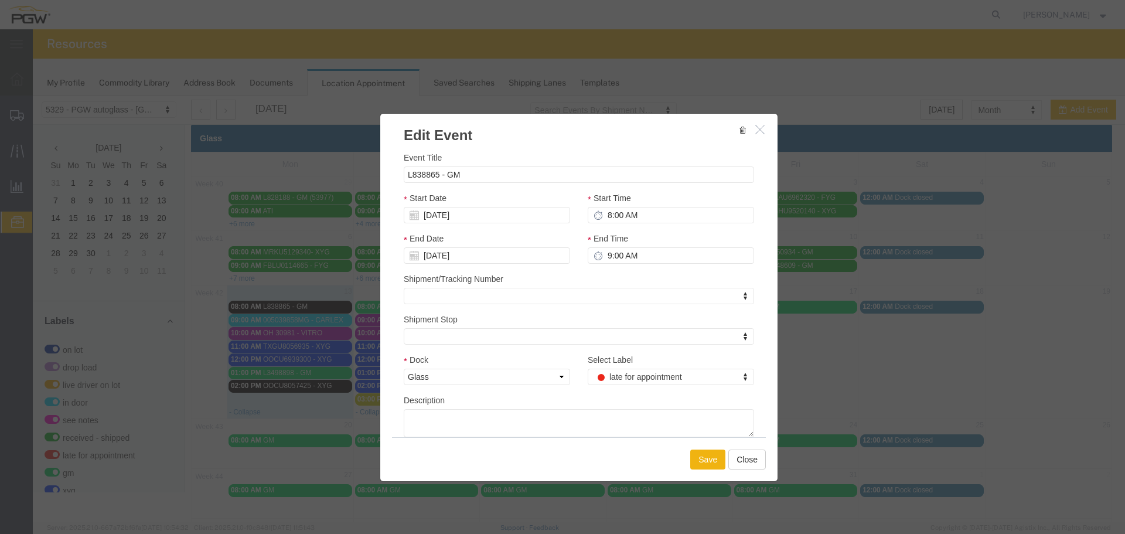
click at [686, 459] on div "Save Close" at bounding box center [579, 459] width 374 height 44
click at [687, 459] on div "Save Close" at bounding box center [579, 459] width 374 height 44
click at [692, 458] on button "Save" at bounding box center [707, 459] width 35 height 20
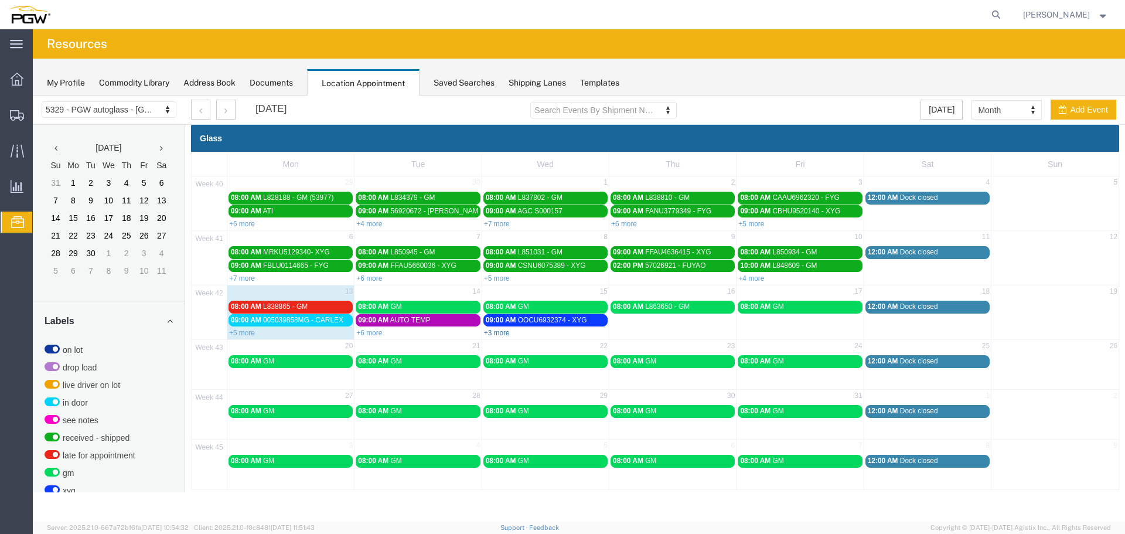
click at [498, 334] on link "+3 more" at bounding box center [497, 333] width 26 height 8
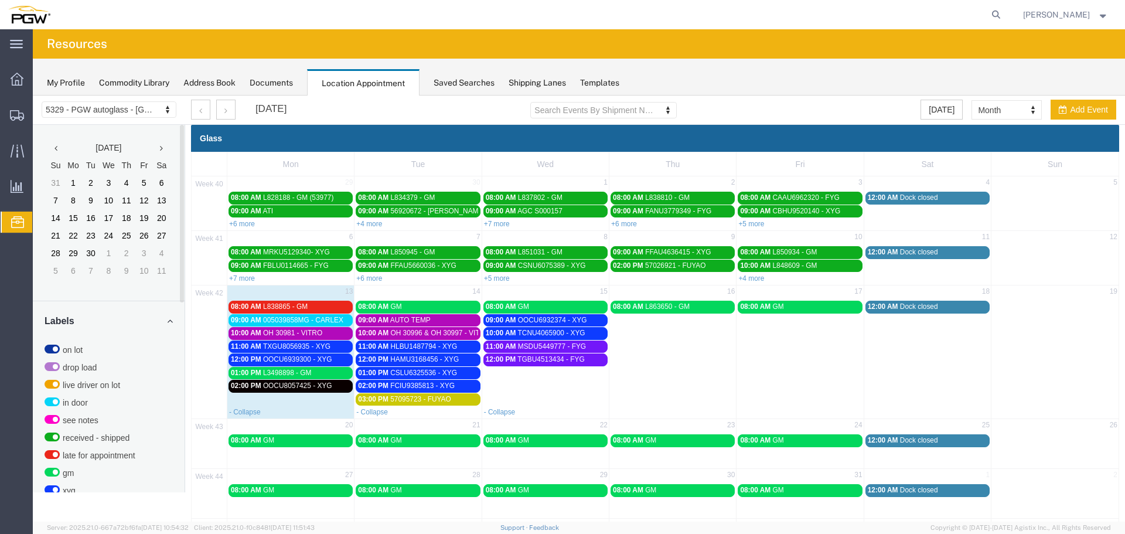
click at [244, 346] on span "11:00 AM" at bounding box center [246, 346] width 30 height 8
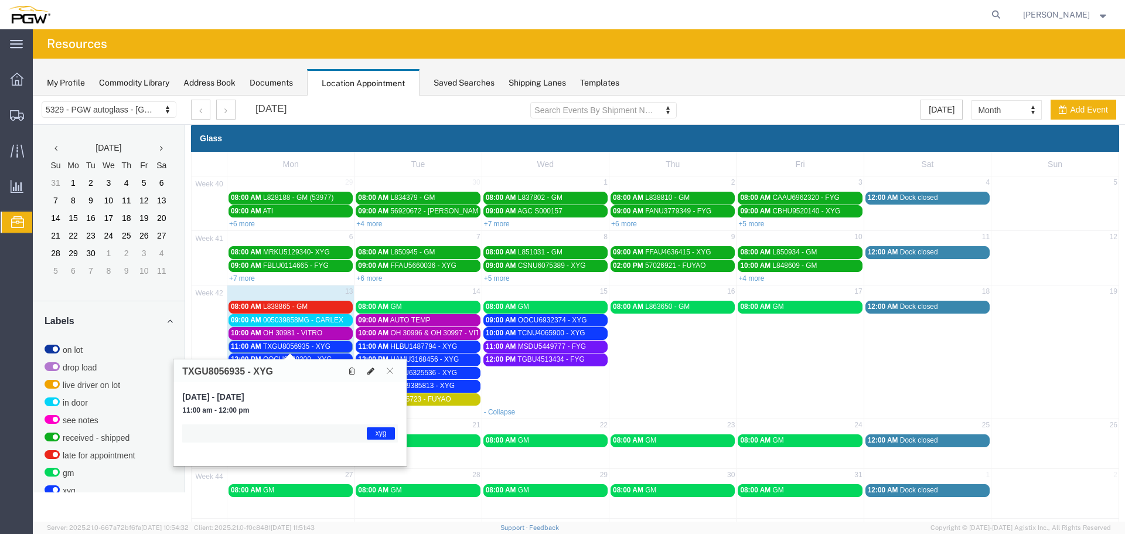
click at [372, 371] on icon at bounding box center [370, 371] width 7 height 8
select select "1"
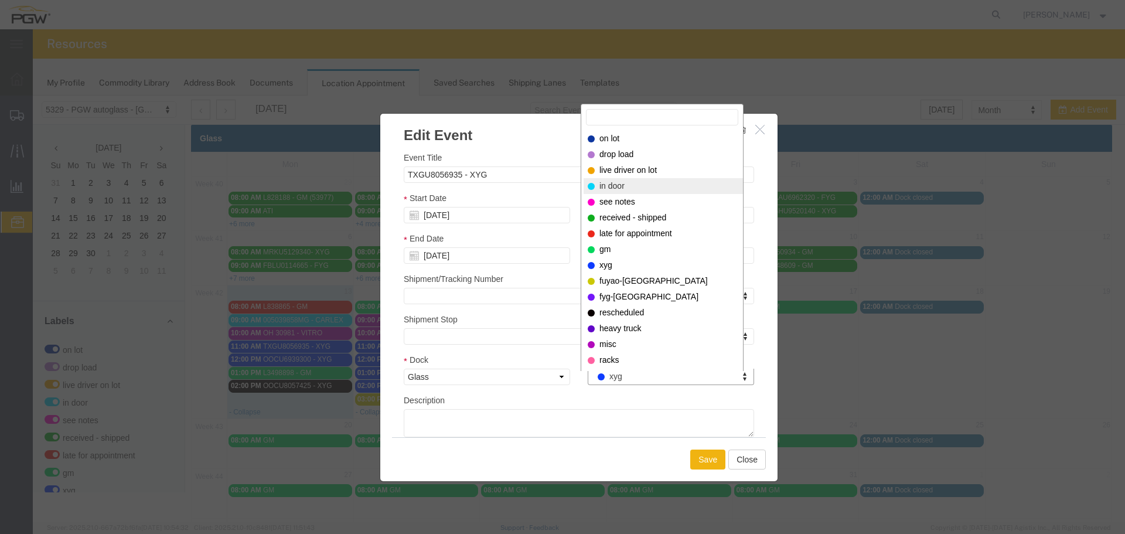
select select "220"
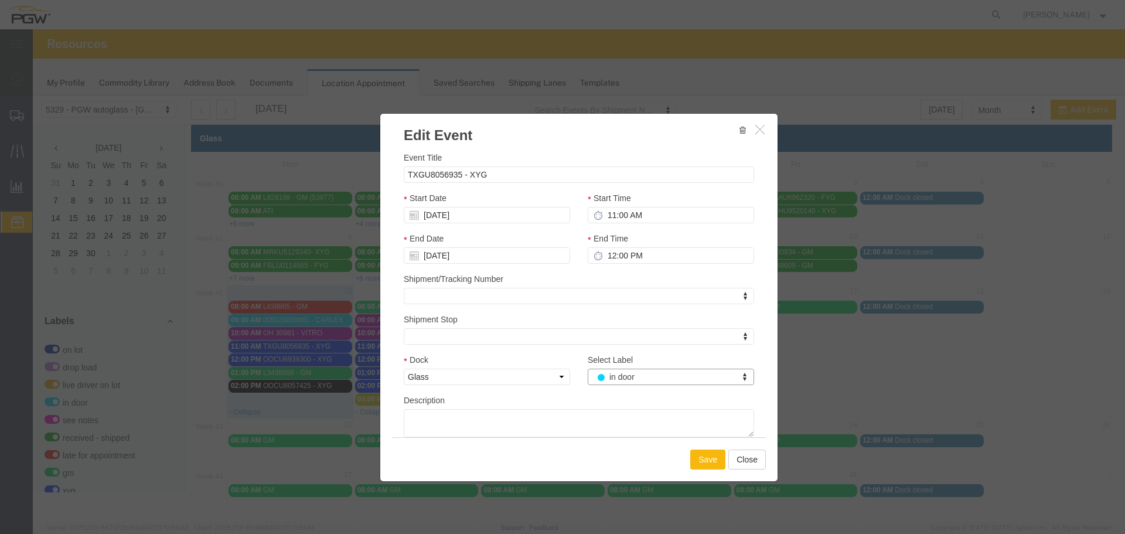
click at [714, 465] on button "Save" at bounding box center [707, 459] width 35 height 20
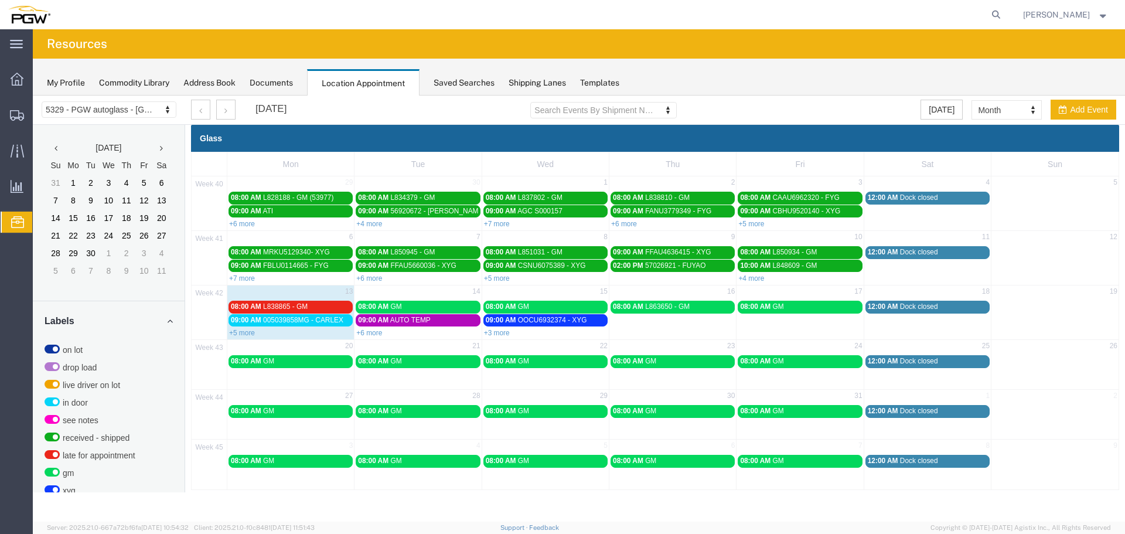
click at [299, 326] on link "09:00 AM 005039858MG - CARLEX" at bounding box center [291, 320] width 124 height 12
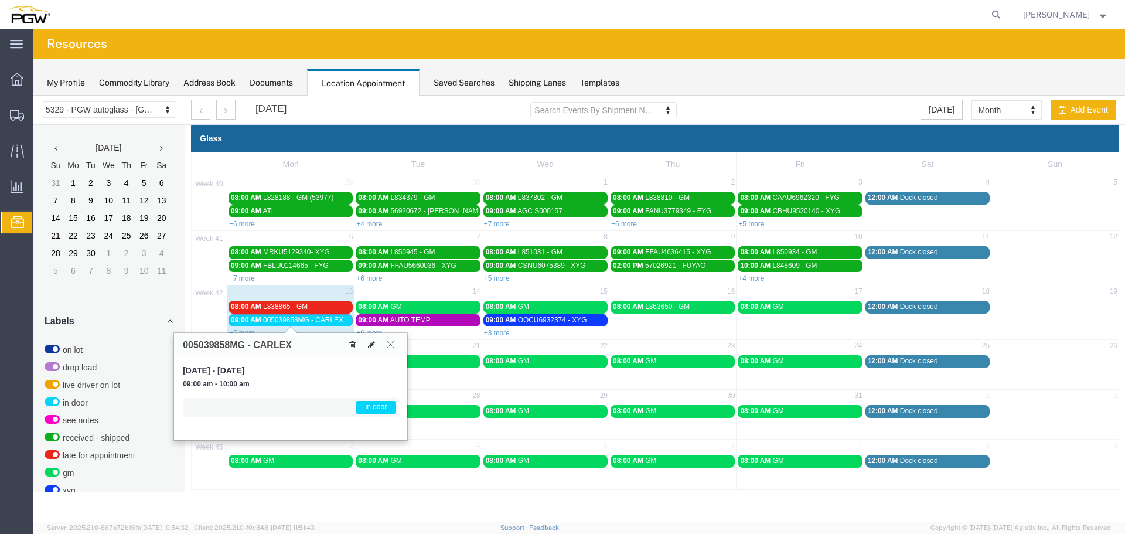
click at [373, 346] on icon at bounding box center [371, 344] width 7 height 8
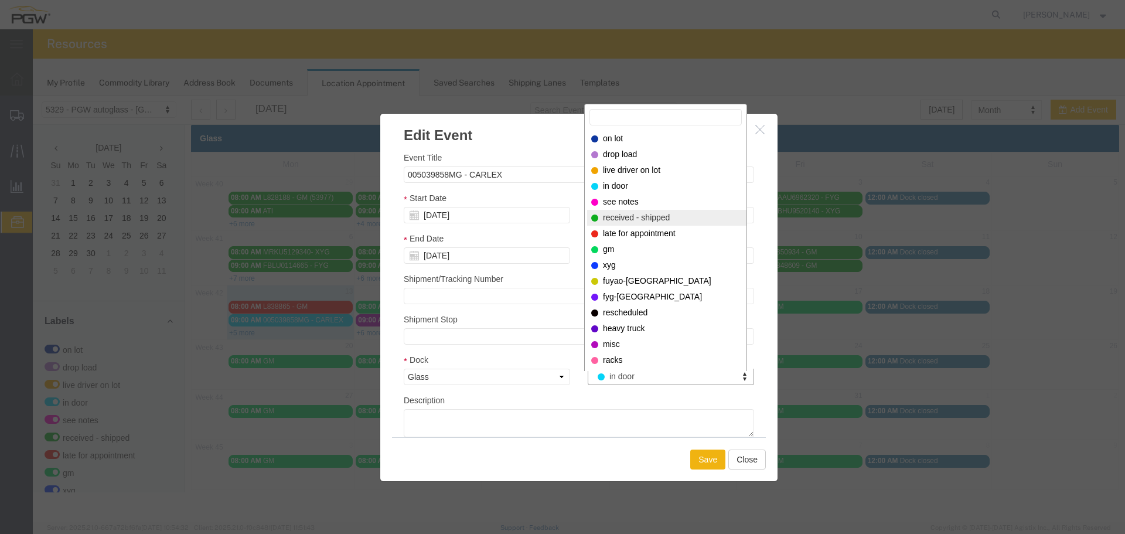
select select "200"
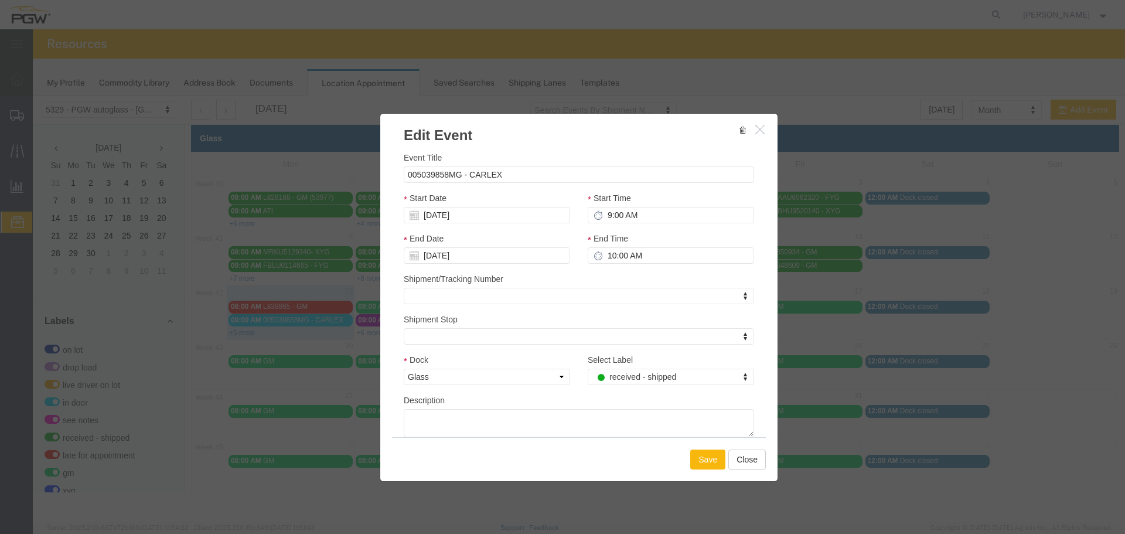
click at [704, 462] on button "Save" at bounding box center [707, 459] width 35 height 20
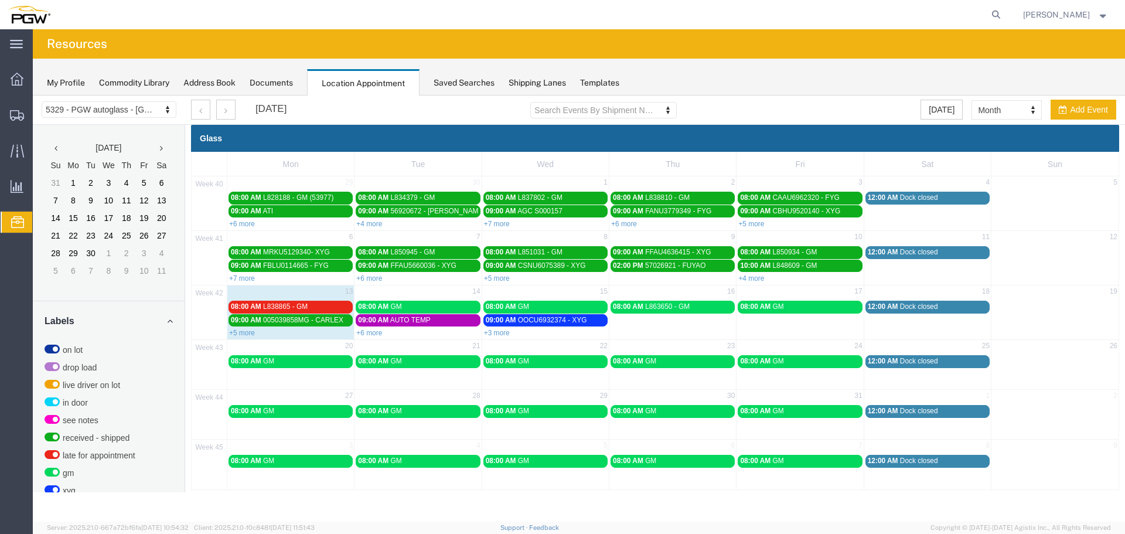
click at [831, 88] on div "My Profile Commodity Library Address Book Documents Location Appointment Saved …" at bounding box center [579, 77] width 1092 height 37
click at [366, 334] on link "+6 more" at bounding box center [369, 333] width 26 height 8
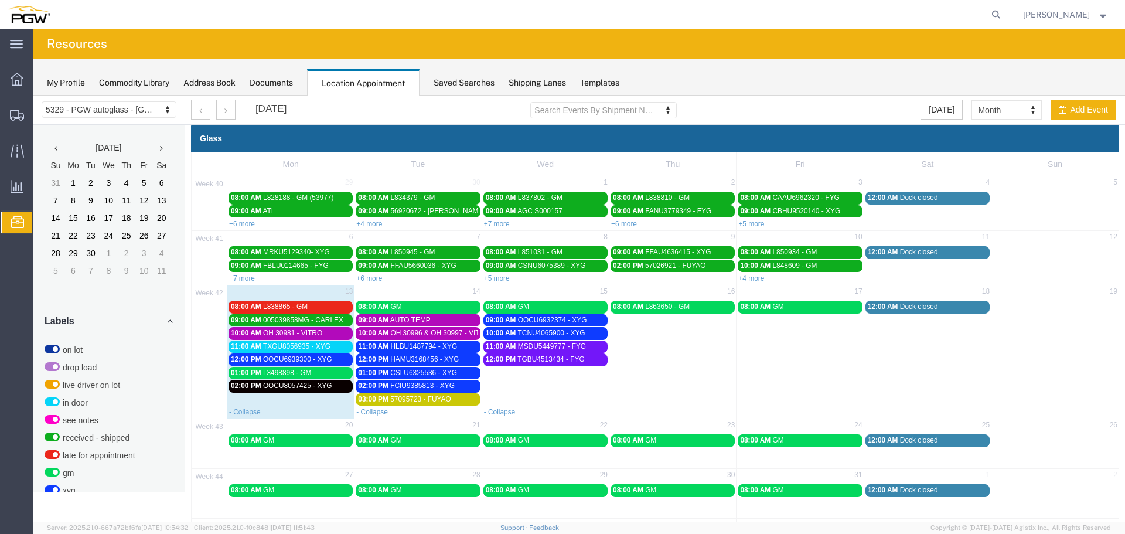
click at [331, 338] on link "10:00 AM OH 30981 - VITRO" at bounding box center [291, 333] width 124 height 12
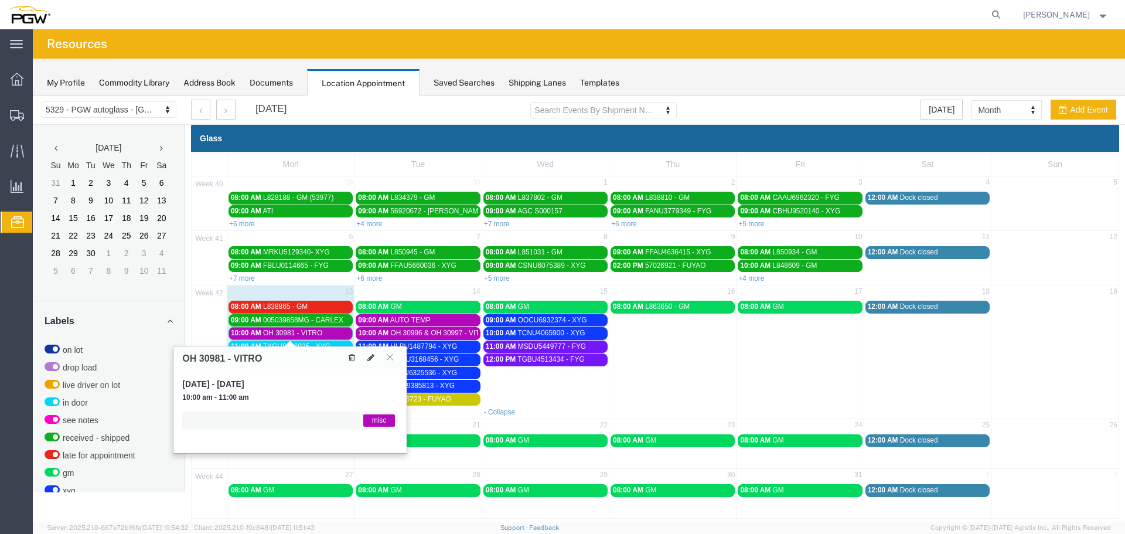
click at [380, 358] on div at bounding box center [371, 357] width 54 height 13
click at [376, 358] on button at bounding box center [371, 358] width 16 height 12
select select "1"
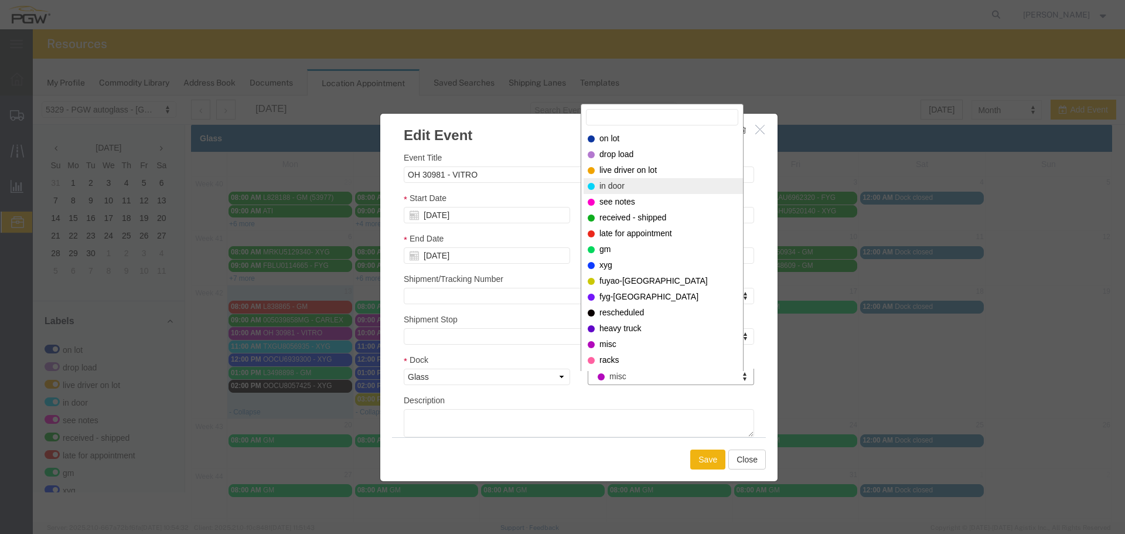
select select "220"
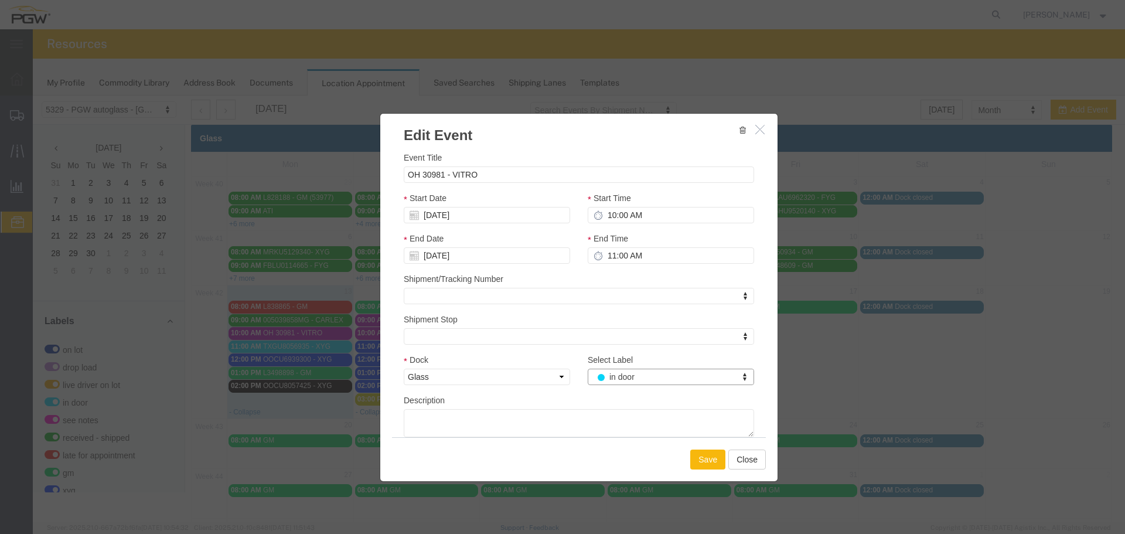
click at [704, 462] on button "Save" at bounding box center [707, 459] width 35 height 20
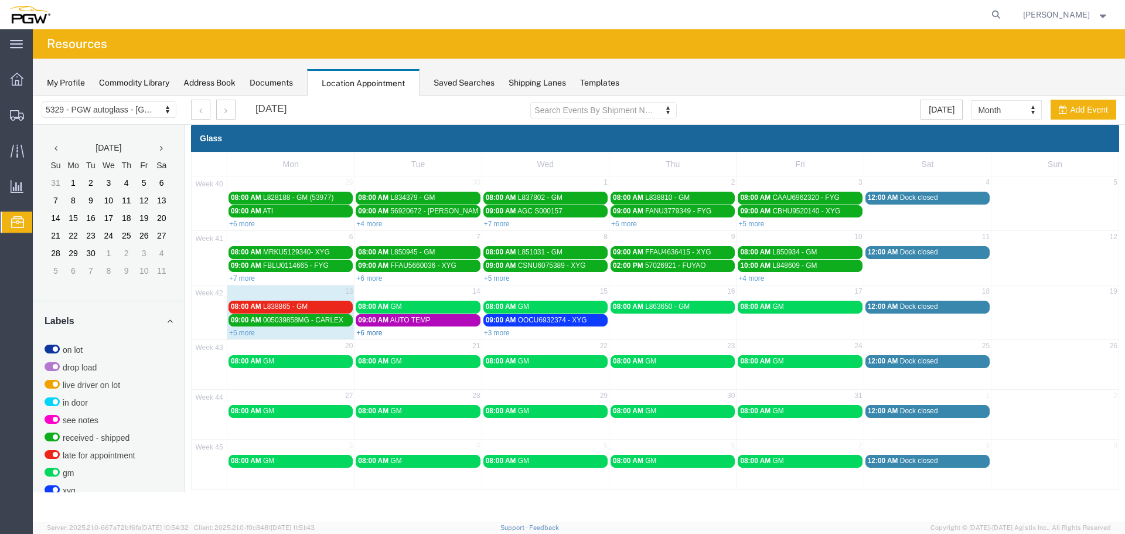
click at [365, 332] on link "+6 more" at bounding box center [369, 333] width 26 height 8
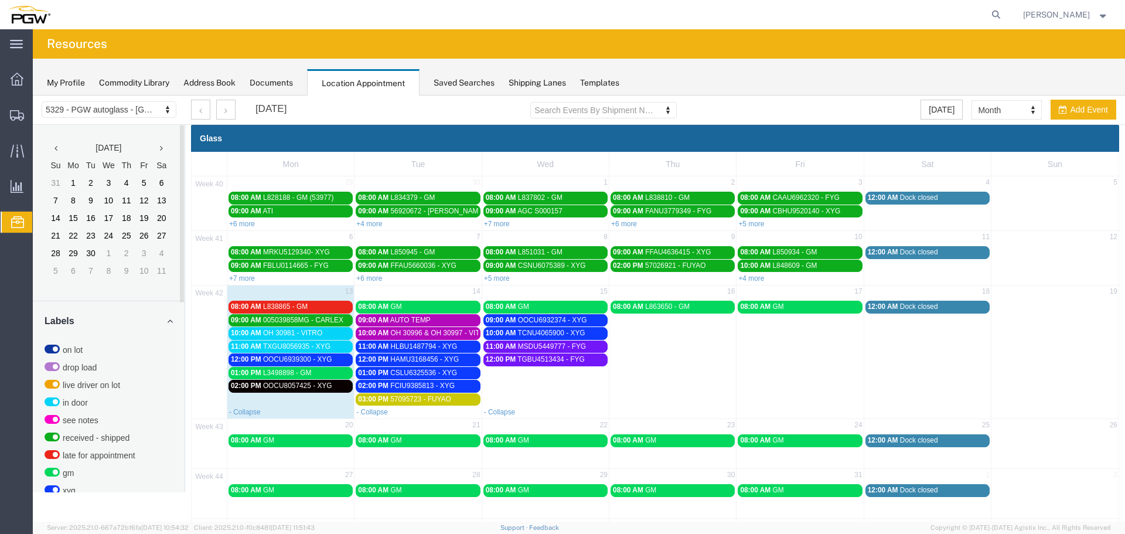
click at [736, 42] on agx-page-header "Resources" at bounding box center [579, 43] width 1092 height 29
click at [1002, 13] on icon at bounding box center [996, 14] width 16 height 16
paste input "669538"
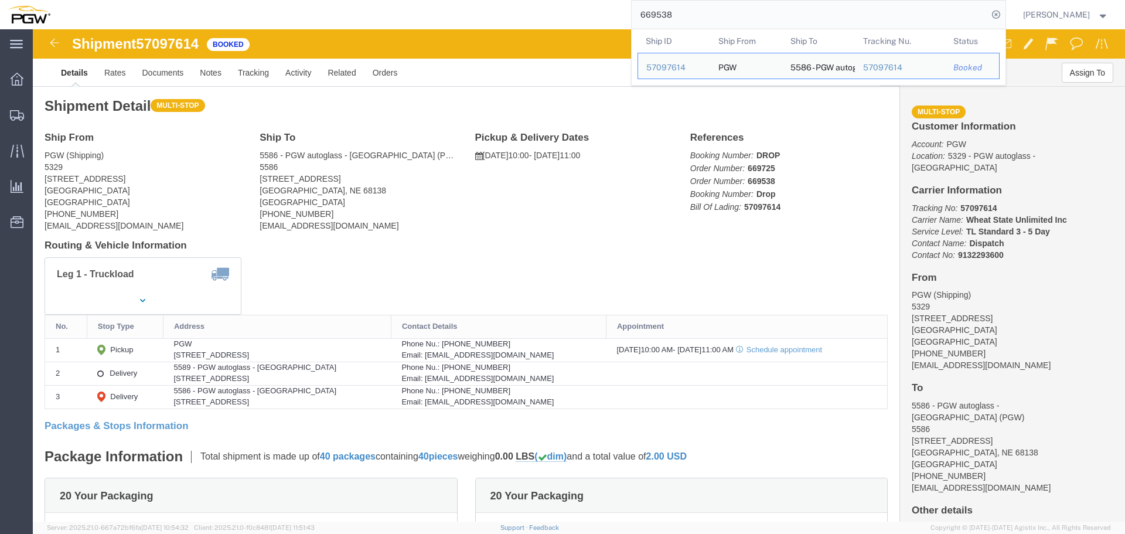
click span "57097614"
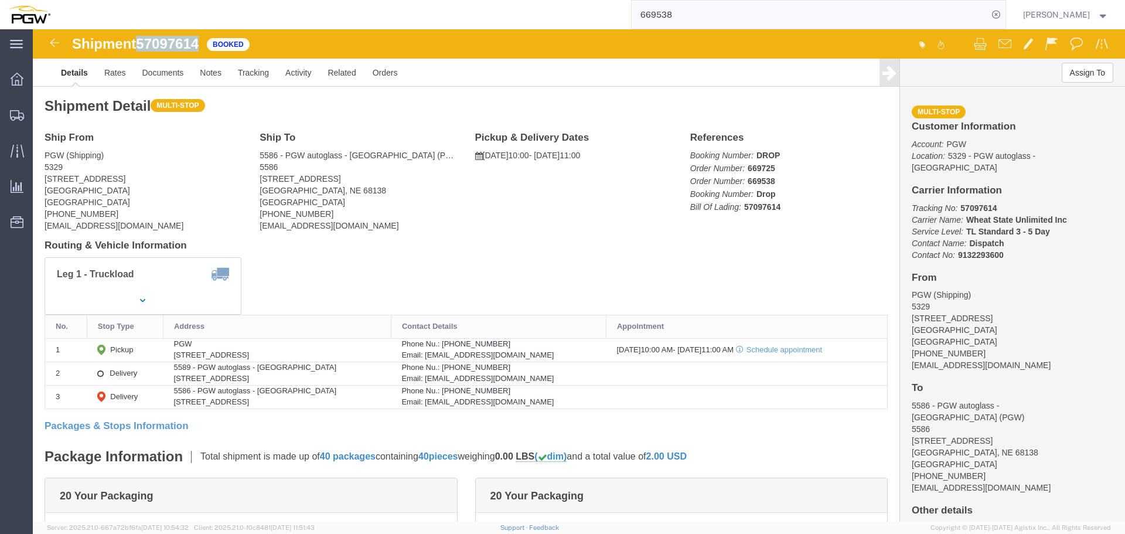
click span "57097614"
copy span "57097614"
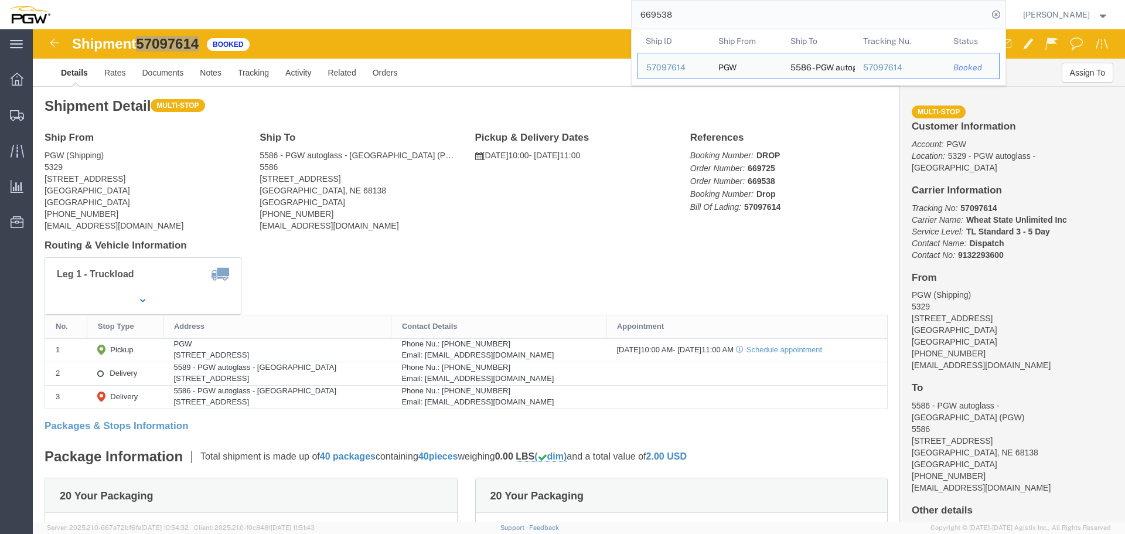
click at [727, 14] on input "669538" at bounding box center [810, 15] width 356 height 28
paste input "311"
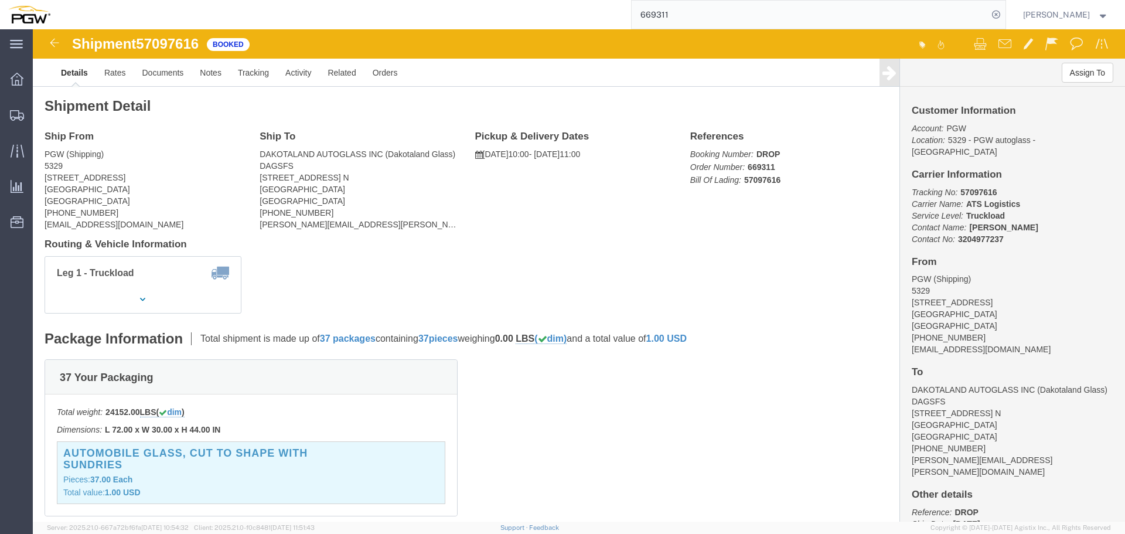
click span "57097616"
copy span "57097616"
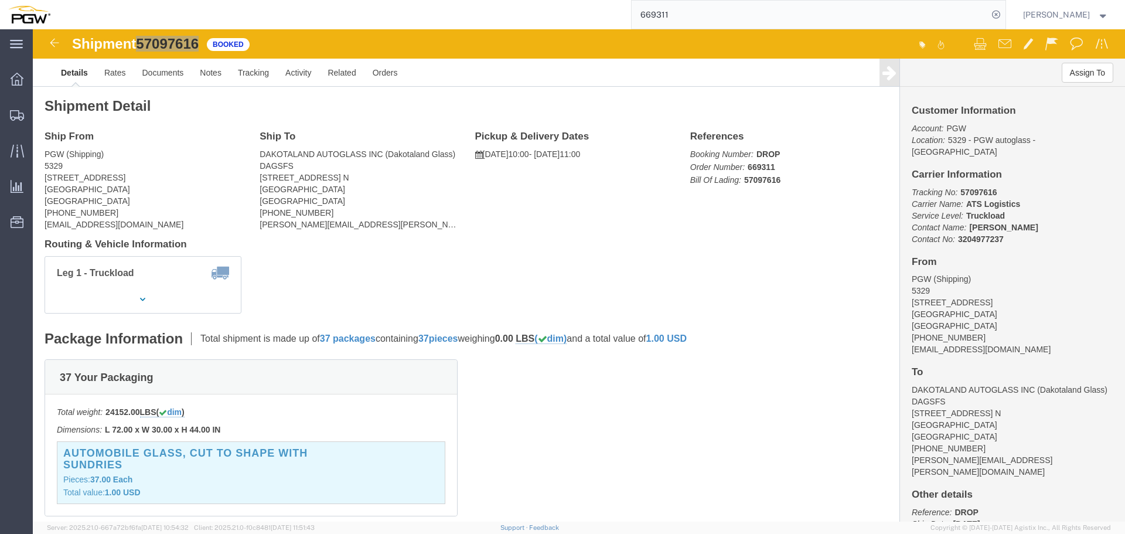
click at [753, 21] on input "669311" at bounding box center [810, 15] width 356 height 28
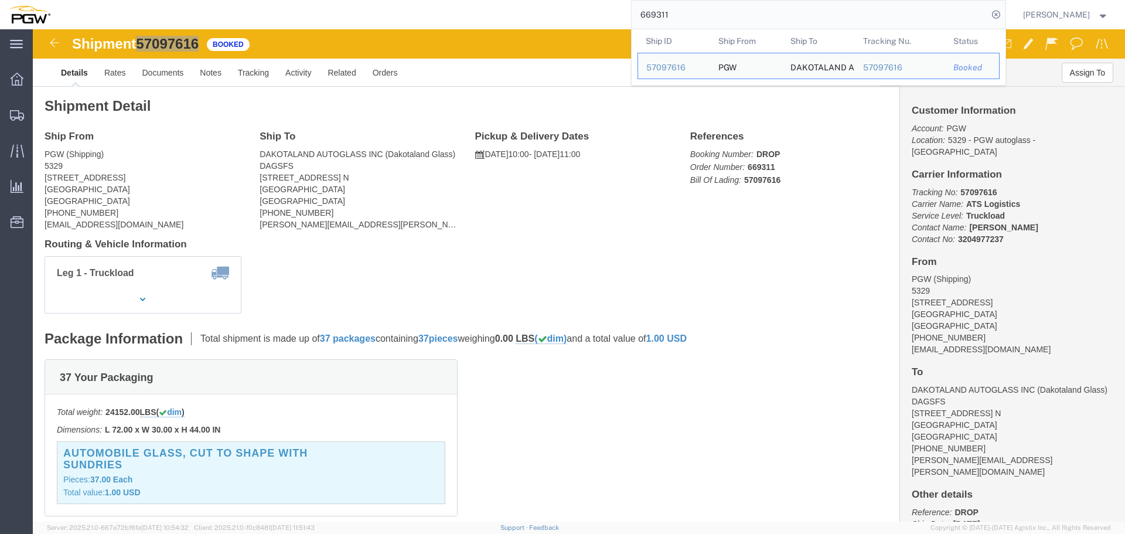
click at [753, 21] on input "669311" at bounding box center [810, 15] width 356 height 28
paste input "25"
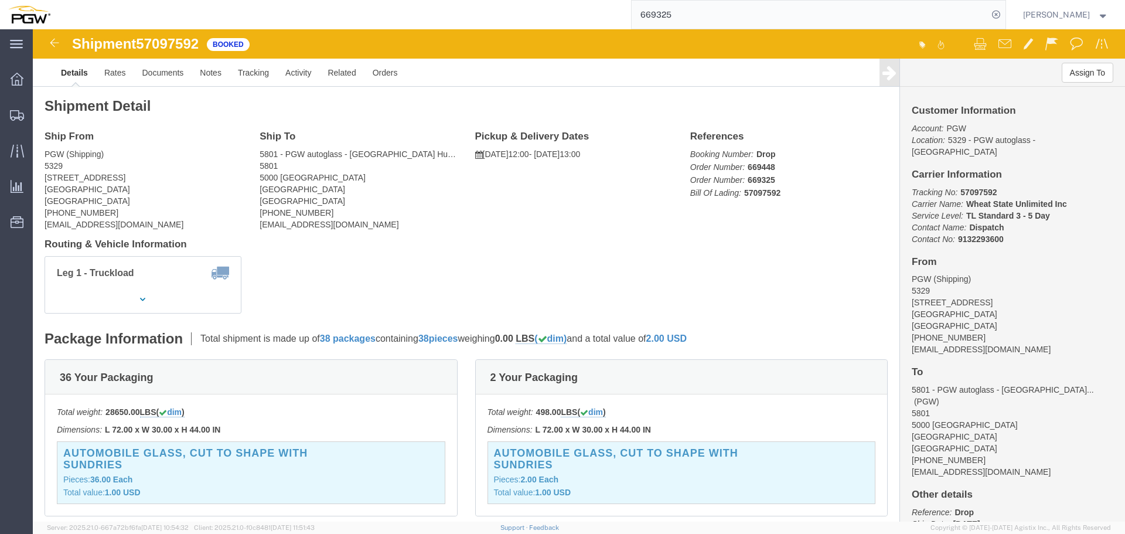
click span "57097592"
copy span "57097592"
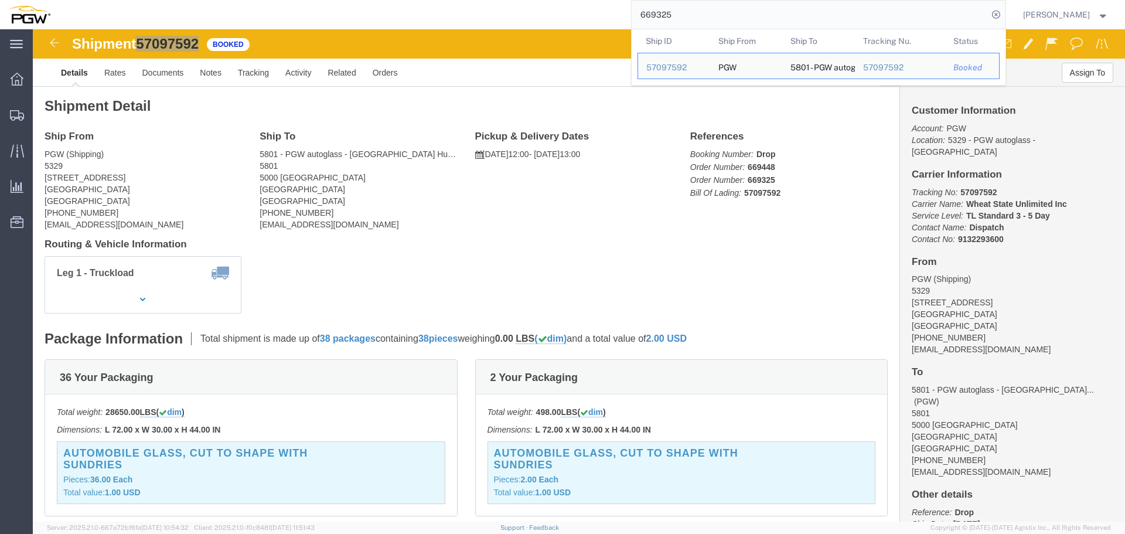
click at [723, 16] on input "669325" at bounding box center [810, 15] width 356 height 28
click at [723, 17] on input "669325" at bounding box center [810, 15] width 356 height 28
paste input "503"
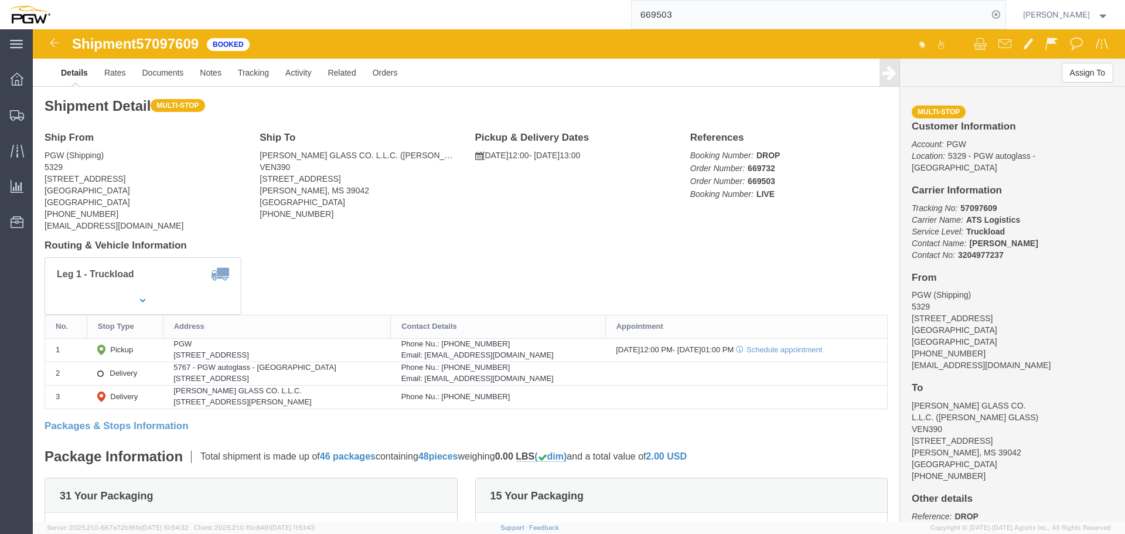
click span "57097609"
copy span "57097609"
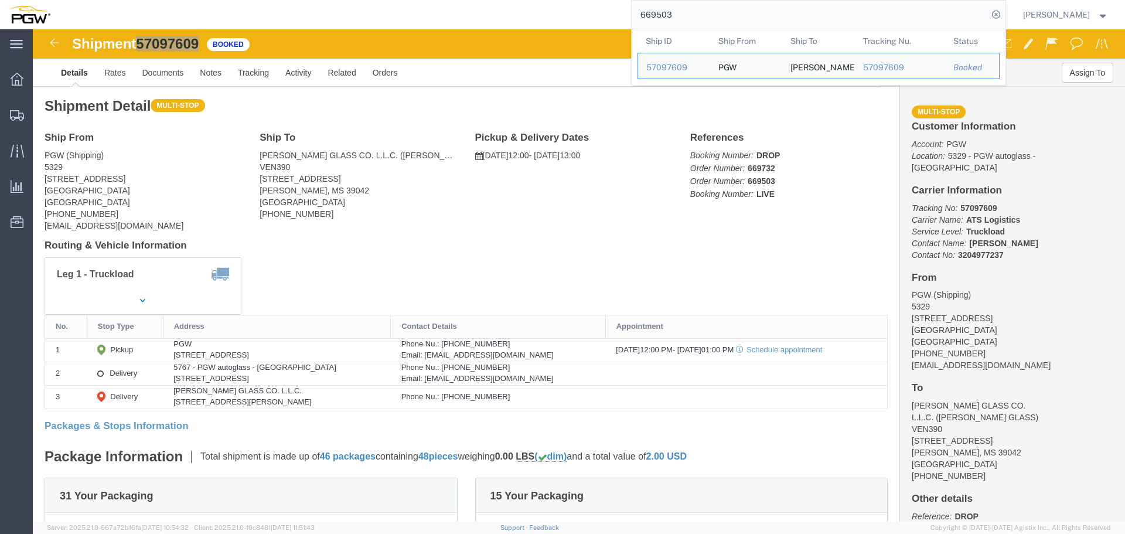
click at [706, 19] on input "669503" at bounding box center [810, 15] width 356 height 28
paste input "31"
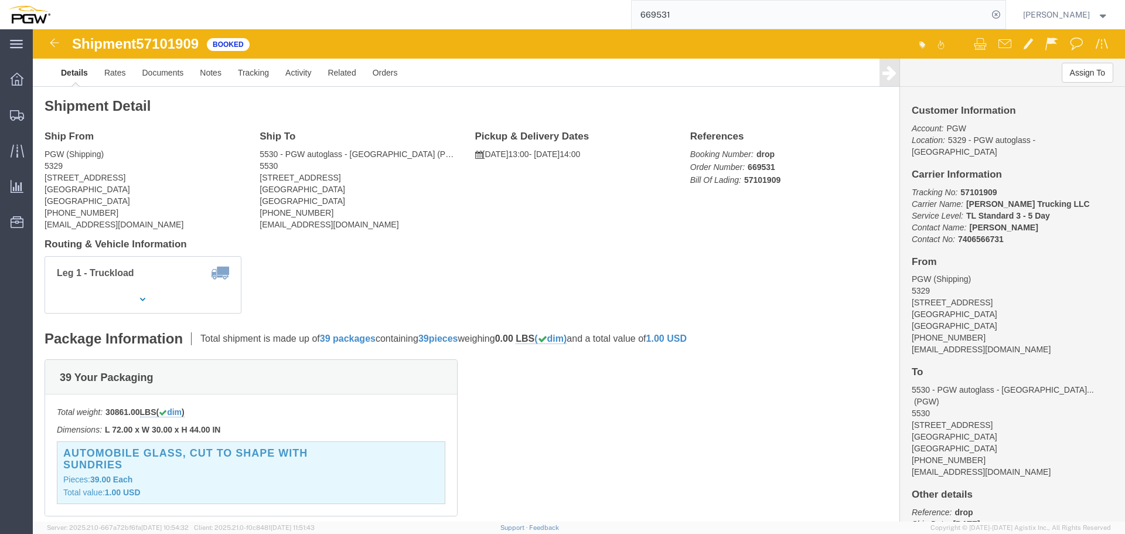
click span "57101909"
copy span "57101909"
click at [729, 13] on input "669531" at bounding box center [810, 15] width 356 height 28
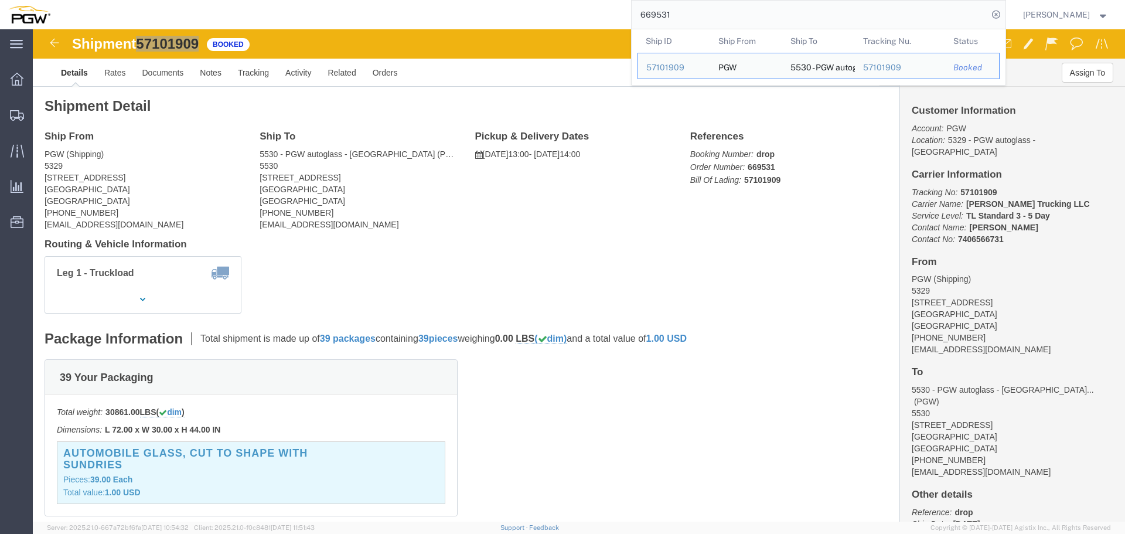
click at [729, 13] on input "669531" at bounding box center [810, 15] width 356 height 28
paste input "467"
type input "669467"
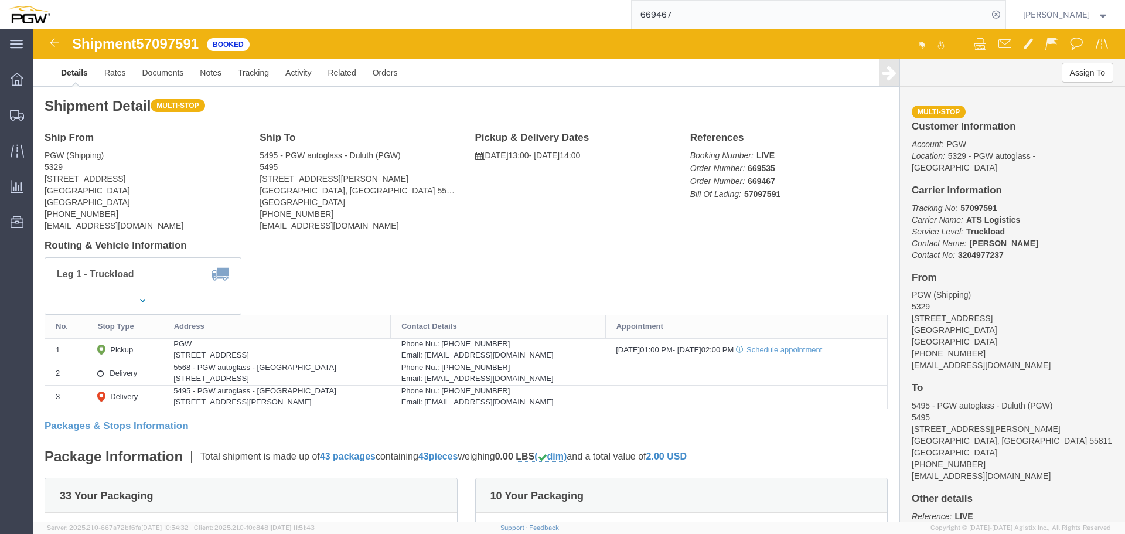
click span "57097591"
copy span "57097591"
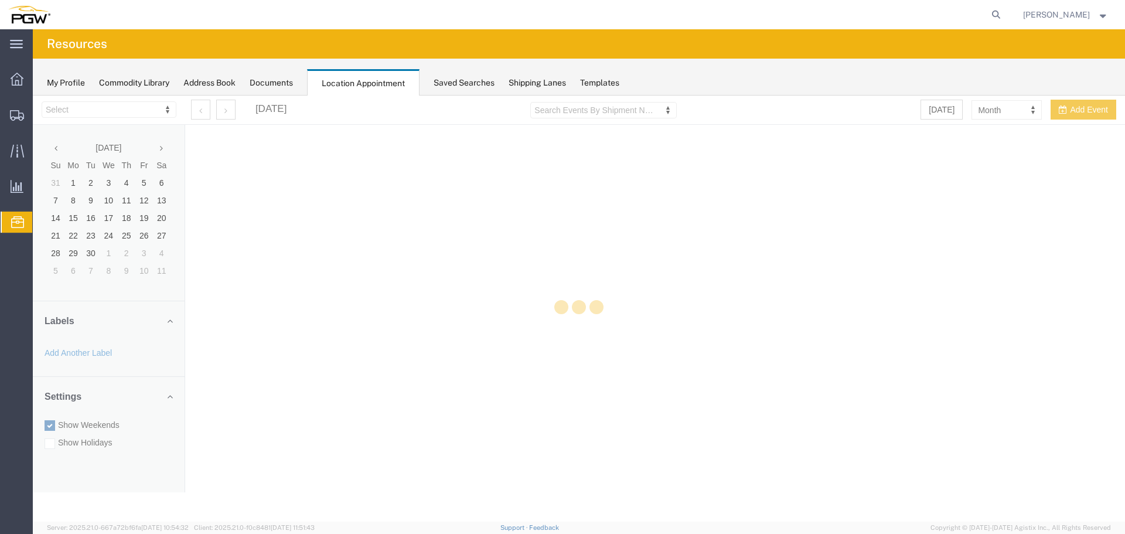
select select "28253"
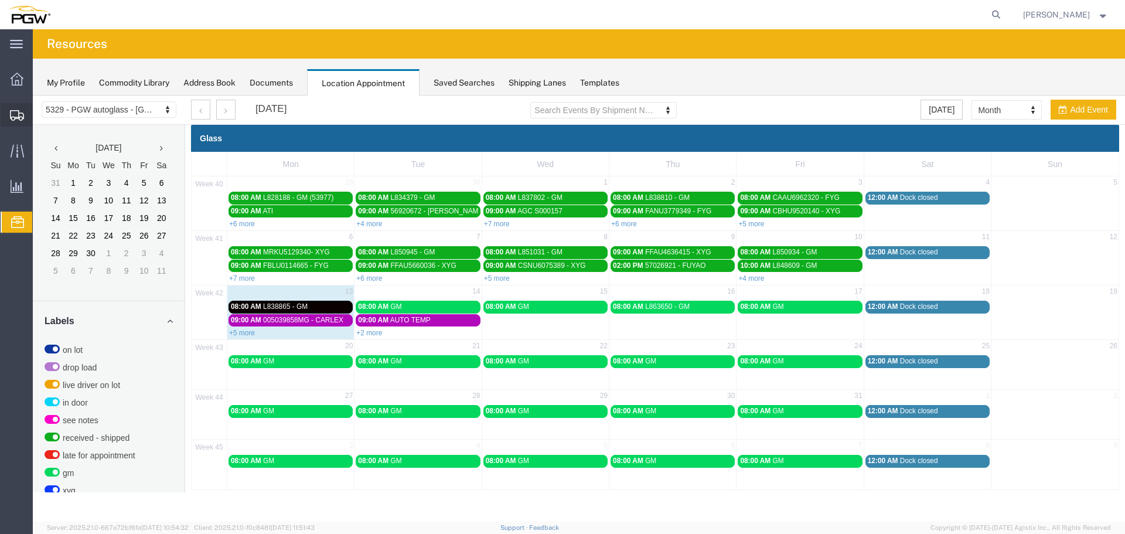
drag, startPoint x: 3, startPoint y: 5, endPoint x: 22, endPoint y: 108, distance: 104.4
click at [22, 108] on div at bounding box center [17, 114] width 33 height 23
